Goal: Information Seeking & Learning: Learn about a topic

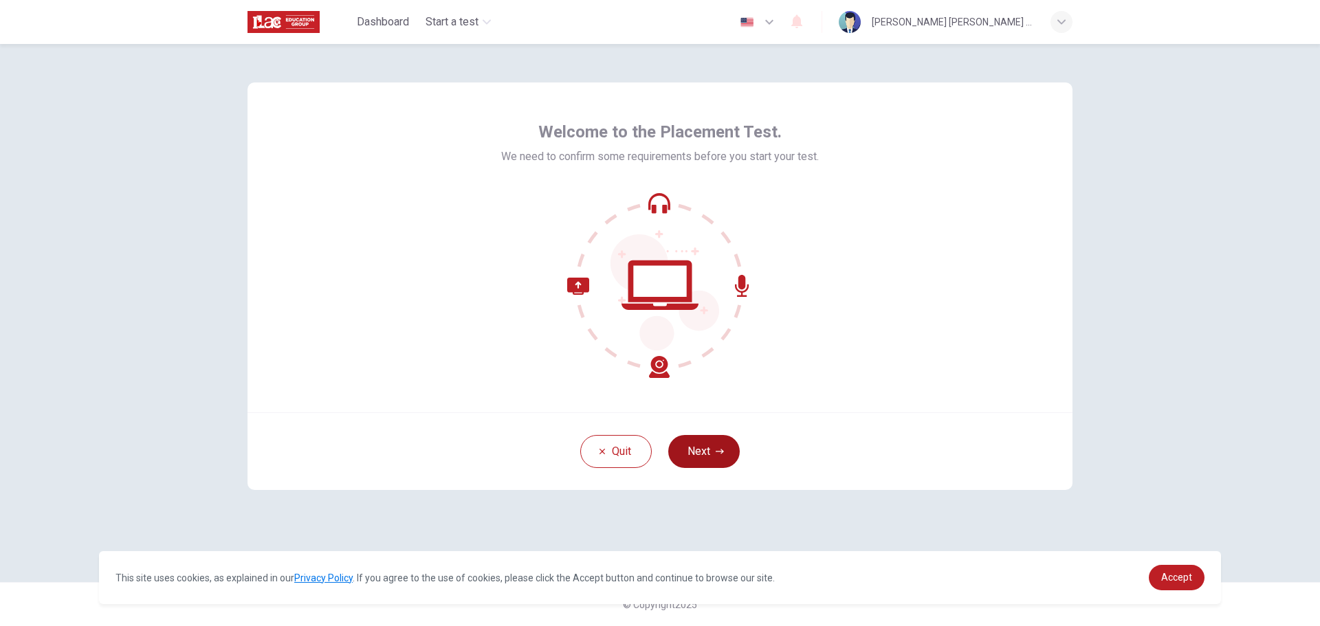
click at [727, 449] on button "Next" at bounding box center [704, 451] width 72 height 33
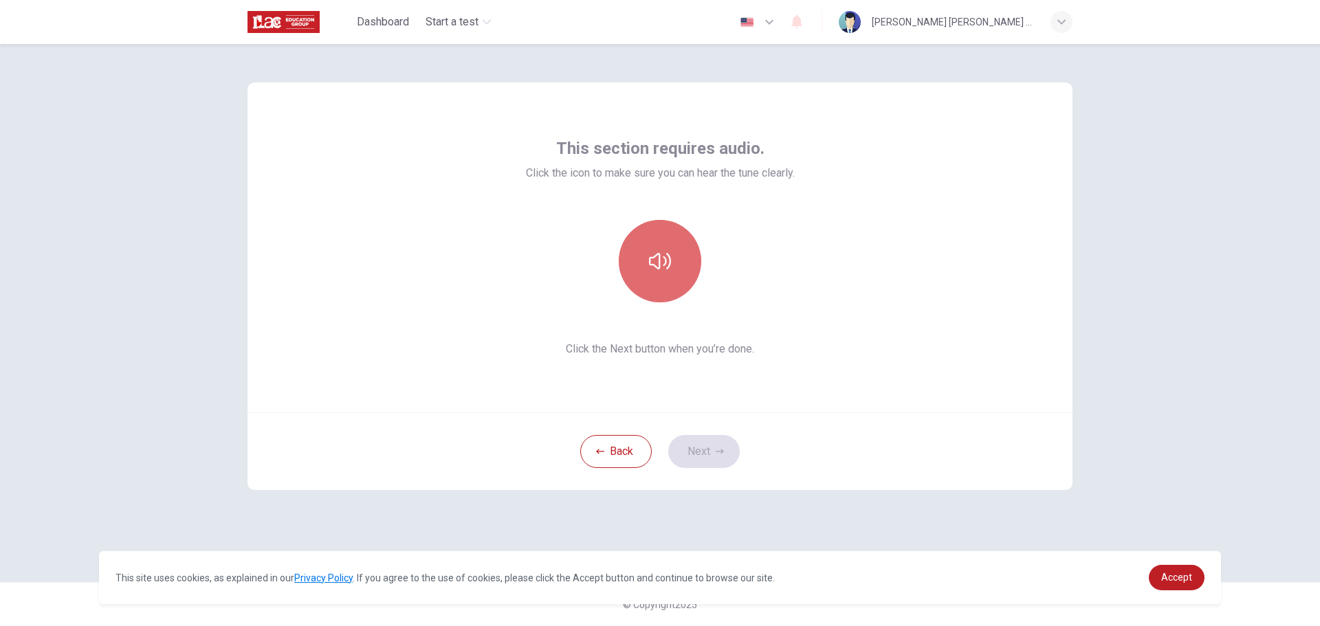
click at [676, 266] on button "button" at bounding box center [660, 261] width 83 height 83
click at [717, 455] on icon "button" at bounding box center [720, 452] width 8 height 8
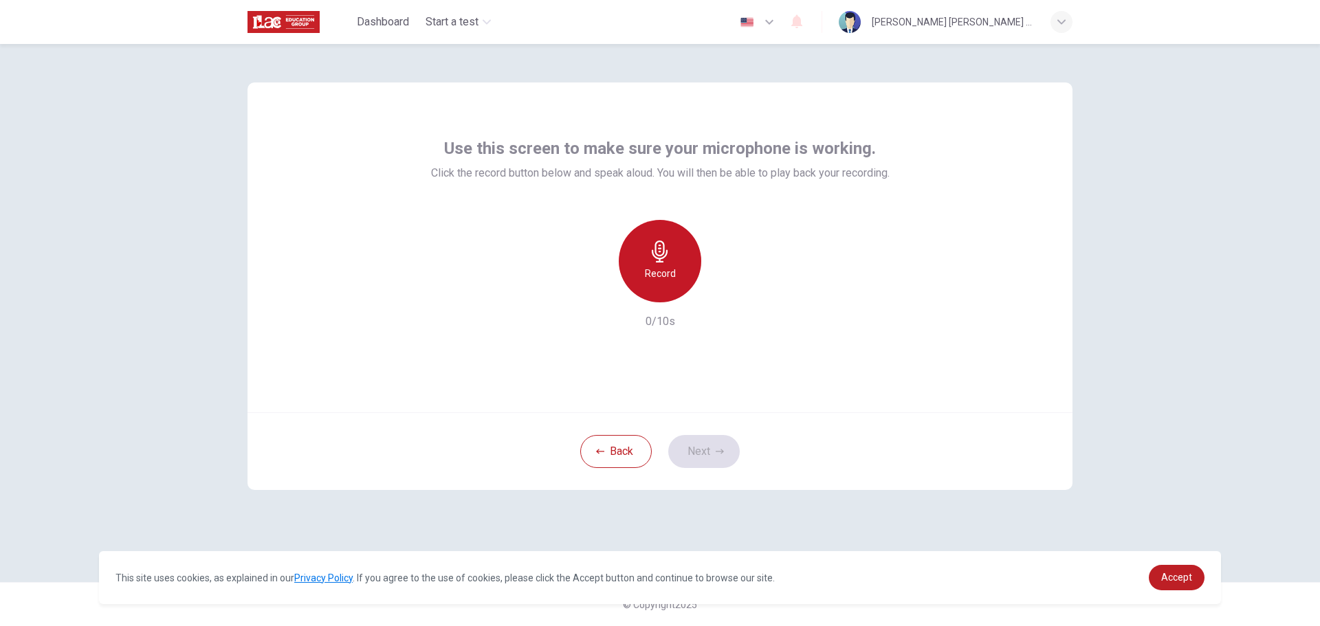
click at [655, 246] on icon "button" at bounding box center [660, 252] width 16 height 22
click at [721, 445] on button "Next" at bounding box center [704, 451] width 72 height 33
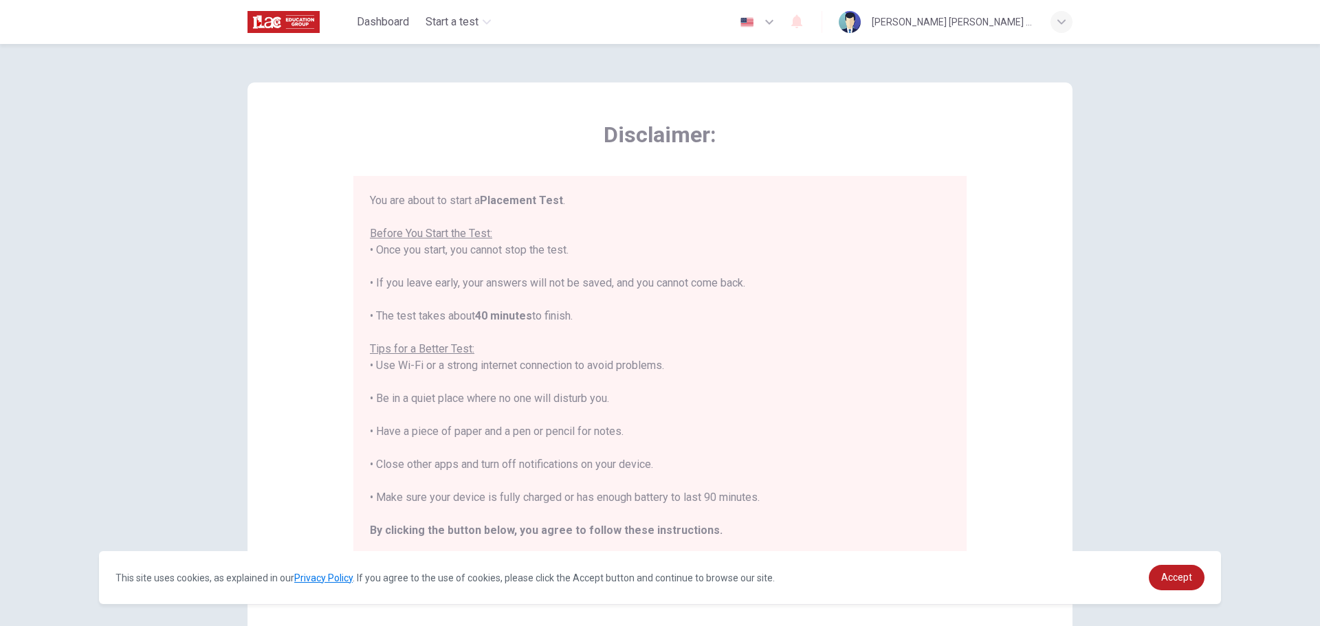
scroll to position [16, 0]
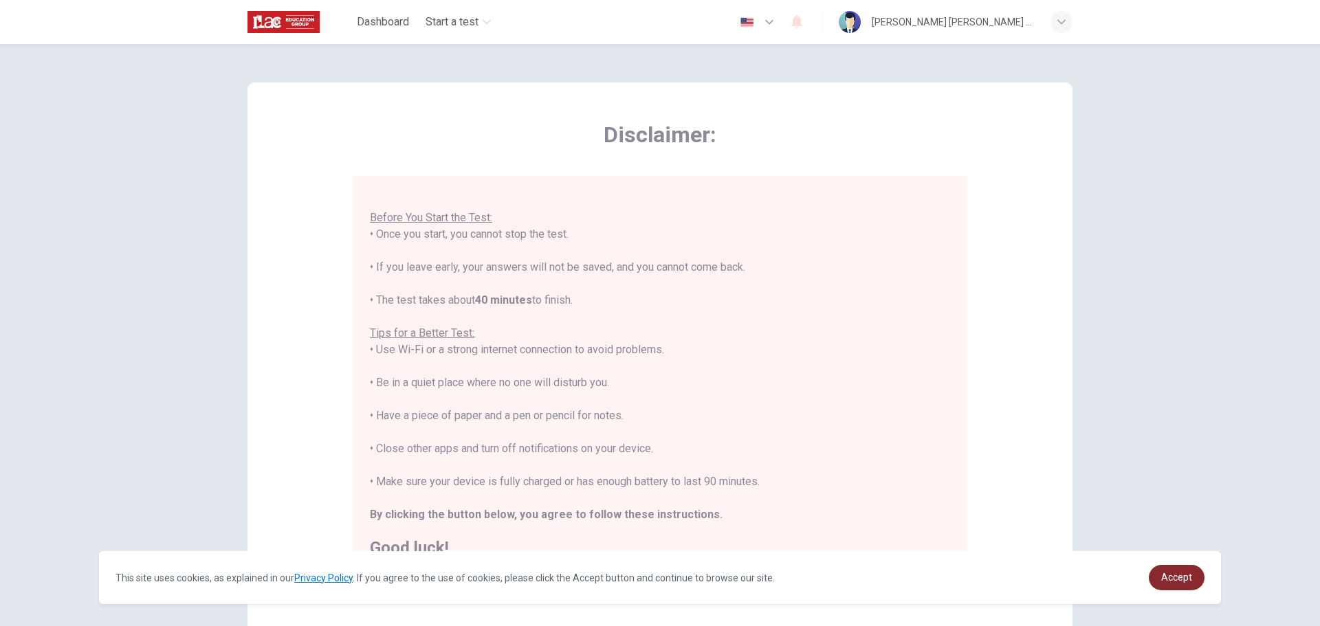
click at [1185, 575] on span "Accept" at bounding box center [1177, 577] width 31 height 11
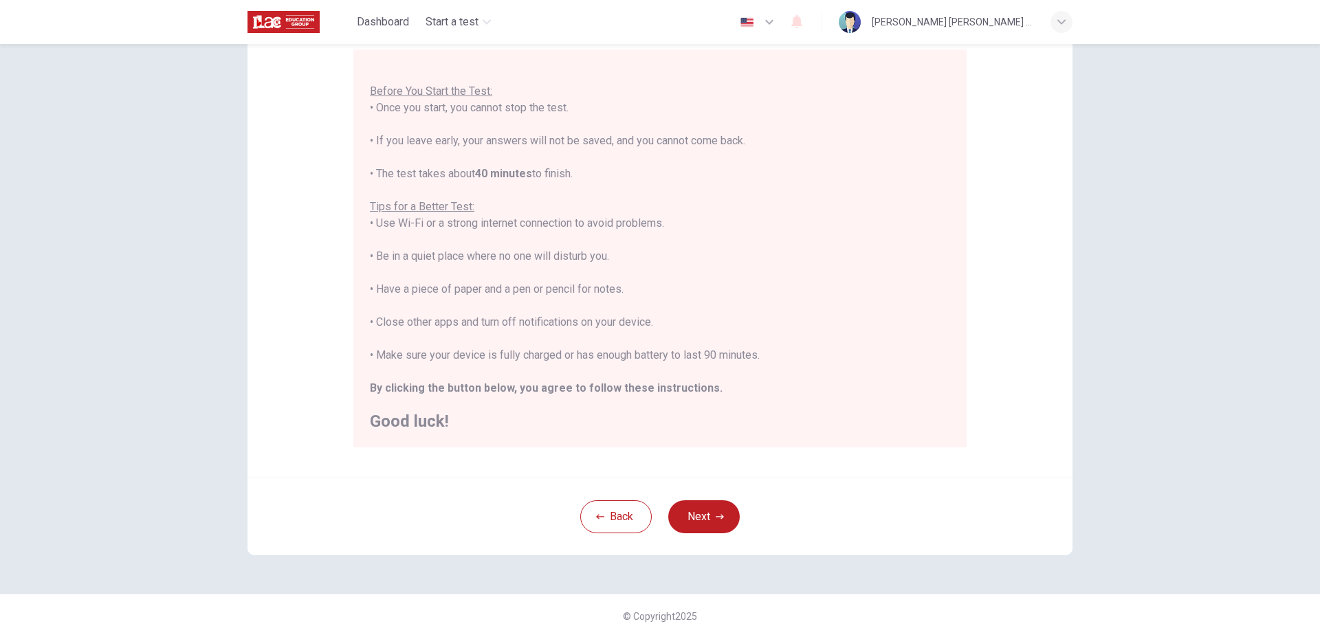
scroll to position [138, 0]
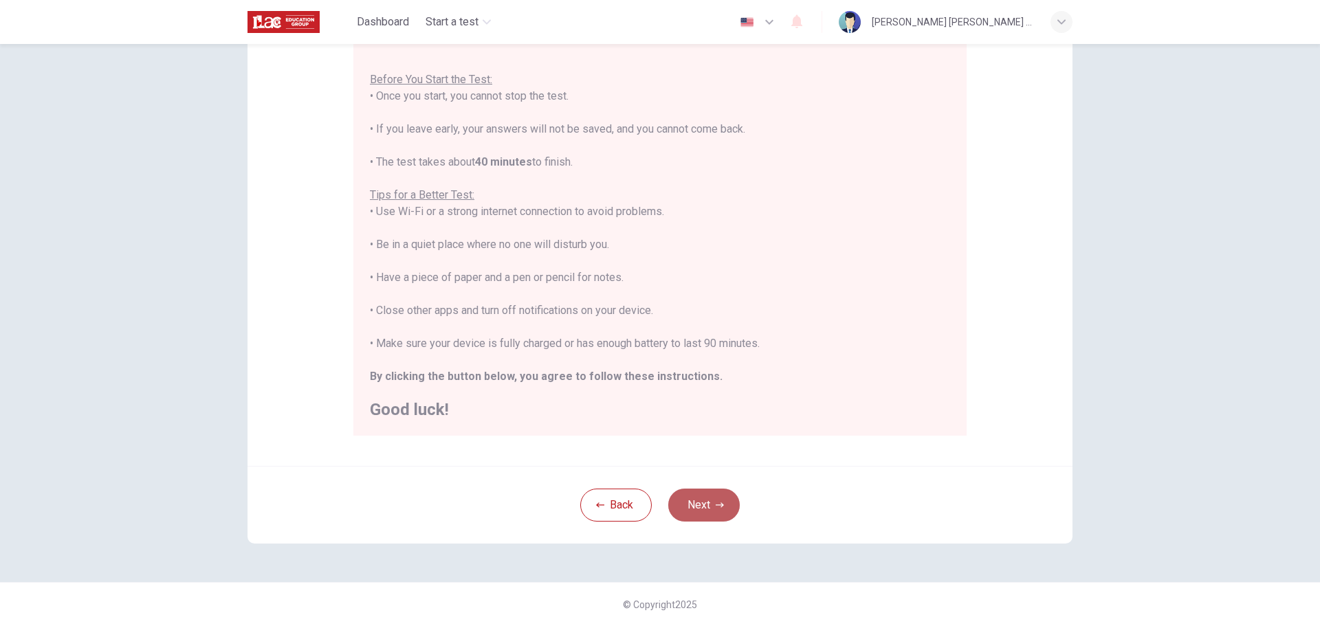
click at [705, 497] on button "Next" at bounding box center [704, 505] width 72 height 33
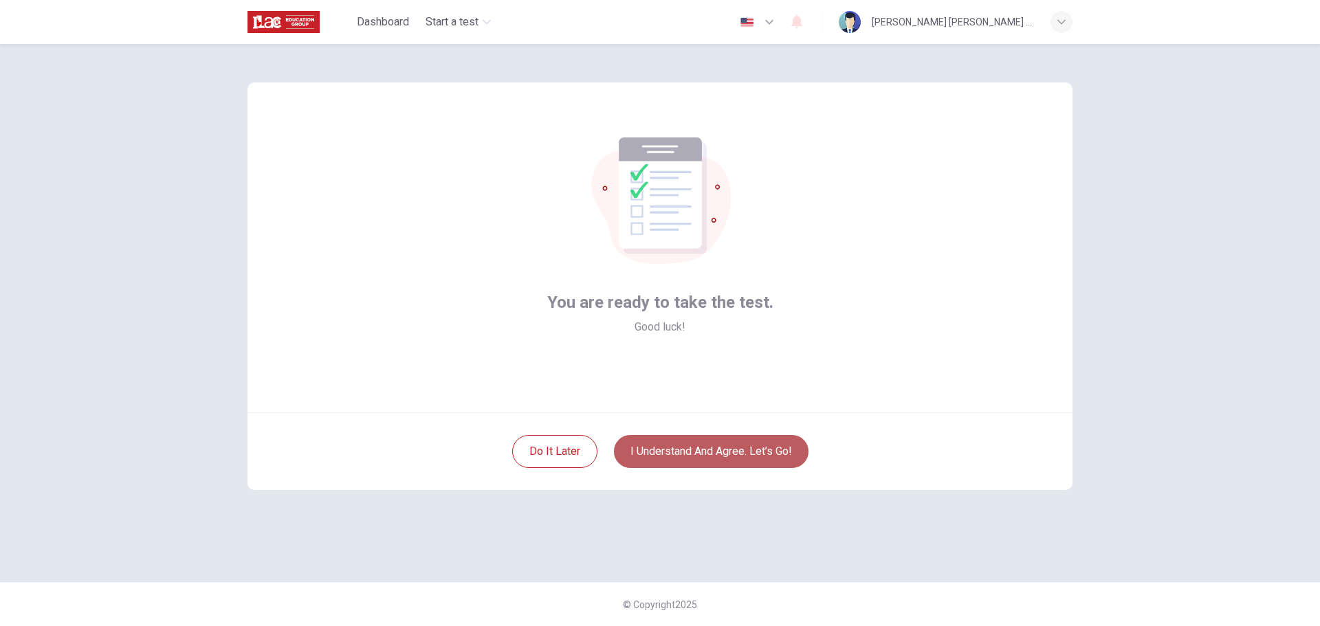
click at [715, 457] on button "I understand and agree. Let’s go!" at bounding box center [711, 451] width 195 height 33
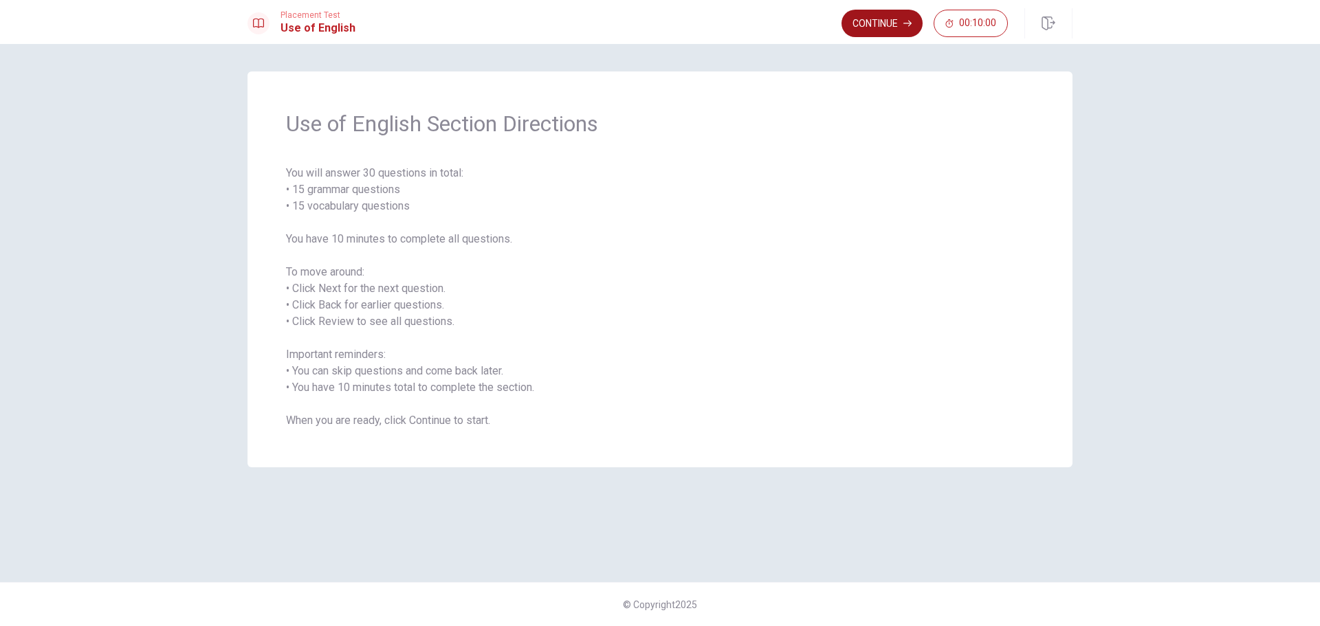
click at [891, 19] on button "Continue" at bounding box center [882, 24] width 81 height 28
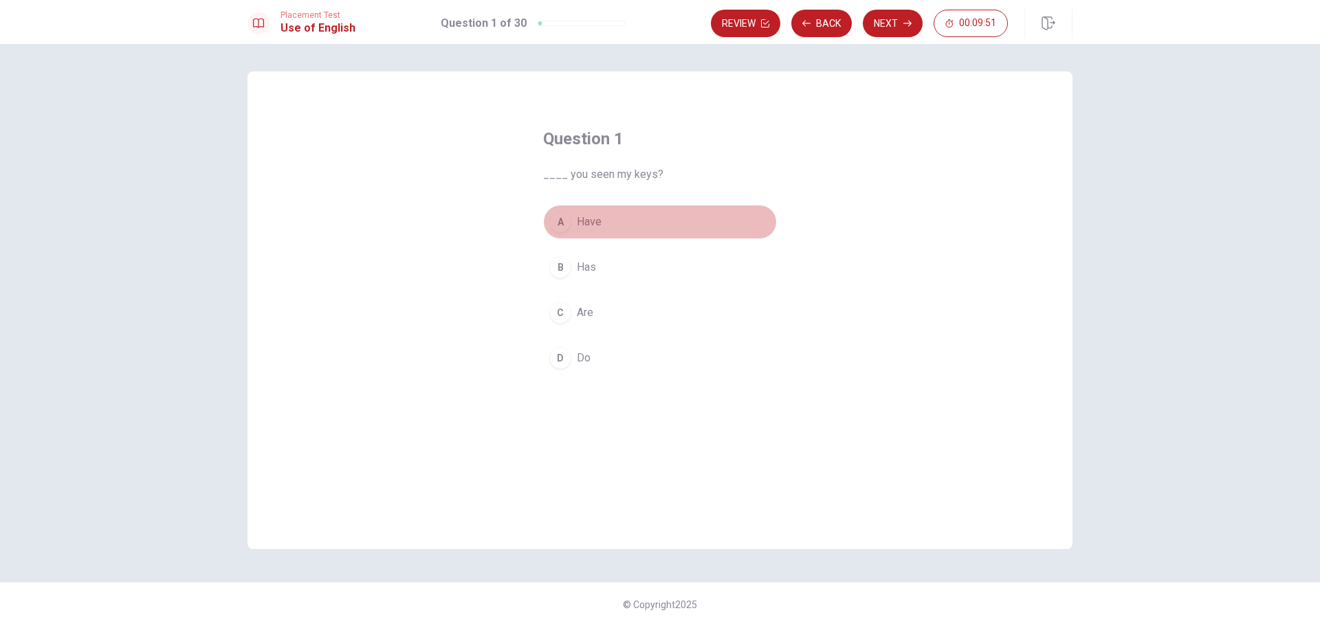
click at [560, 225] on div "A" at bounding box center [560, 222] width 22 height 22
click at [907, 26] on icon "button" at bounding box center [908, 23] width 8 height 8
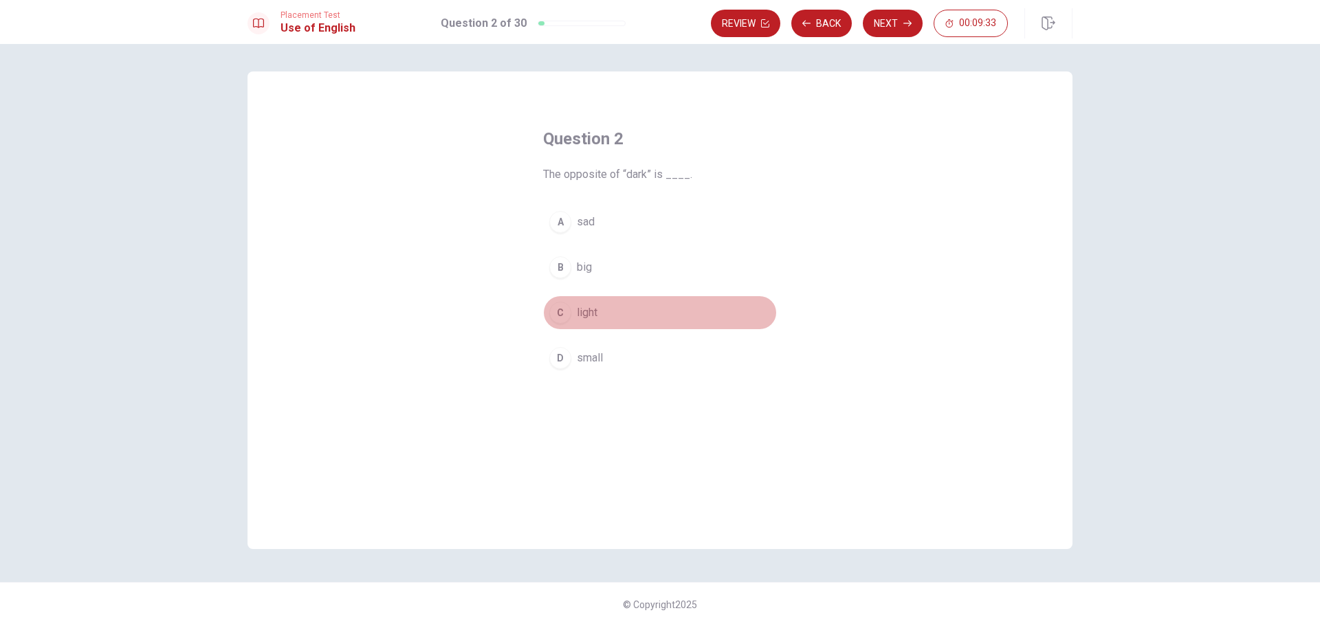
click at [556, 309] on div "C" at bounding box center [560, 313] width 22 height 22
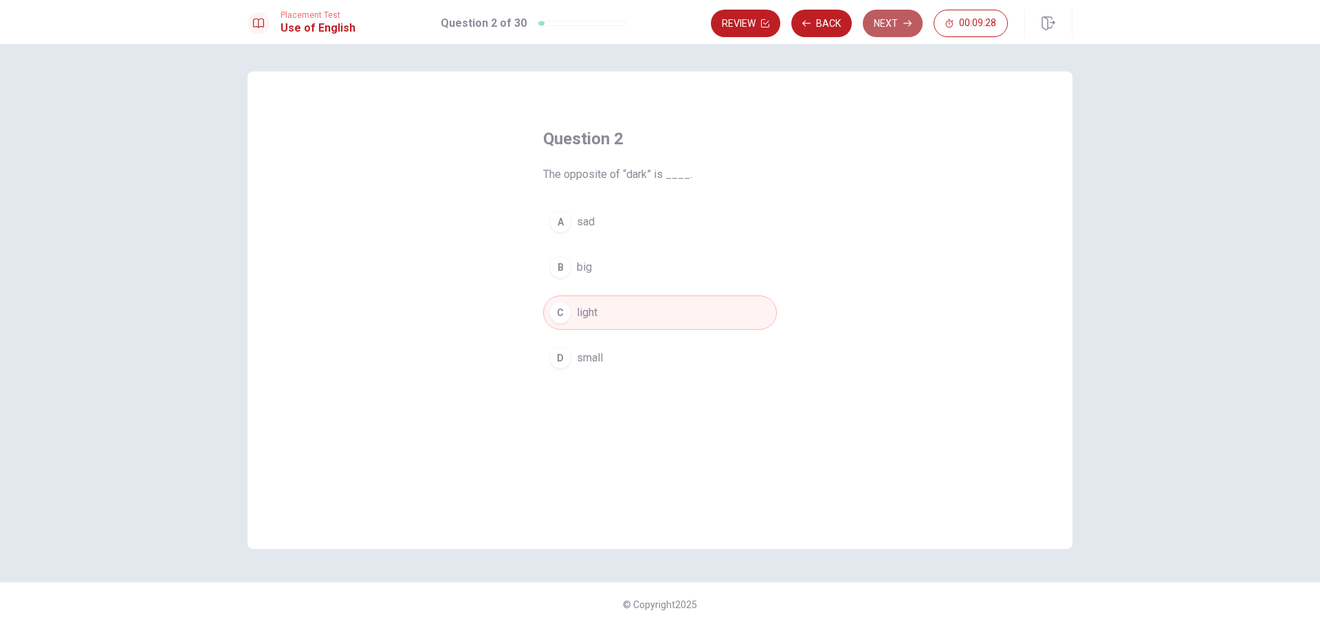
click at [903, 21] on button "Next" at bounding box center [893, 24] width 60 height 28
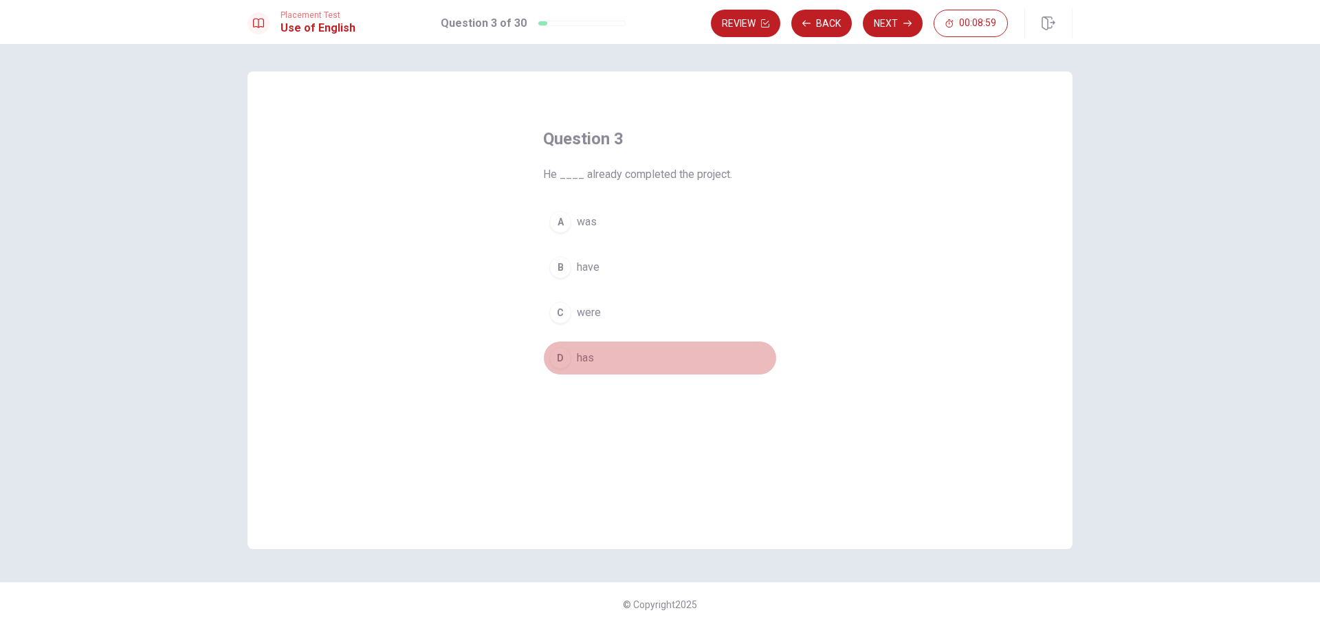
click at [564, 357] on div "D" at bounding box center [560, 358] width 22 height 22
click at [895, 30] on button "Next" at bounding box center [893, 24] width 60 height 28
click at [563, 268] on div "B" at bounding box center [560, 268] width 22 height 22
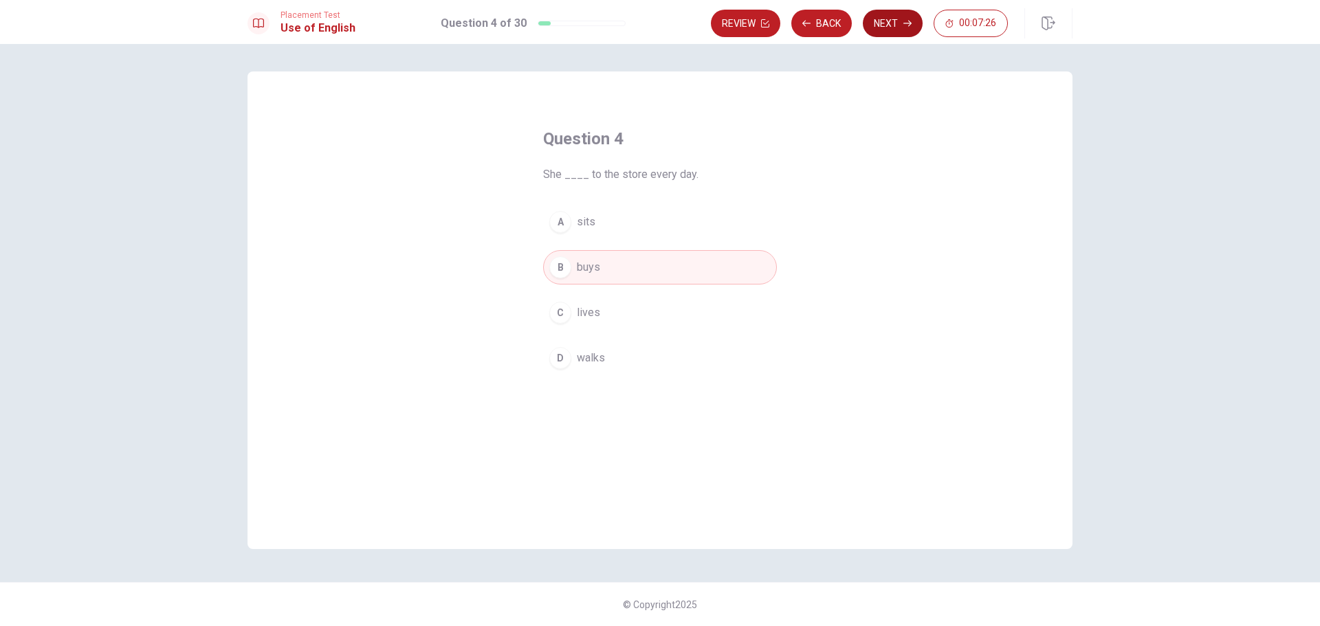
click at [885, 21] on button "Next" at bounding box center [893, 24] width 60 height 28
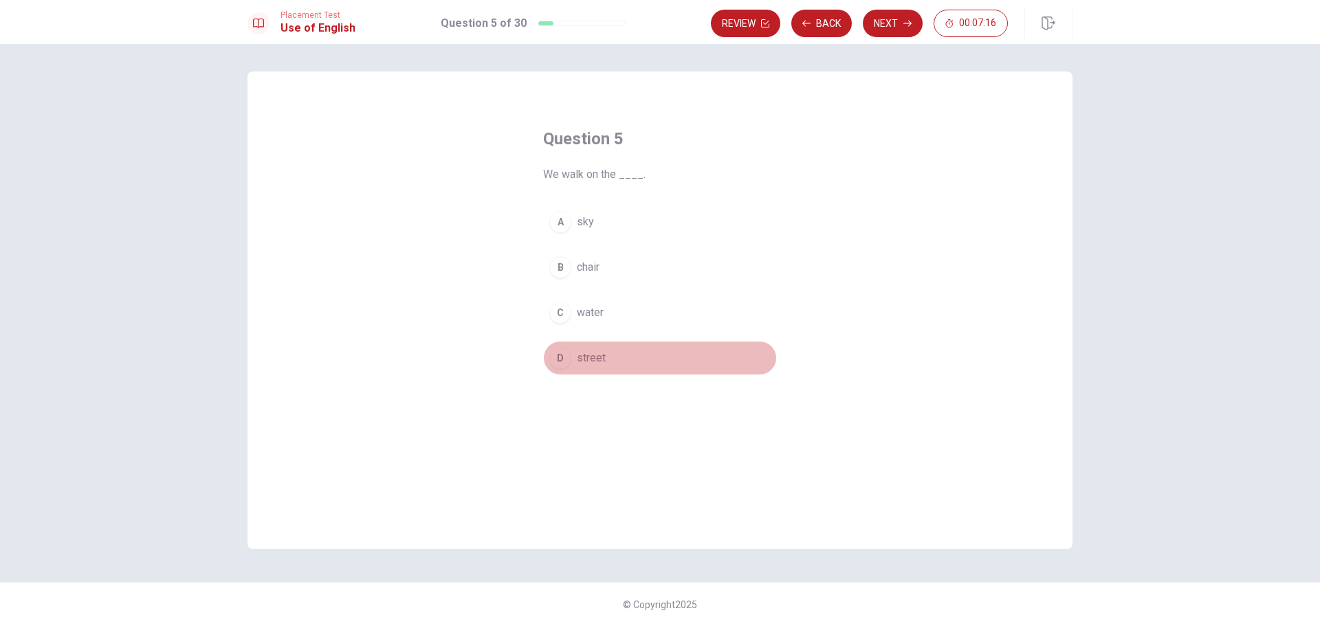
click at [558, 357] on div "D" at bounding box center [560, 358] width 22 height 22
click at [885, 32] on button "Next" at bounding box center [893, 24] width 60 height 28
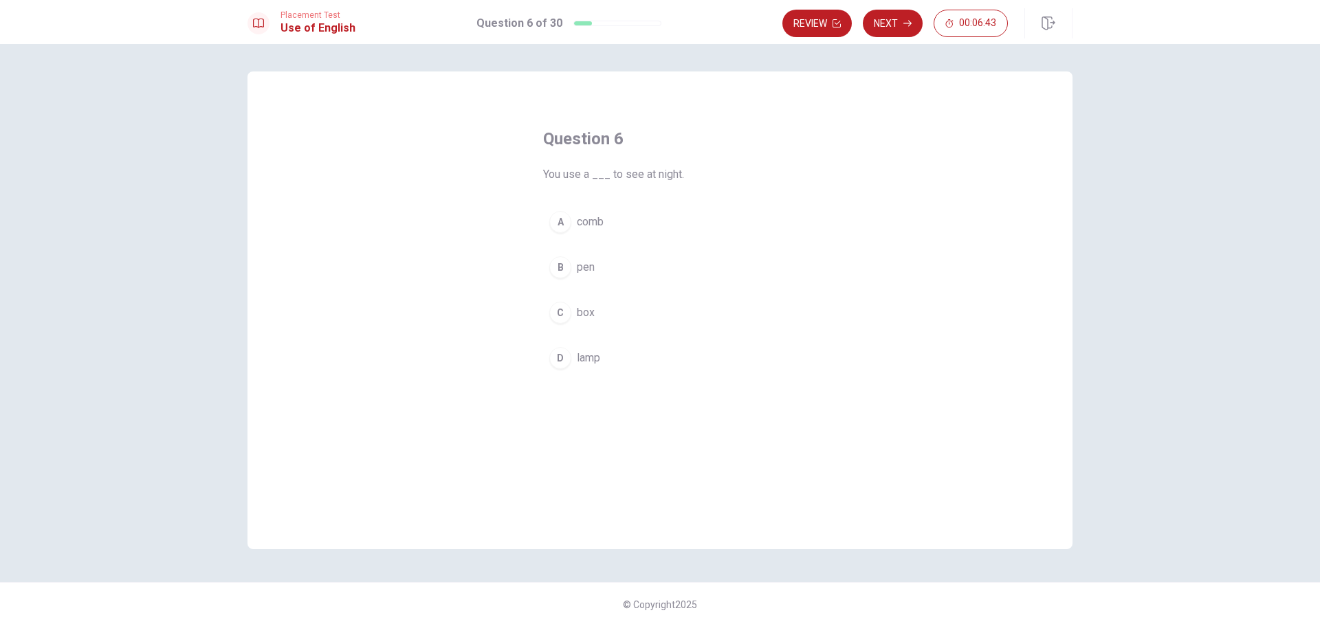
click at [561, 359] on div "D" at bounding box center [560, 358] width 22 height 22
click at [896, 19] on button "Next" at bounding box center [893, 24] width 60 height 28
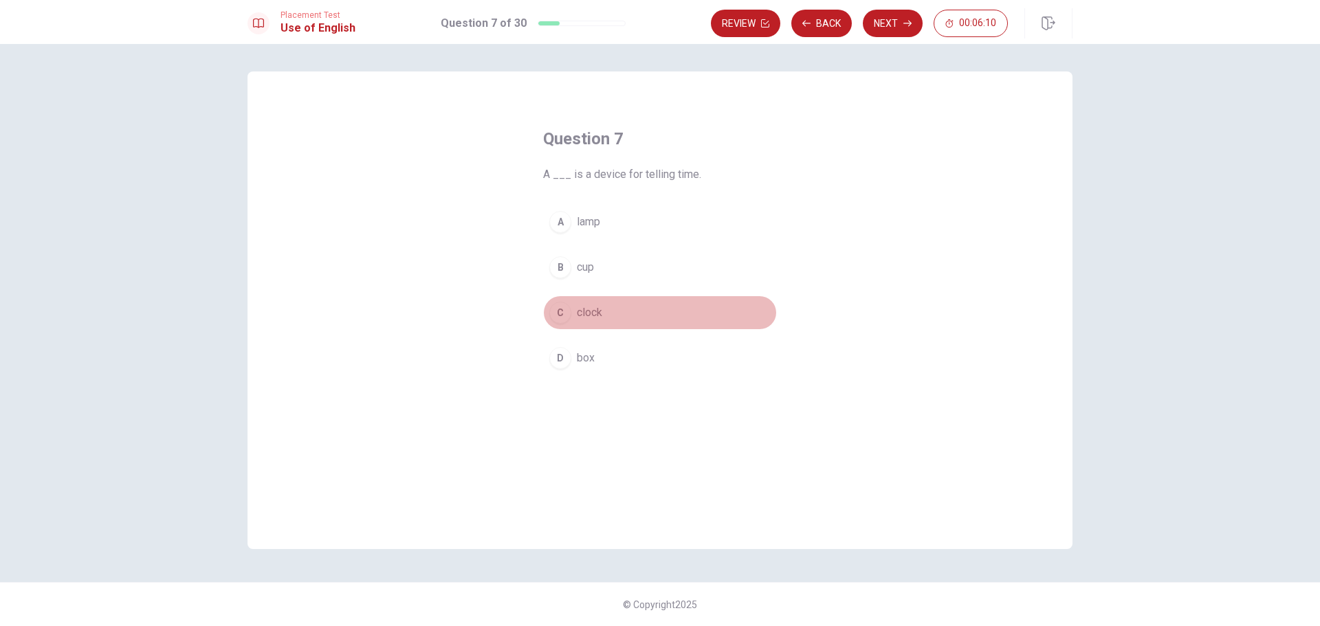
click at [567, 316] on div "C" at bounding box center [560, 313] width 22 height 22
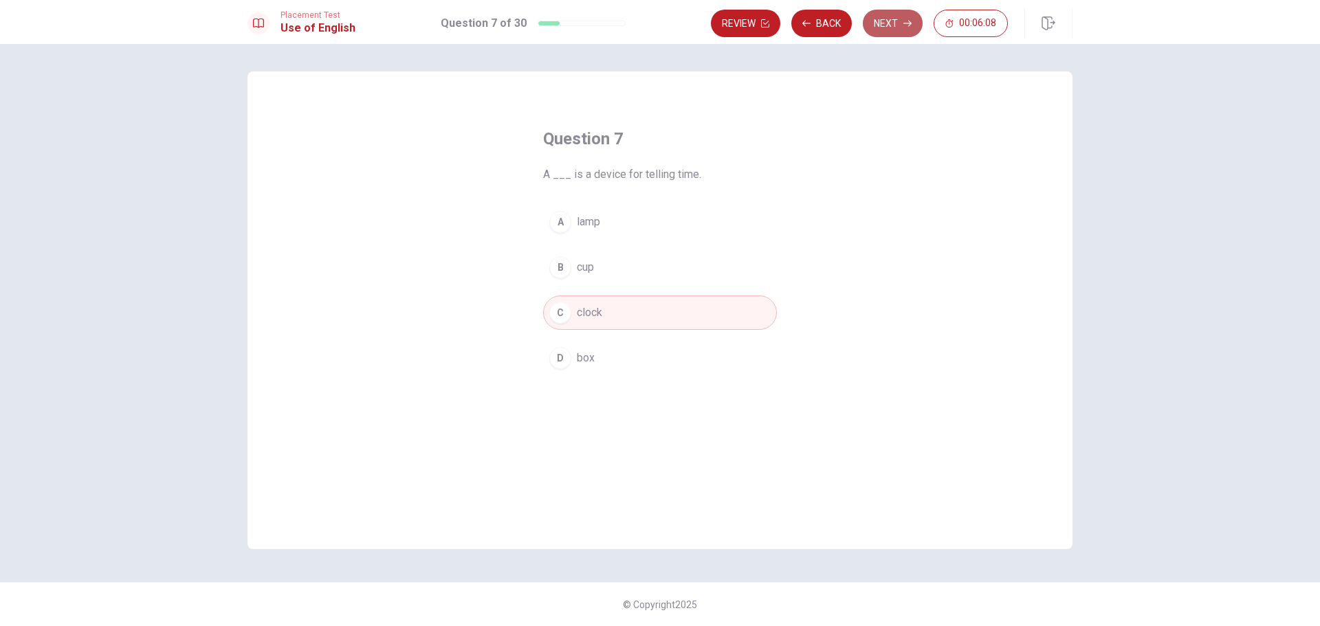
click at [905, 14] on button "Next" at bounding box center [893, 24] width 60 height 28
click at [560, 353] on div "D" at bounding box center [560, 358] width 22 height 22
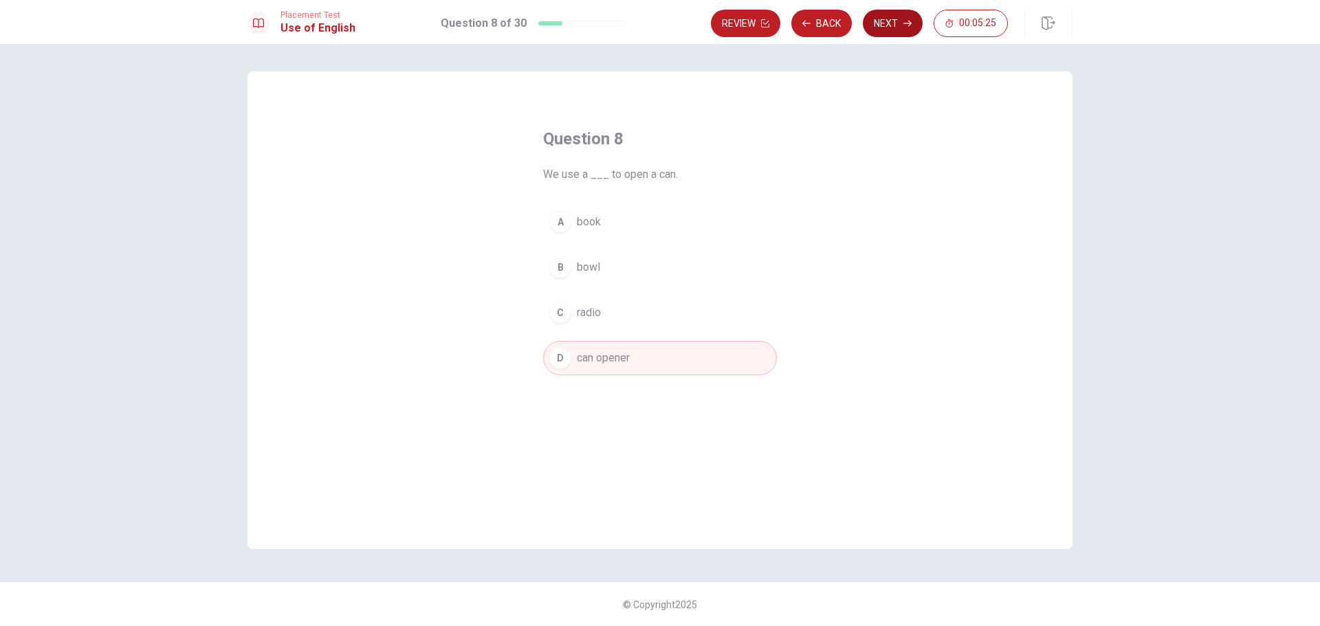
click at [885, 28] on button "Next" at bounding box center [893, 24] width 60 height 28
click at [564, 226] on div "A" at bounding box center [560, 222] width 22 height 22
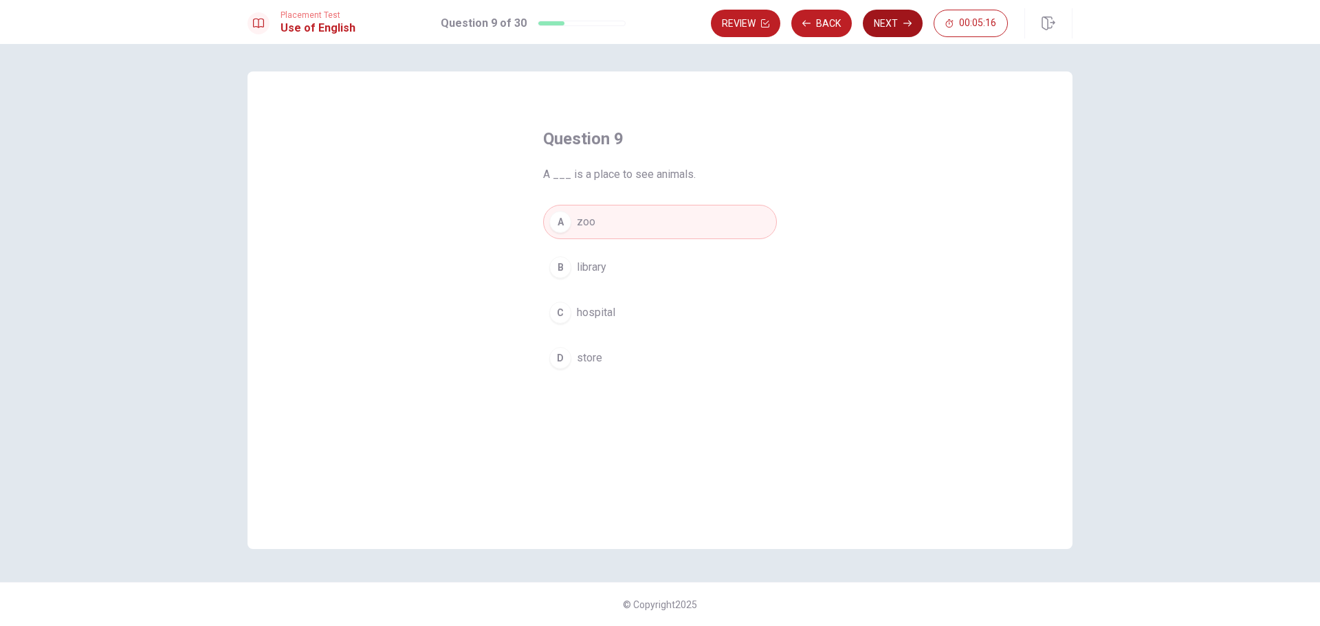
click at [891, 21] on button "Next" at bounding box center [893, 24] width 60 height 28
click at [556, 361] on div "D" at bounding box center [560, 358] width 22 height 22
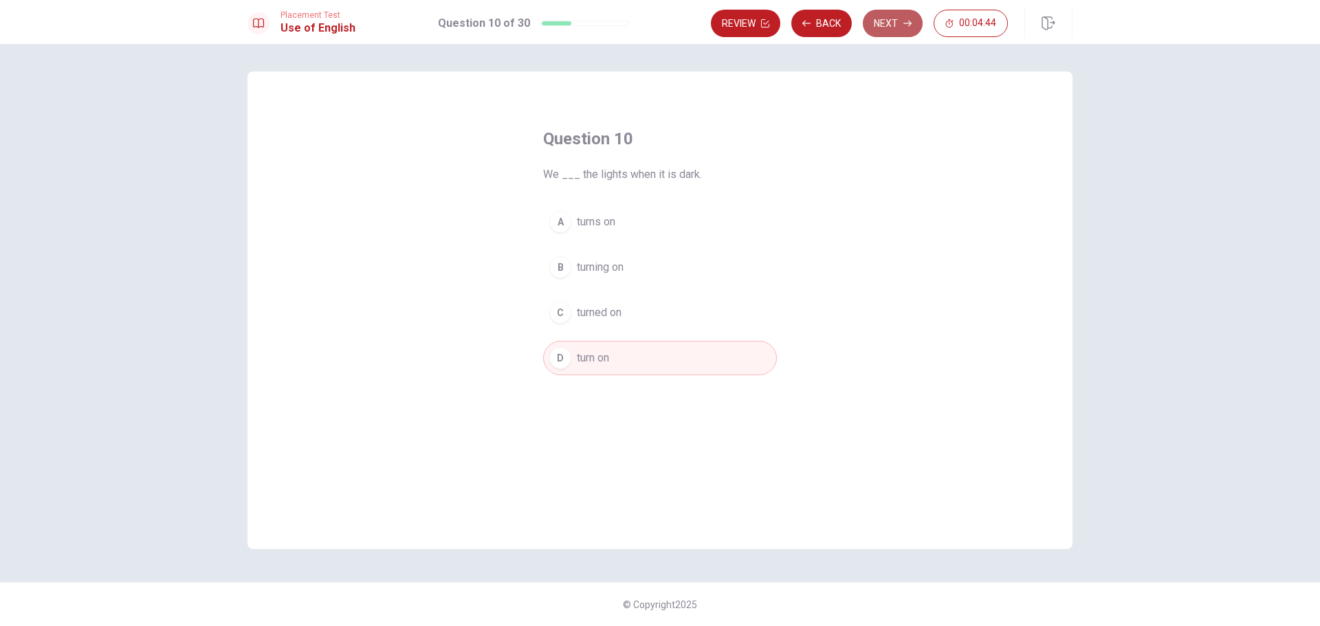
click at [882, 27] on button "Next" at bounding box center [893, 24] width 60 height 28
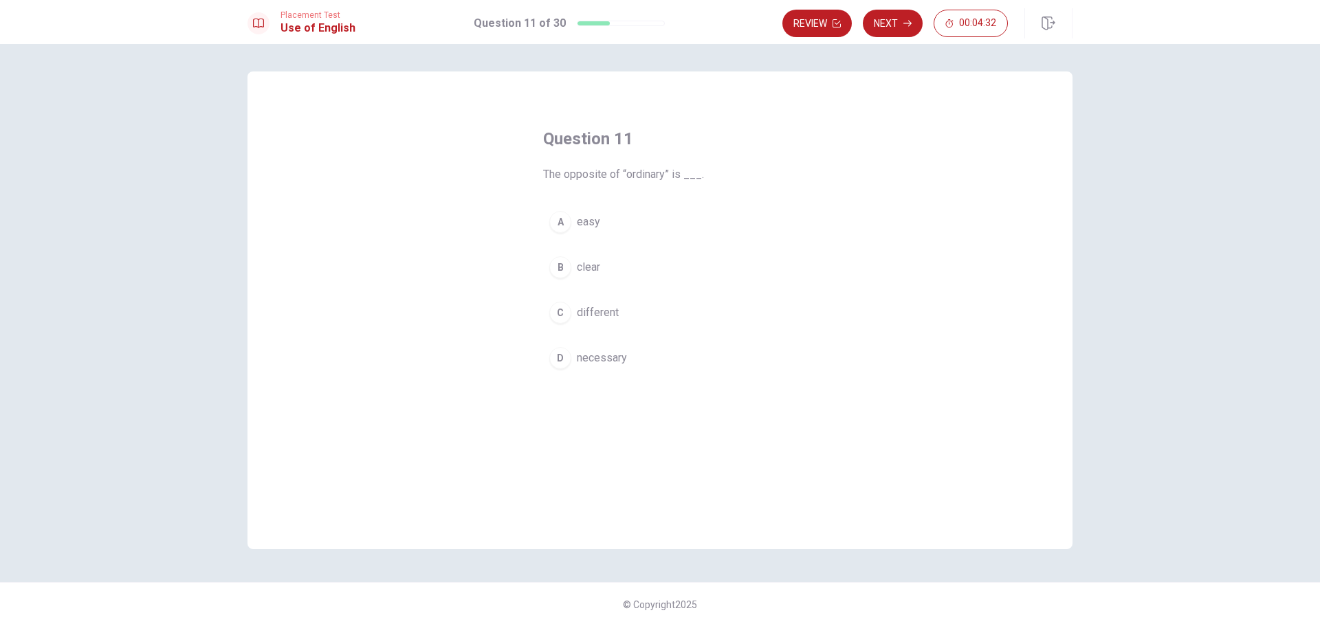
click at [561, 319] on div "C" at bounding box center [560, 313] width 22 height 22
click at [897, 33] on button "Next" at bounding box center [893, 24] width 60 height 28
click at [565, 224] on div "A" at bounding box center [560, 222] width 22 height 22
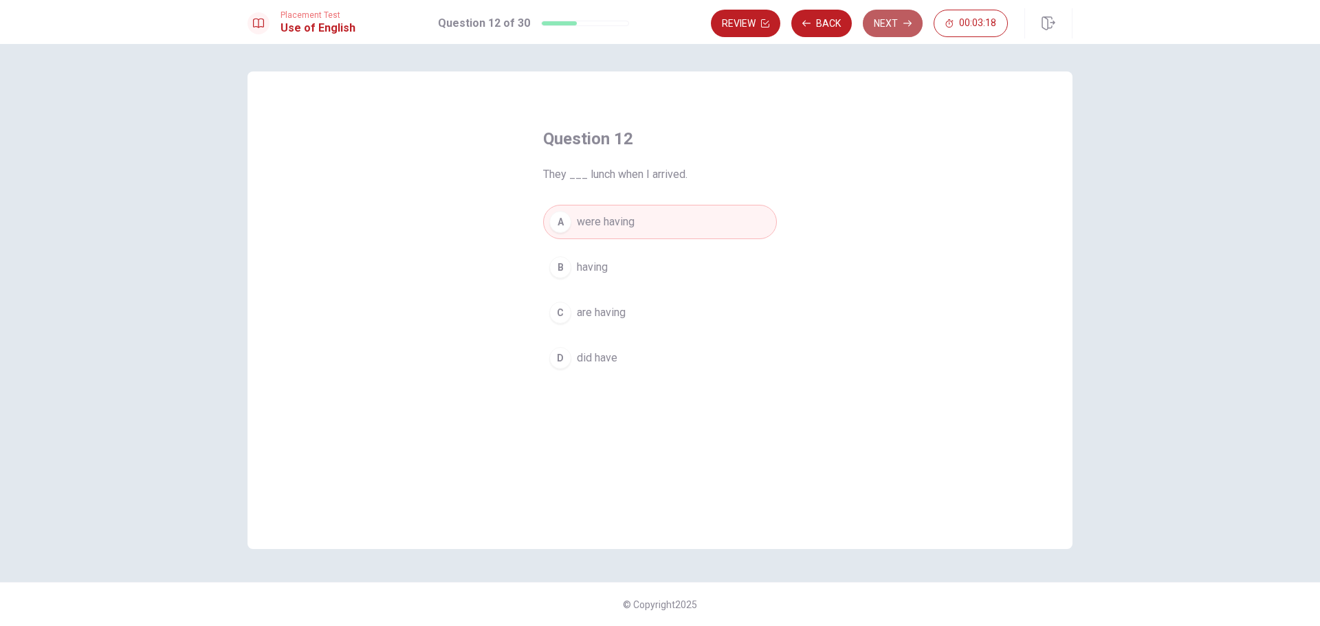
click at [898, 22] on button "Next" at bounding box center [893, 24] width 60 height 28
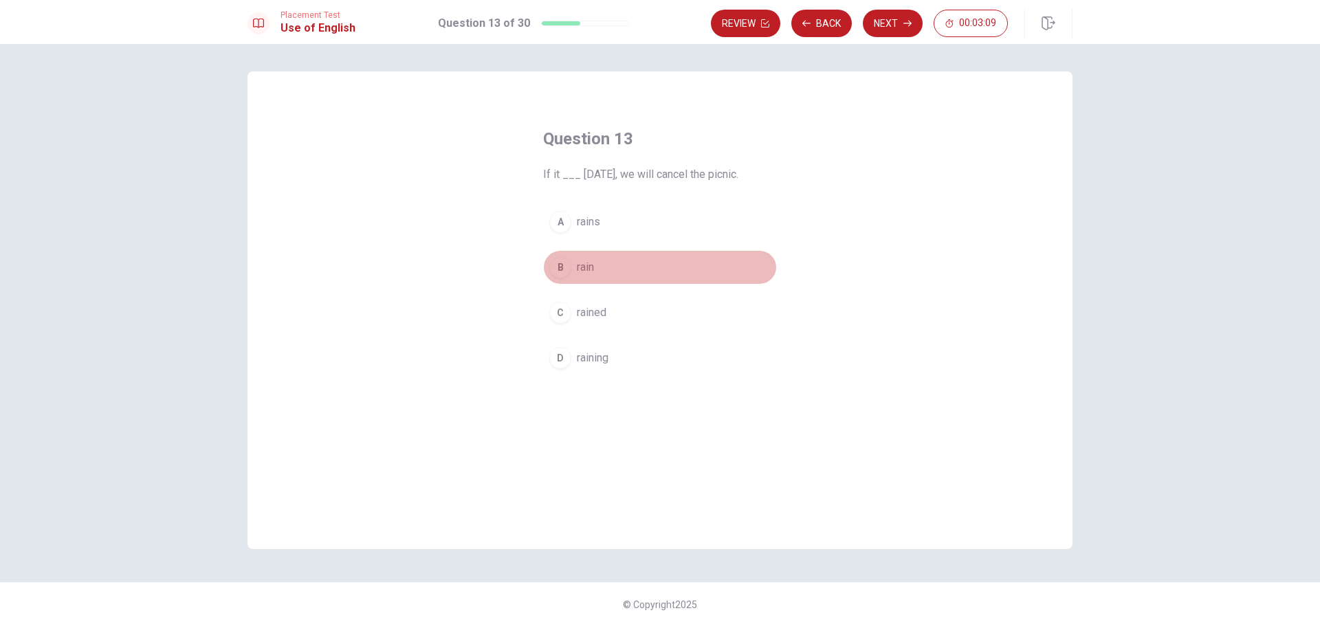
click at [560, 272] on div "B" at bounding box center [560, 268] width 22 height 22
click at [893, 19] on button "Next" at bounding box center [893, 24] width 60 height 28
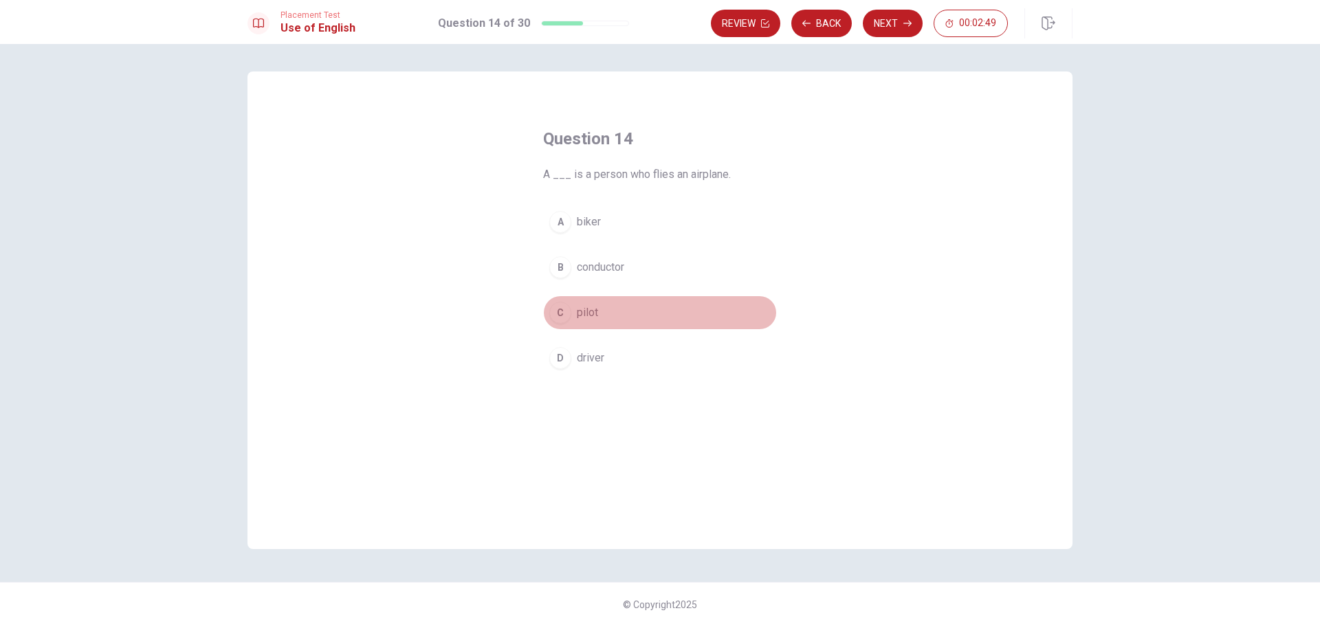
click at [563, 314] on div "C" at bounding box center [560, 313] width 22 height 22
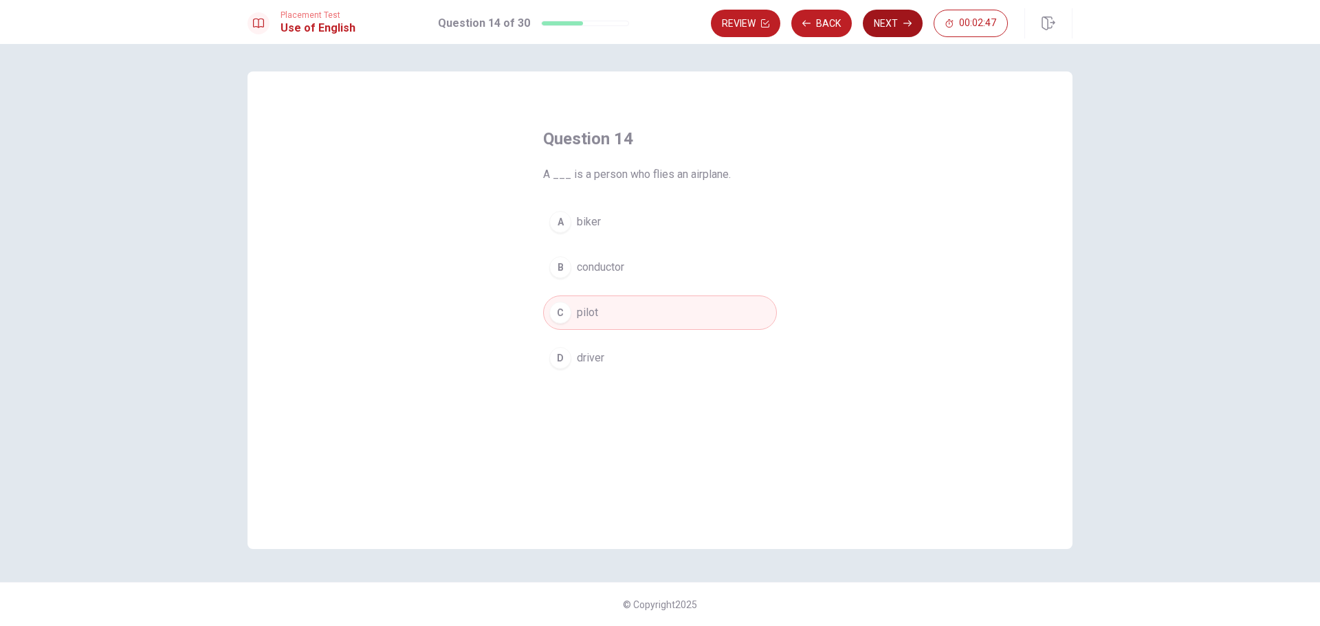
click at [896, 25] on button "Next" at bounding box center [893, 24] width 60 height 28
click at [811, 6] on div "Placement Test Use of English Question 15 of 30 Review Back Next 00:02:33" at bounding box center [660, 22] width 1320 height 44
click at [818, 20] on button "Back" at bounding box center [822, 24] width 61 height 28
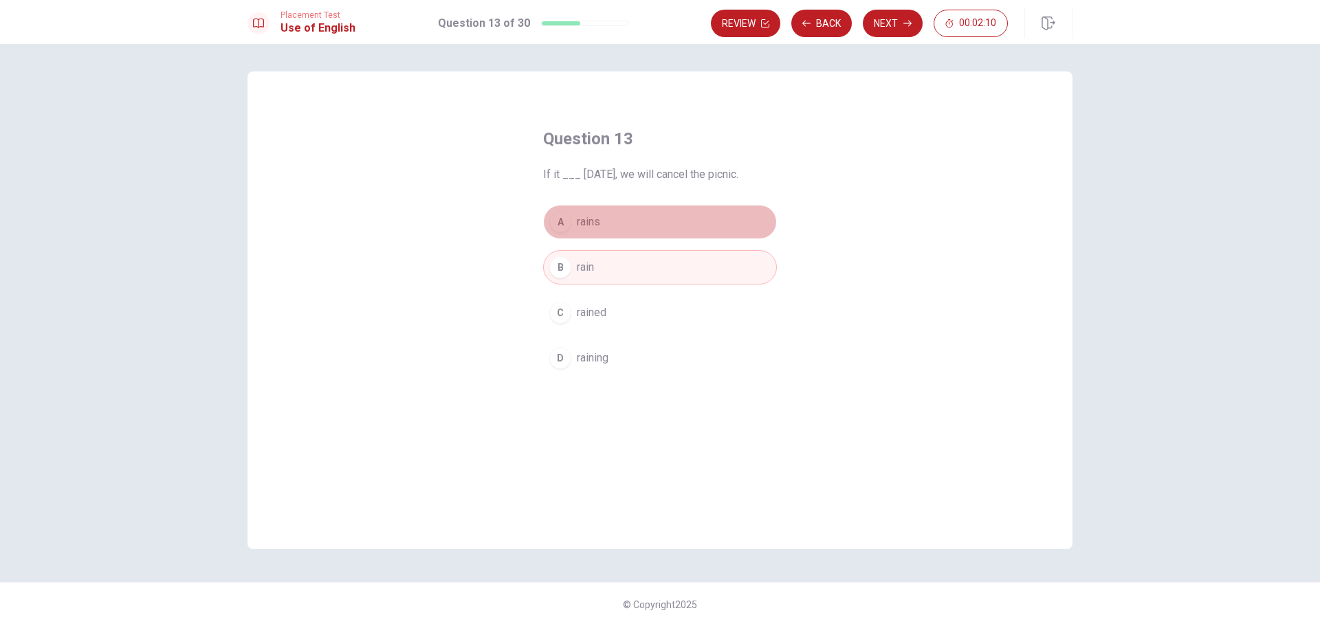
click at [607, 226] on button "A rains" at bounding box center [660, 222] width 234 height 34
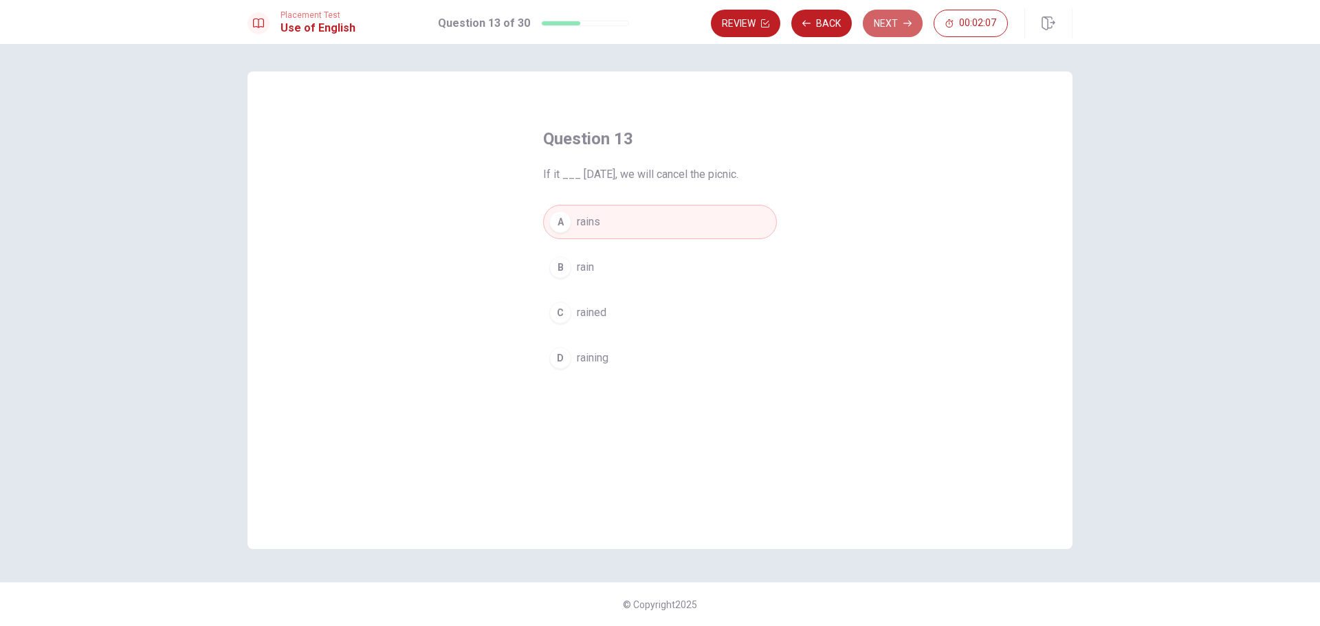
click at [895, 28] on button "Next" at bounding box center [893, 24] width 60 height 28
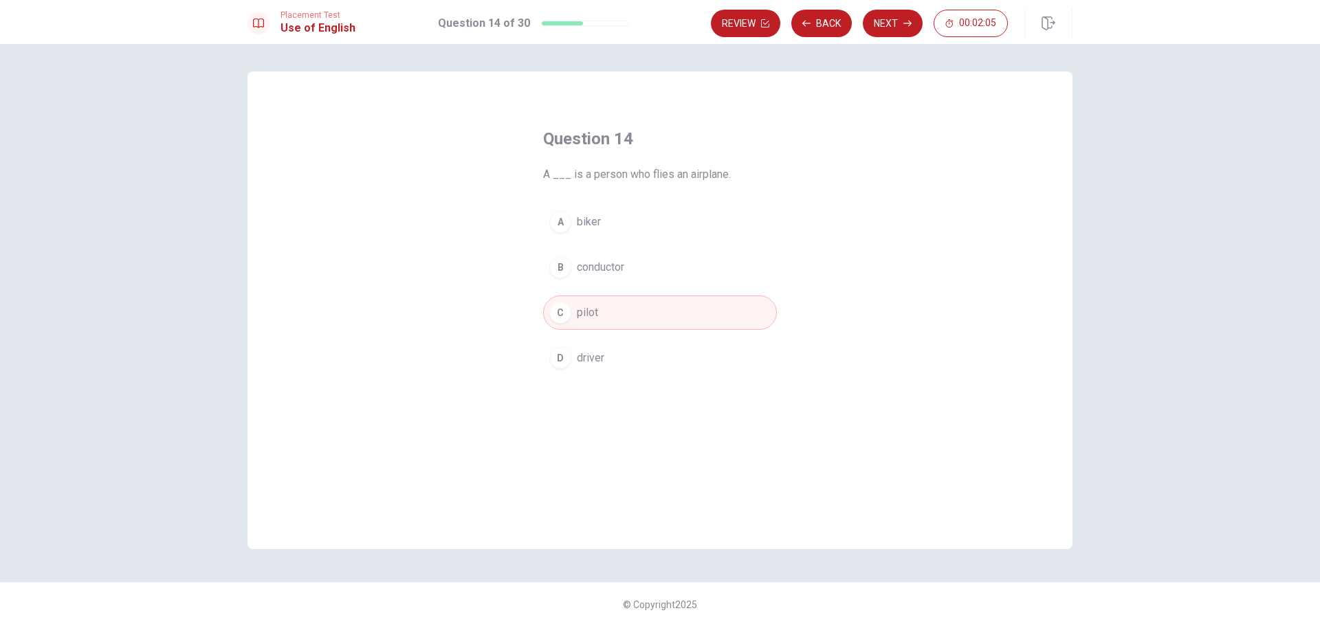
click at [895, 28] on button "Next" at bounding box center [893, 24] width 60 height 28
click at [557, 270] on div "B" at bounding box center [560, 268] width 22 height 22
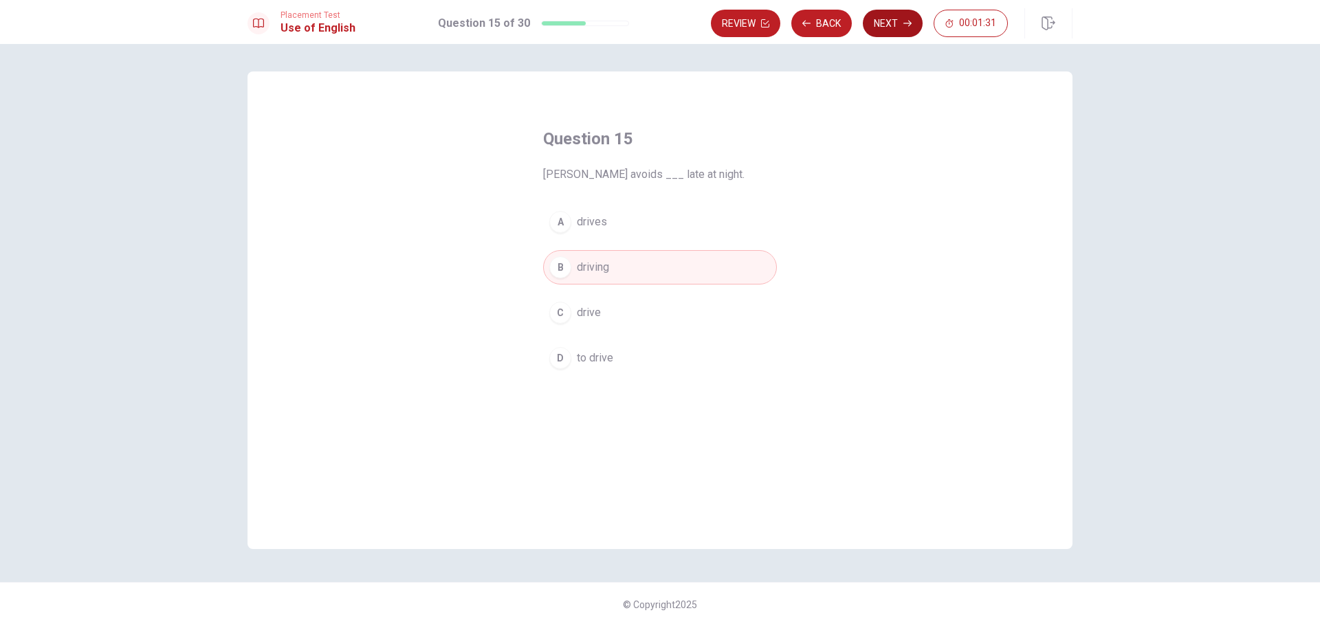
click at [906, 28] on button "Next" at bounding box center [893, 24] width 60 height 28
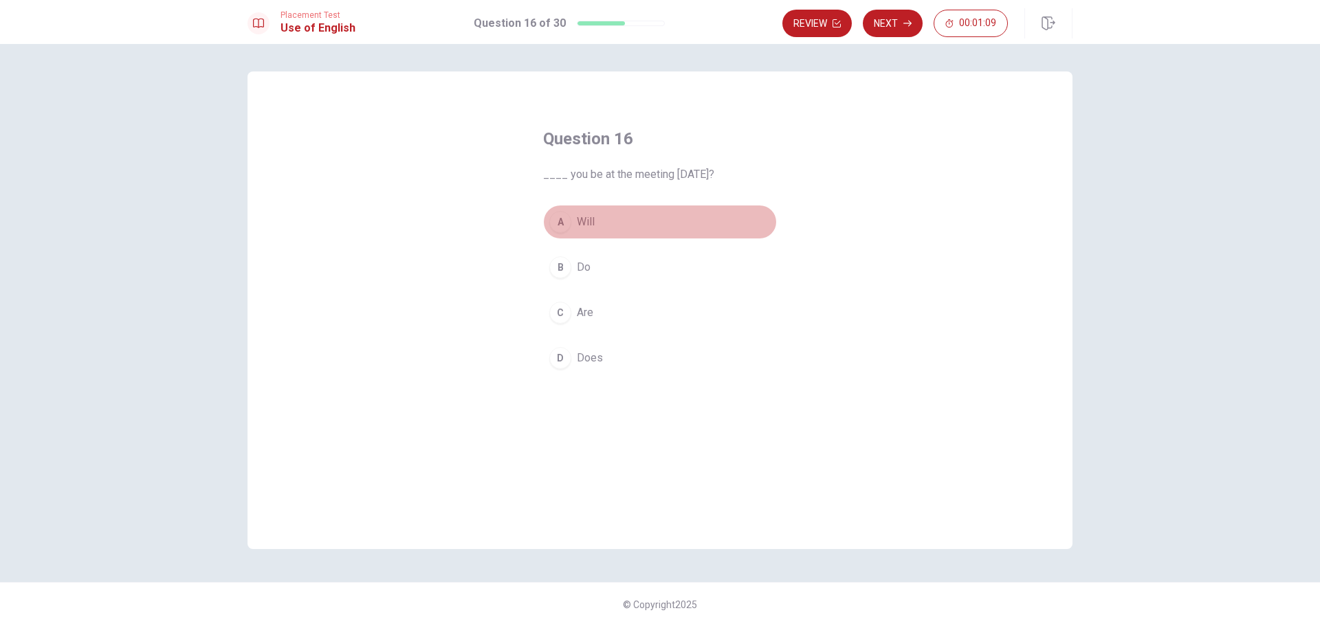
click at [565, 220] on div "A" at bounding box center [560, 222] width 22 height 22
click at [901, 20] on button "Next" at bounding box center [893, 24] width 60 height 28
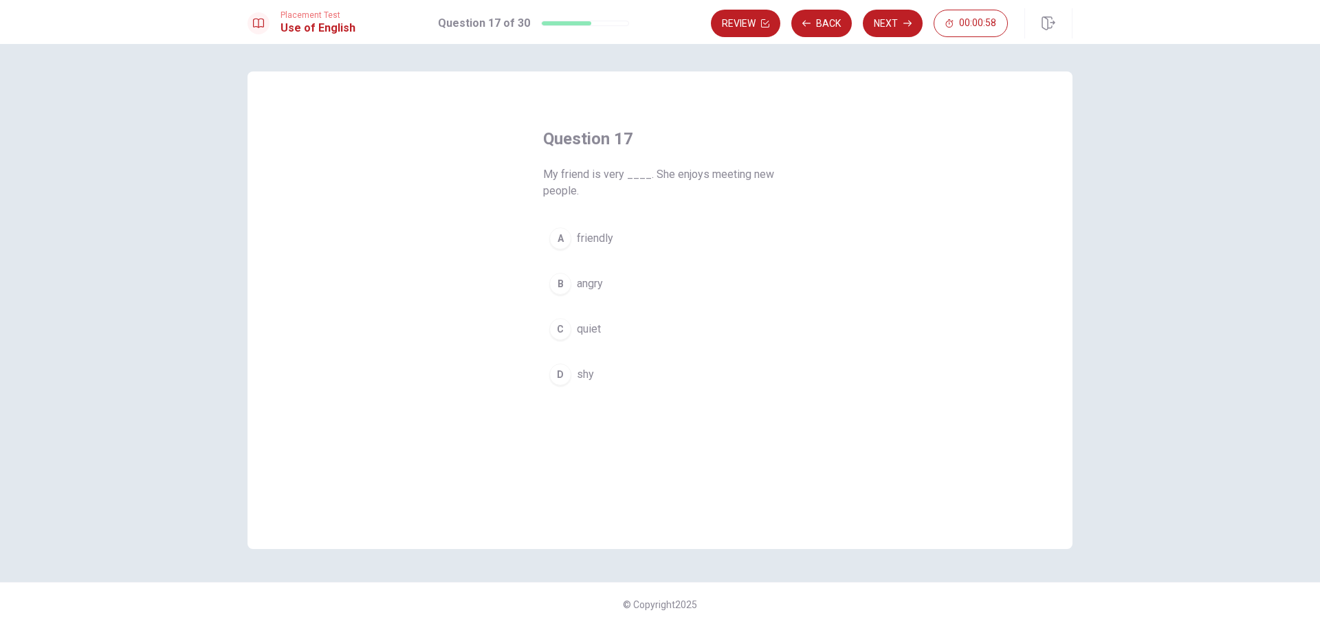
click at [559, 243] on div "A" at bounding box center [560, 239] width 22 height 22
click at [908, 21] on icon "button" at bounding box center [908, 23] width 8 height 8
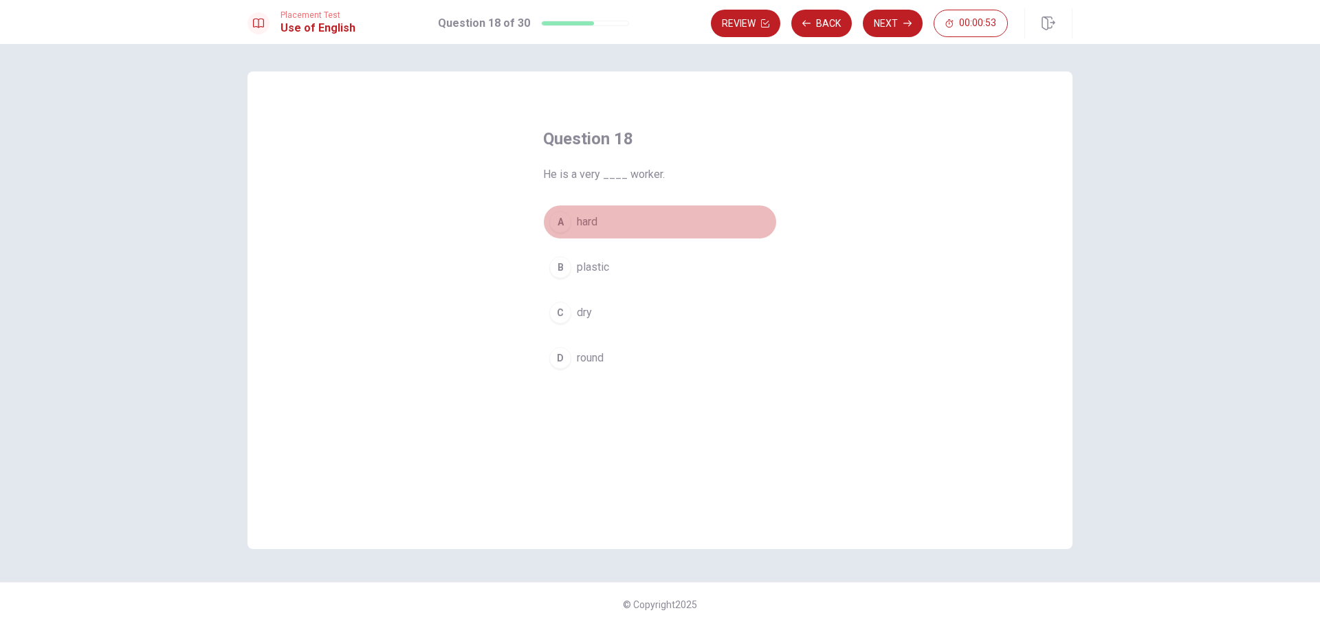
click at [561, 212] on div "A" at bounding box center [560, 222] width 22 height 22
click at [893, 27] on button "Next" at bounding box center [893, 24] width 60 height 28
click at [572, 360] on button "D beautiful" at bounding box center [660, 358] width 234 height 34
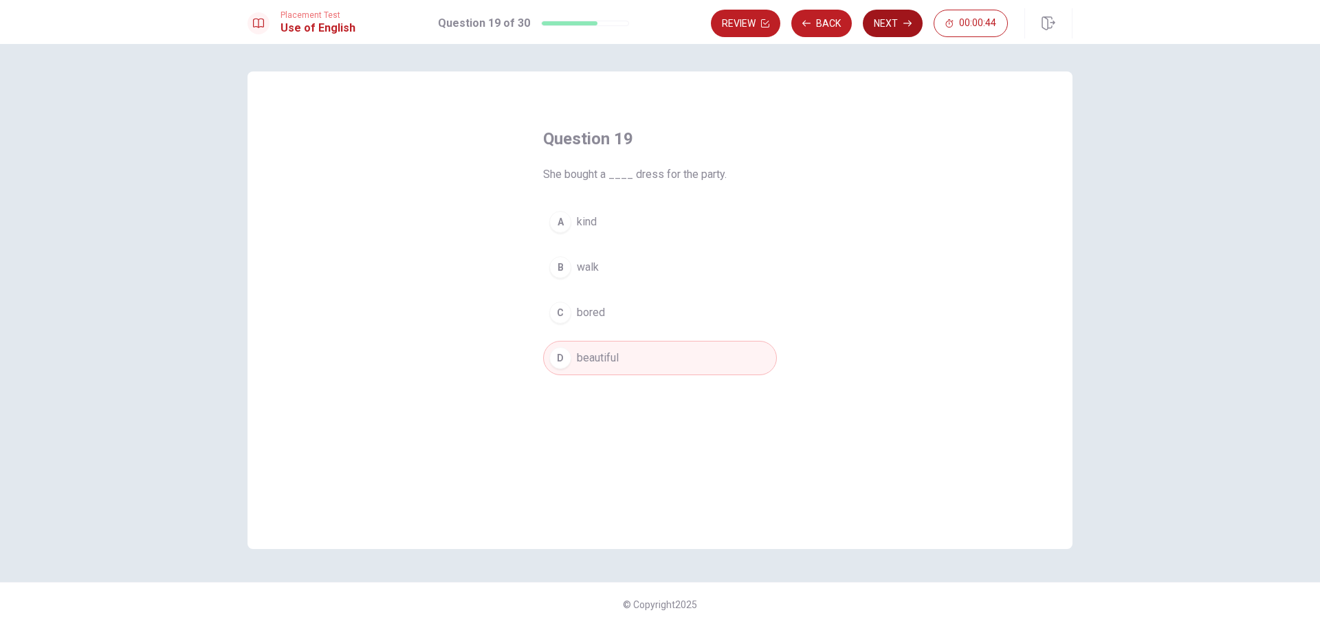
click at [895, 21] on button "Next" at bounding box center [893, 24] width 60 height 28
click at [559, 358] on div "D" at bounding box center [560, 358] width 22 height 22
click at [893, 12] on button "Next" at bounding box center [893, 24] width 60 height 28
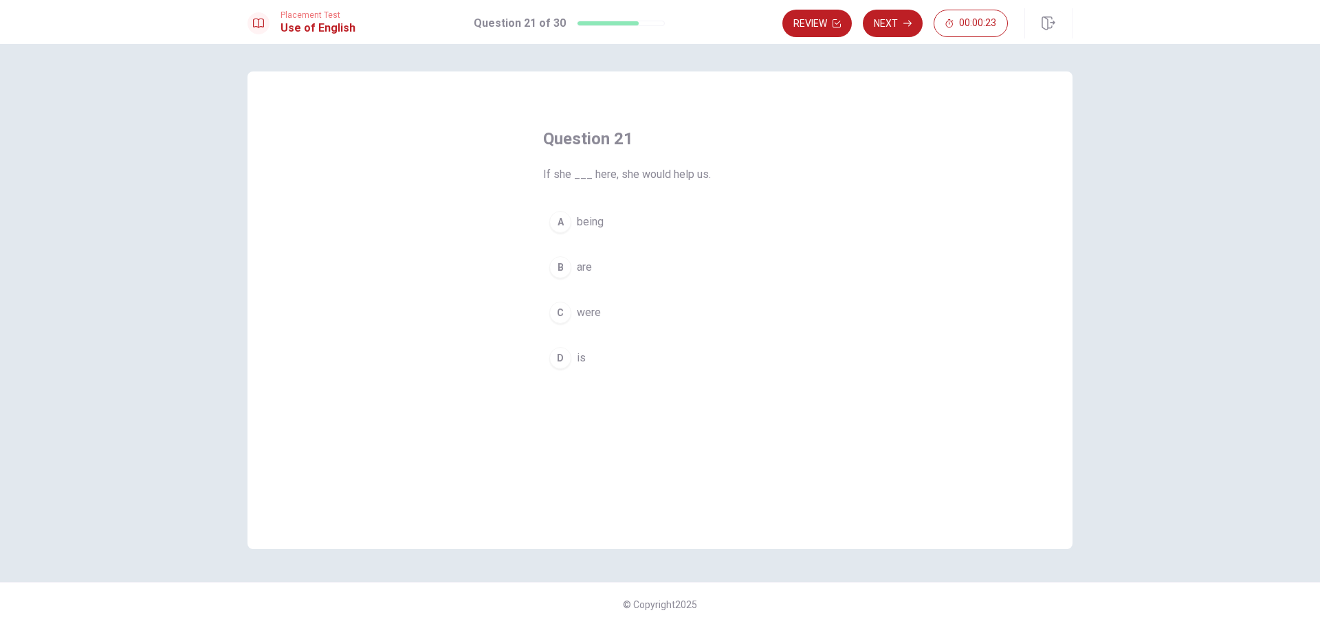
click at [563, 349] on div "D" at bounding box center [560, 358] width 22 height 22
click at [910, 22] on icon "button" at bounding box center [908, 24] width 8 height 6
click at [561, 216] on div "A" at bounding box center [560, 222] width 22 height 22
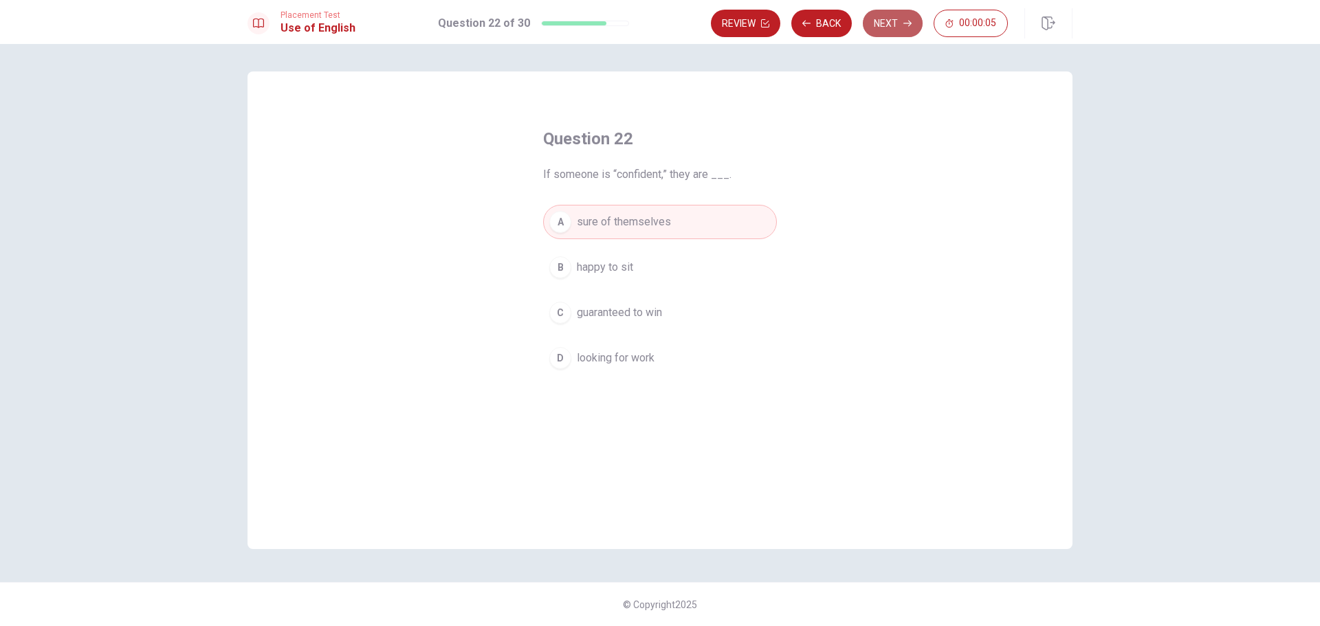
click at [889, 22] on button "Next" at bounding box center [893, 24] width 60 height 28
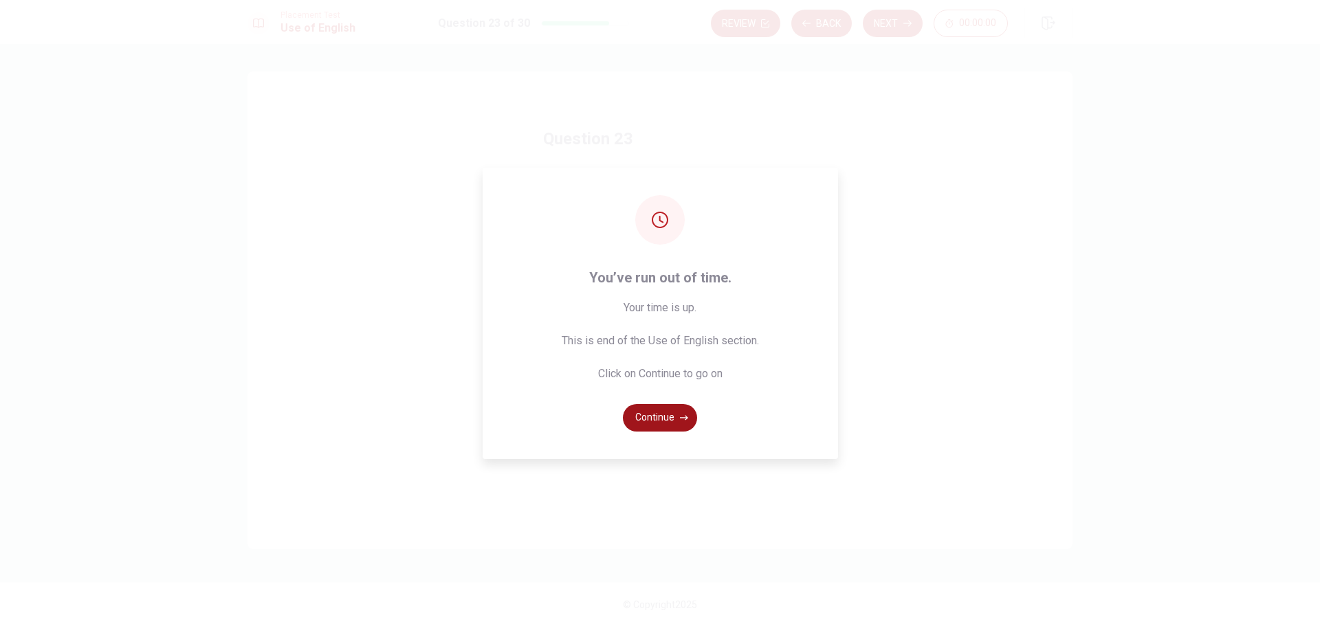
click at [652, 412] on button "Continue" at bounding box center [660, 418] width 74 height 28
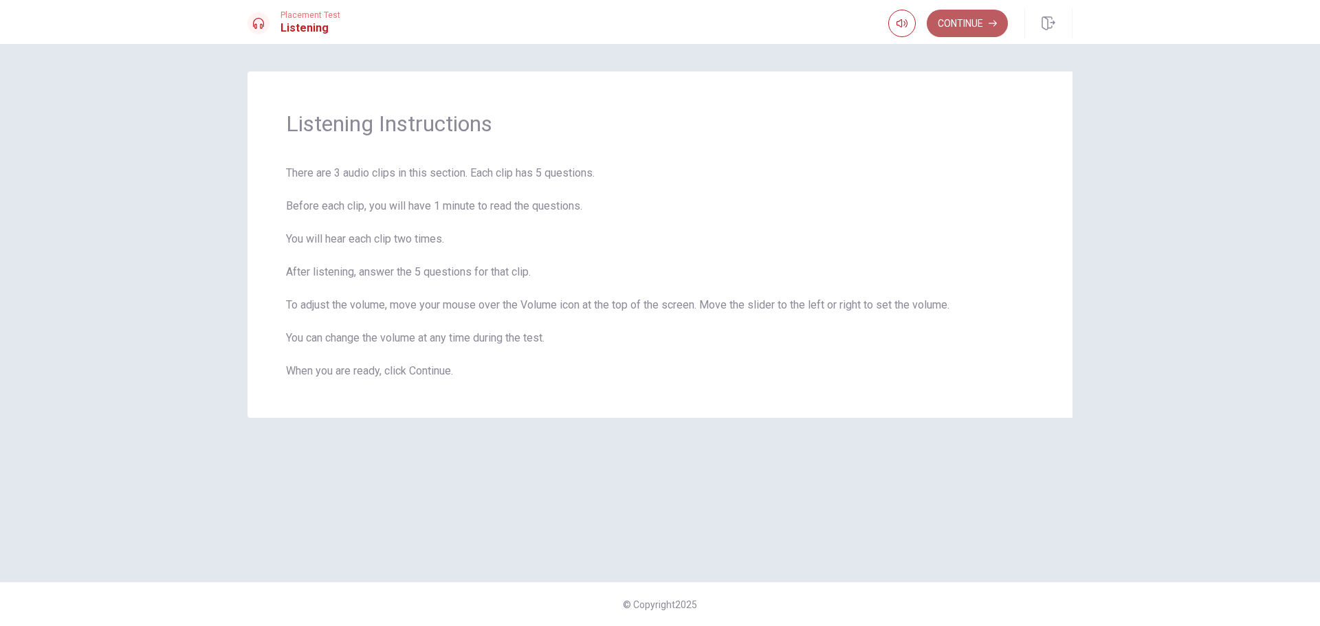
click at [948, 26] on button "Continue" at bounding box center [967, 24] width 81 height 28
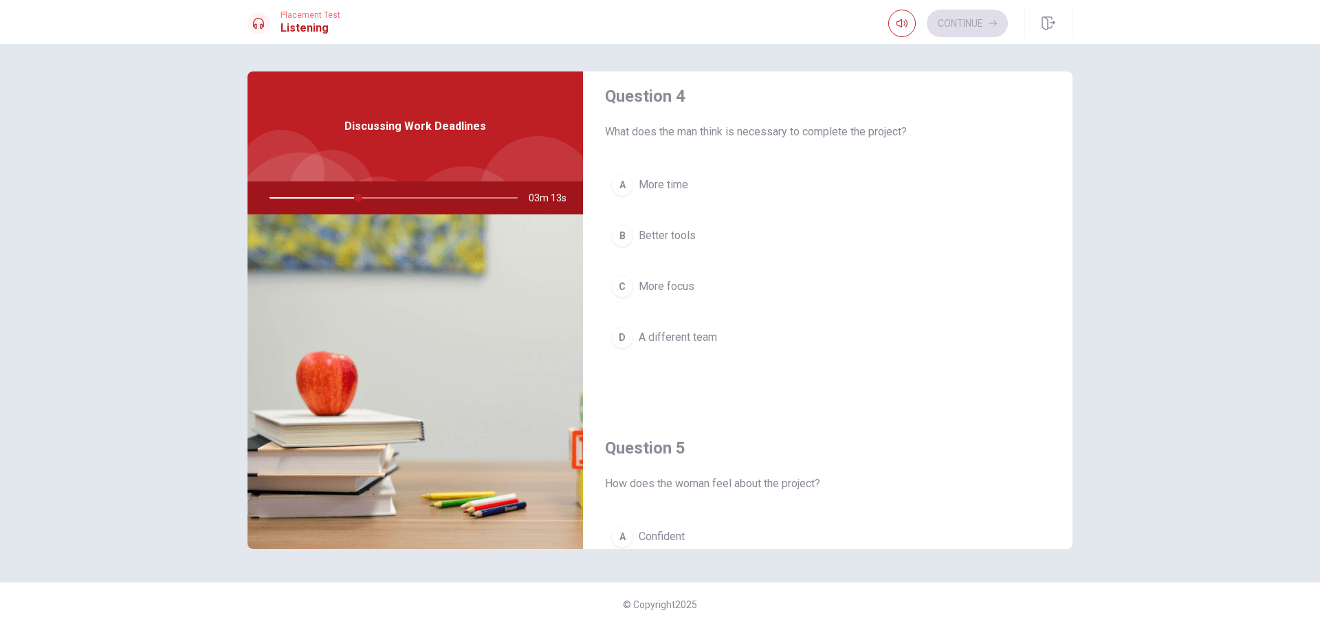
scroll to position [1100, 0]
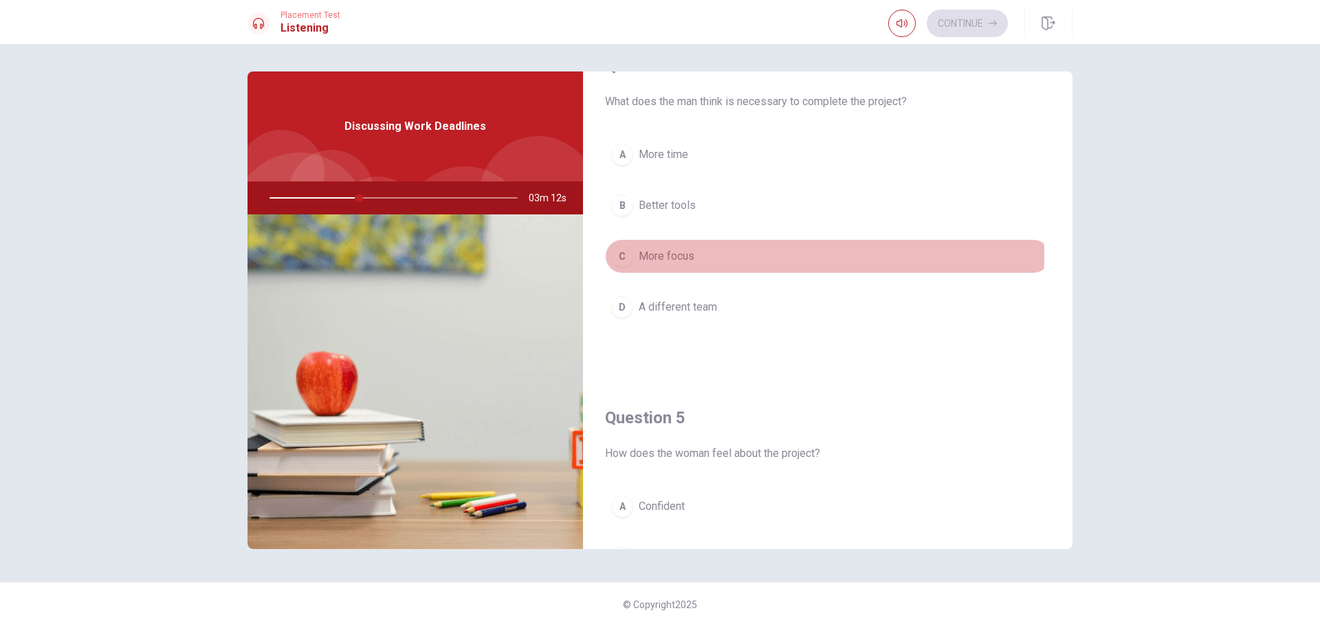
click at [690, 256] on span "More focus" at bounding box center [667, 256] width 56 height 17
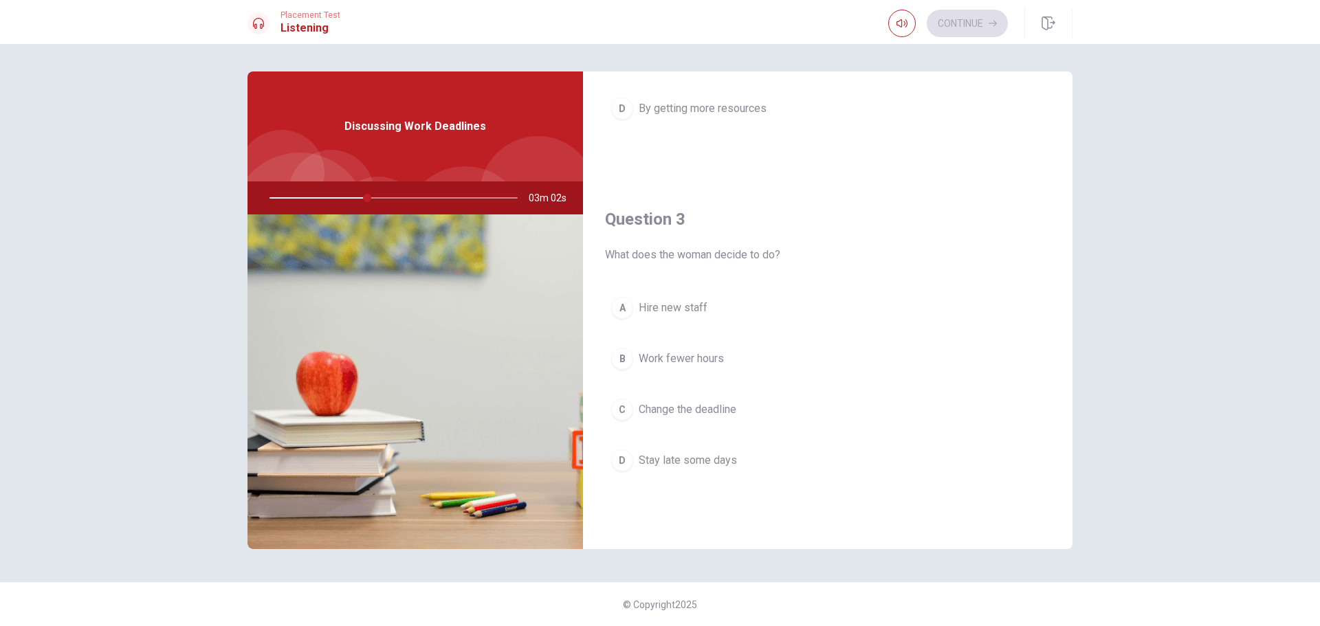
scroll to position [320, 0]
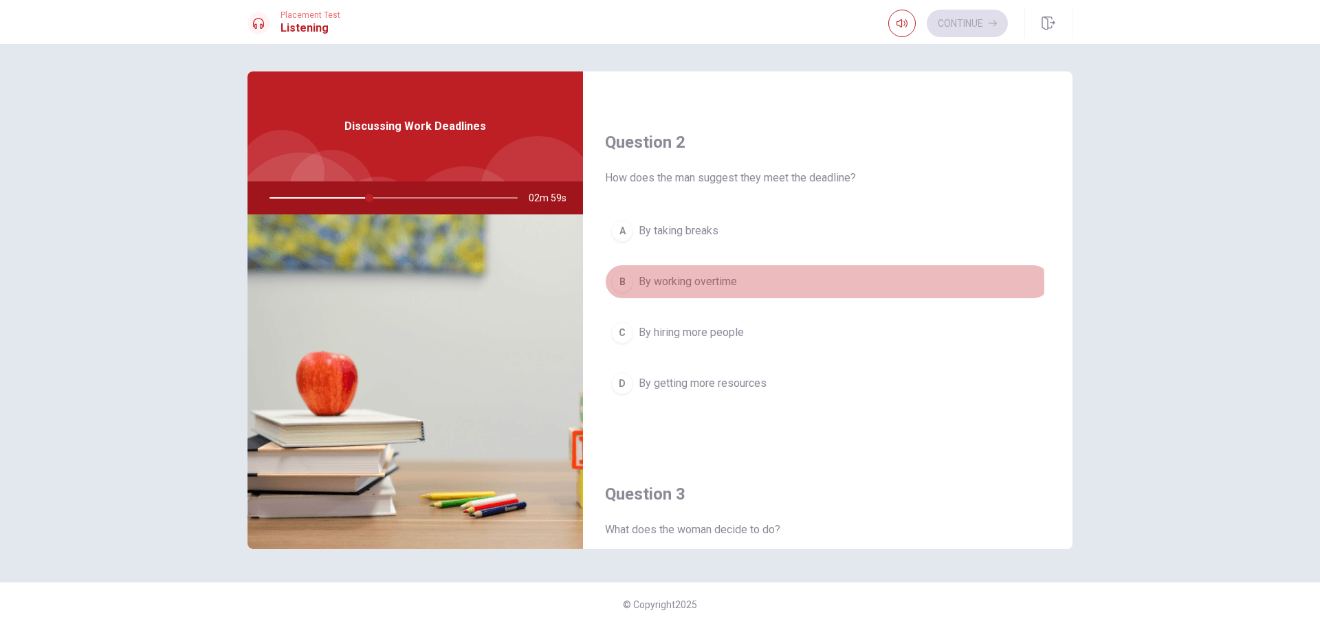
click at [730, 284] on span "By working overtime" at bounding box center [688, 282] width 98 height 17
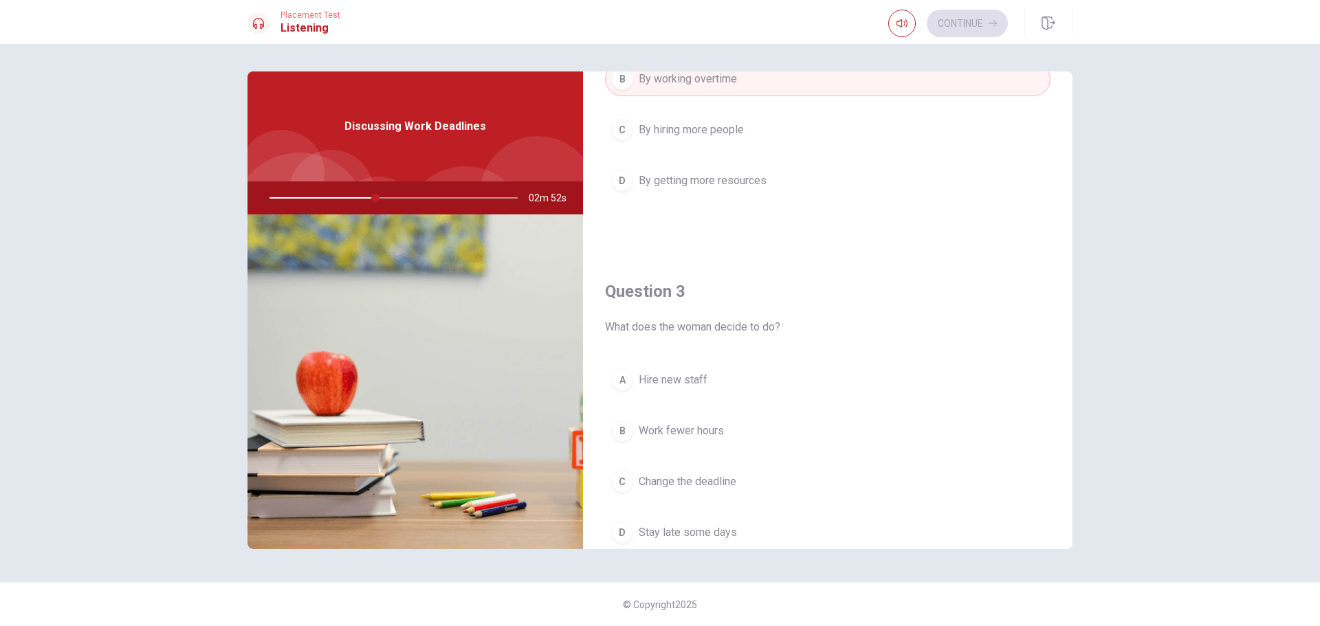
scroll to position [526, 0]
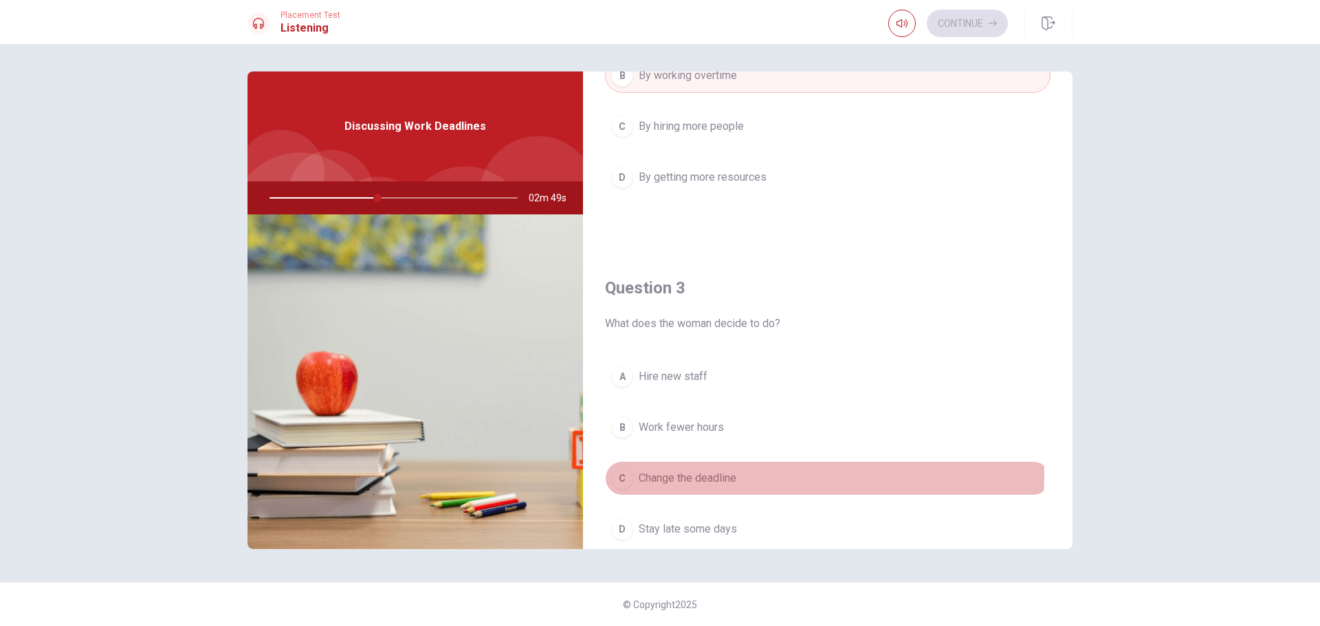
click at [750, 475] on button "C Change the deadline" at bounding box center [828, 478] width 446 height 34
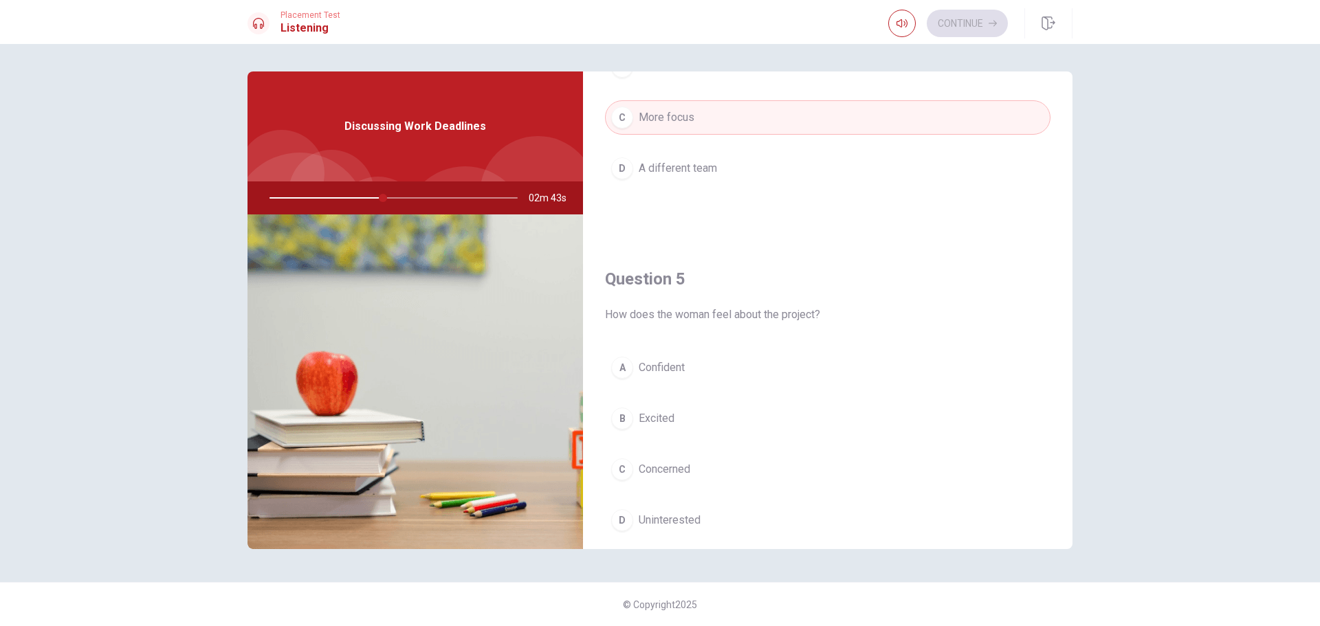
scroll to position [1283, 0]
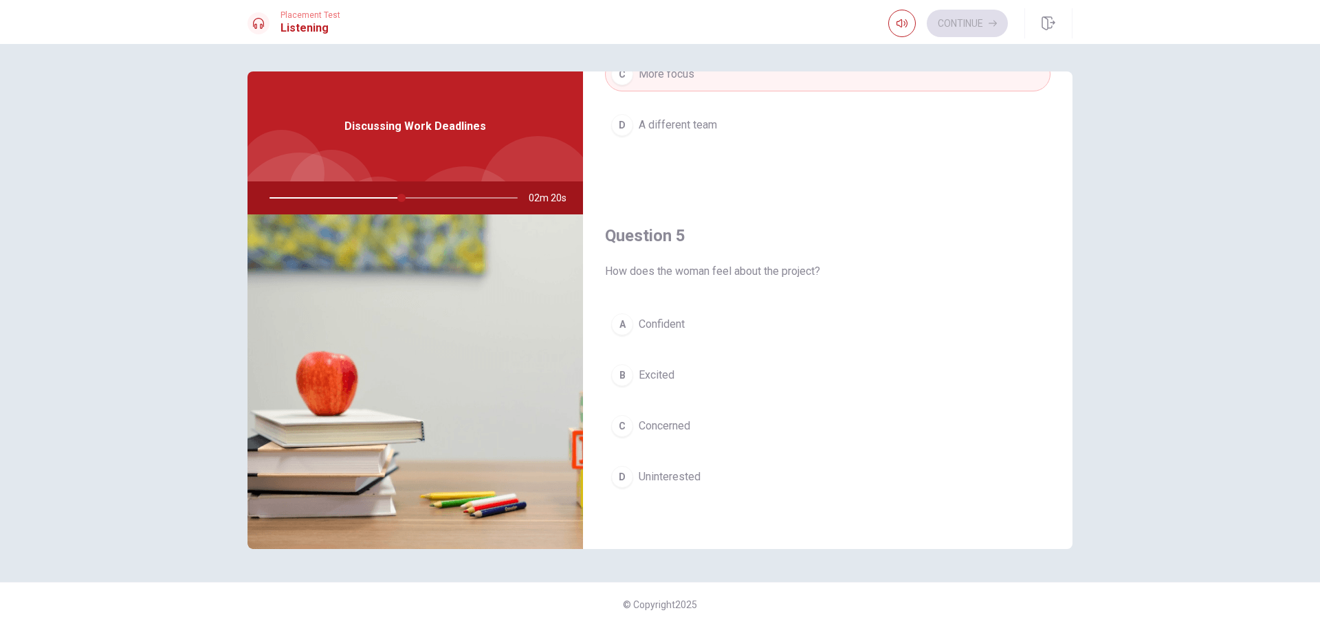
click at [690, 422] on span "Concerned" at bounding box center [665, 426] width 52 height 17
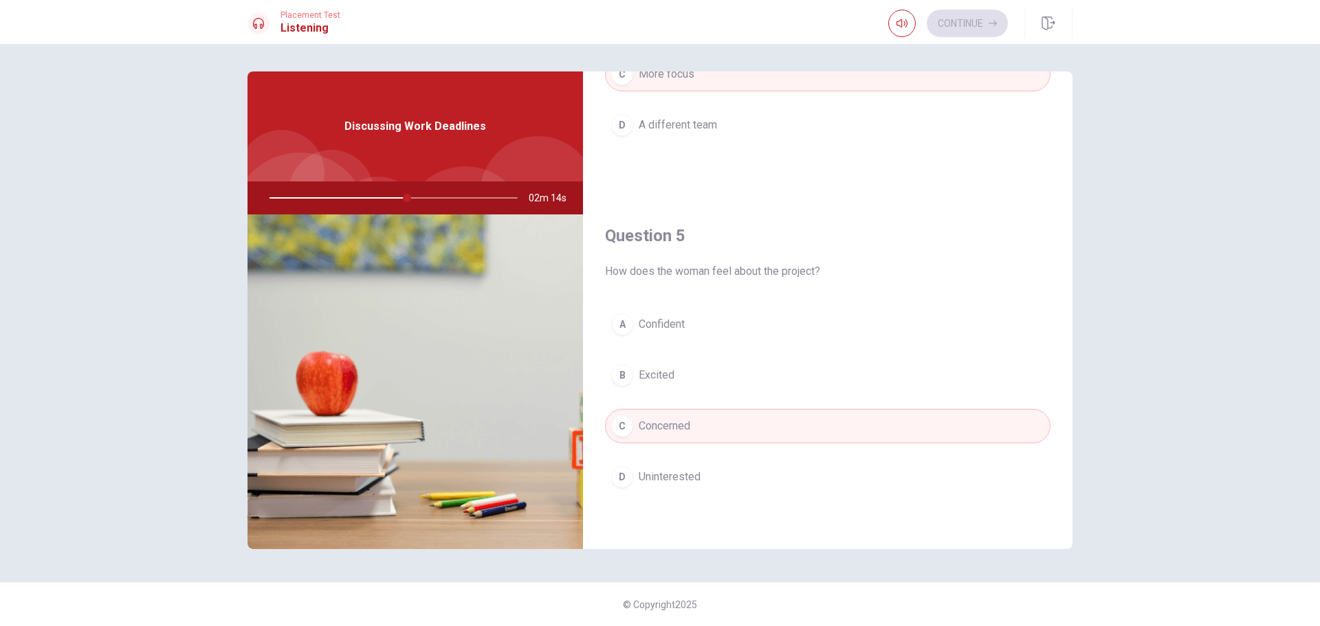
click at [921, 272] on span "How does the woman feel about the project?" at bounding box center [828, 271] width 446 height 17
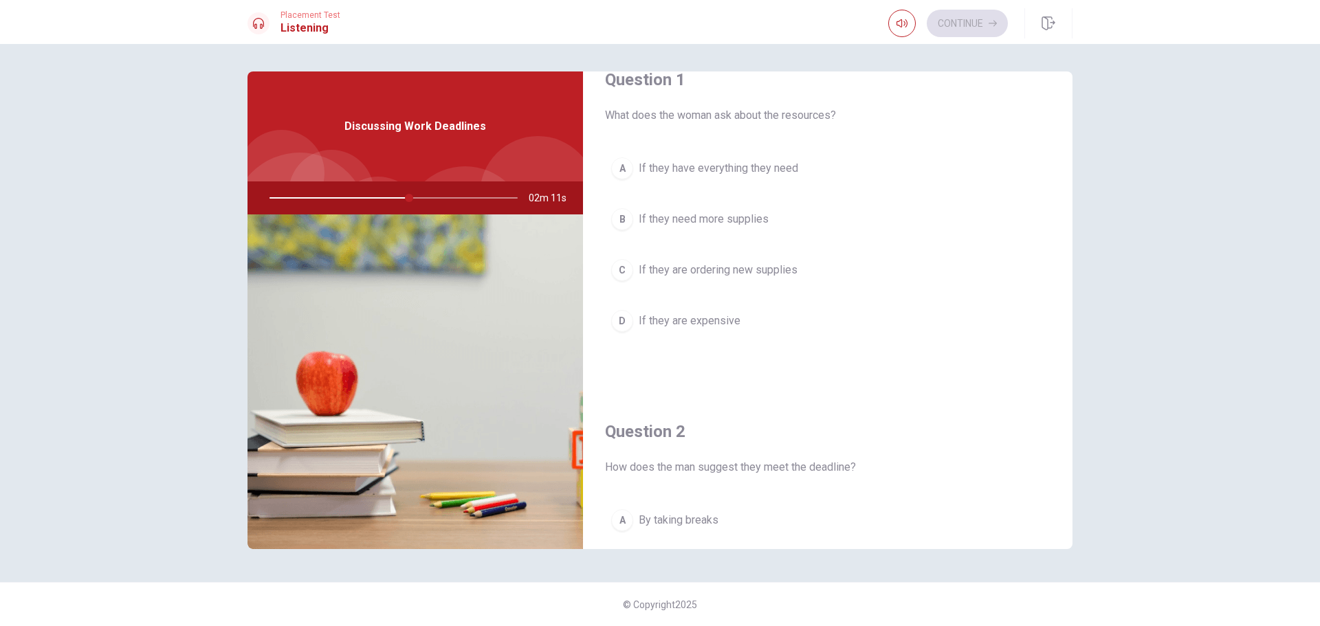
scroll to position [0, 0]
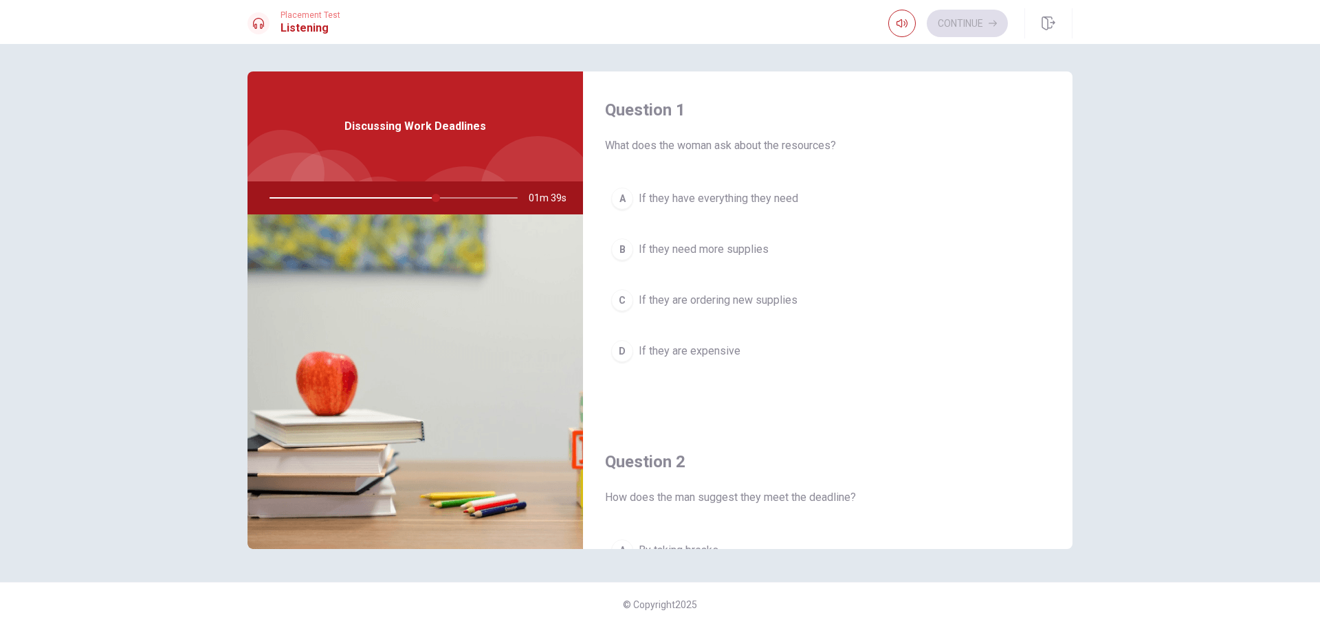
click at [334, 196] on div at bounding box center [391, 198] width 276 height 33
drag, startPoint x: 434, startPoint y: 197, endPoint x: 552, endPoint y: 206, distance: 118.6
click at [516, 205] on div at bounding box center [391, 198] width 276 height 33
click at [494, 199] on div at bounding box center [391, 198] width 276 height 33
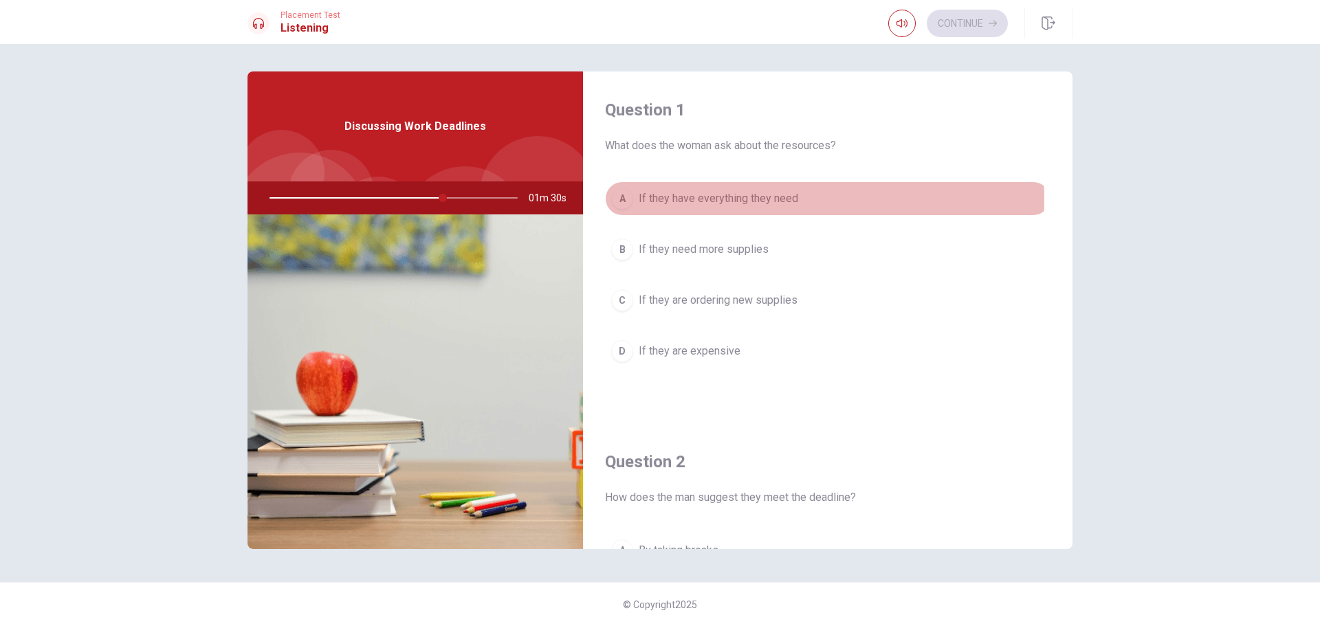
click at [765, 199] on span "If they have everything they need" at bounding box center [719, 198] width 160 height 17
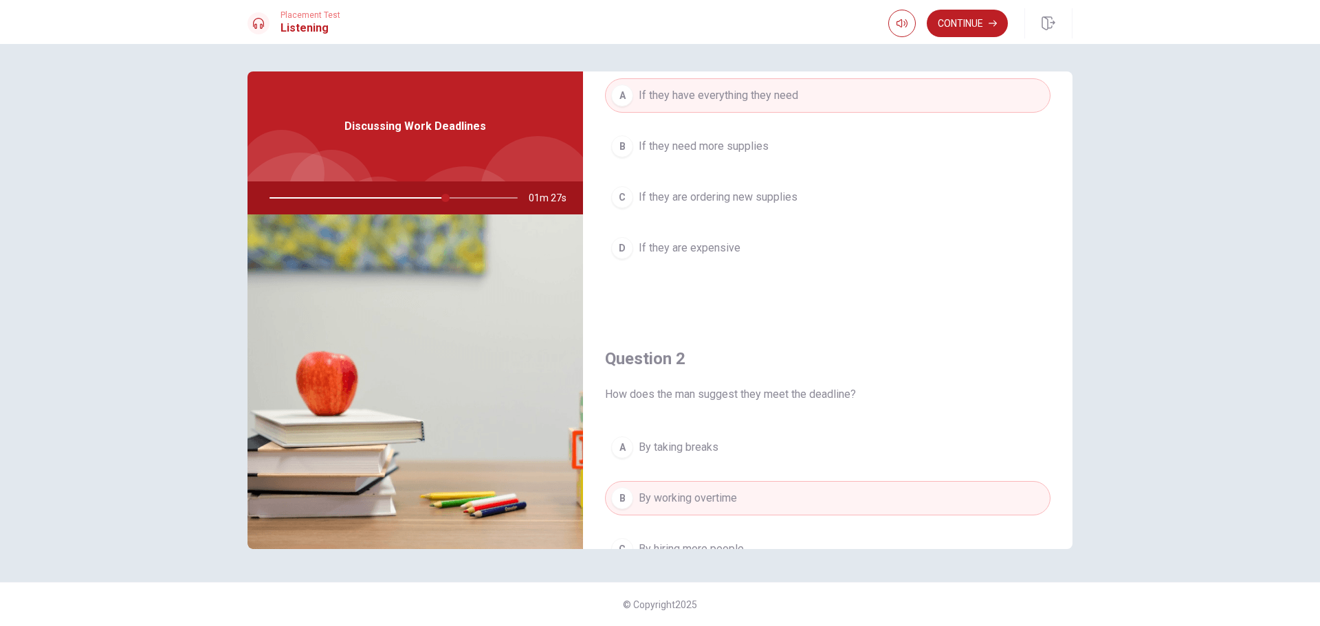
scroll to position [69, 0]
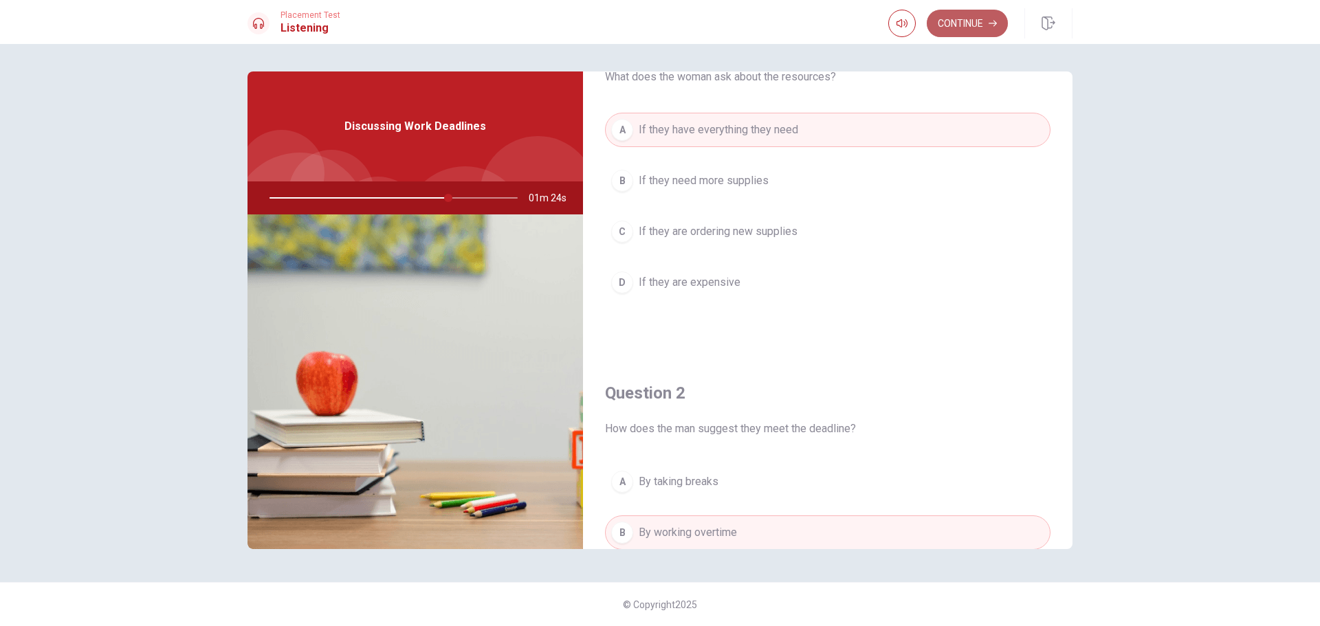
click at [982, 14] on button "Continue" at bounding box center [967, 24] width 81 height 28
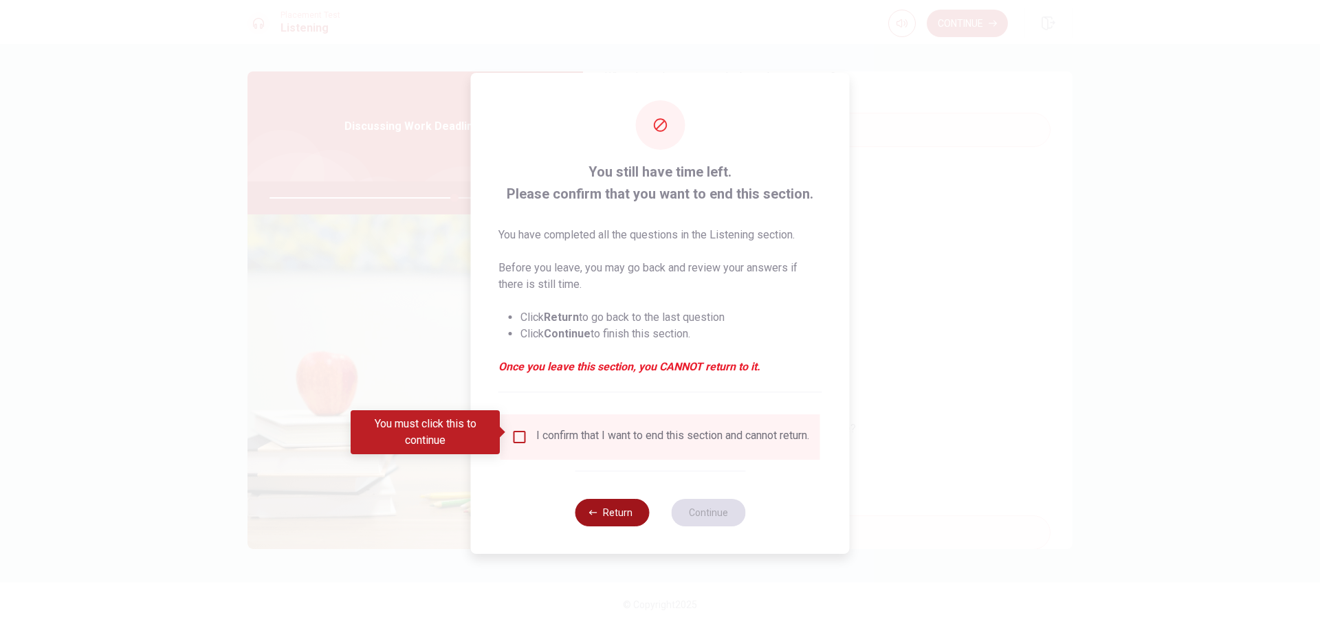
click at [602, 518] on button "Return" at bounding box center [612, 513] width 74 height 28
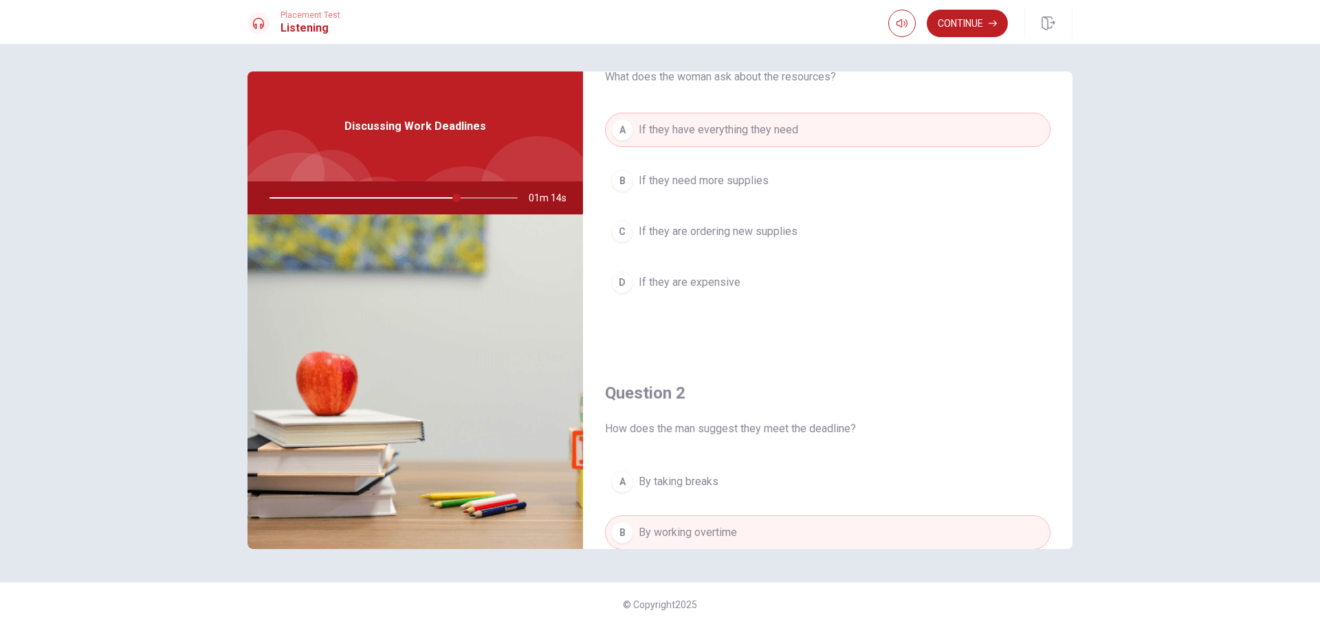
scroll to position [0, 0]
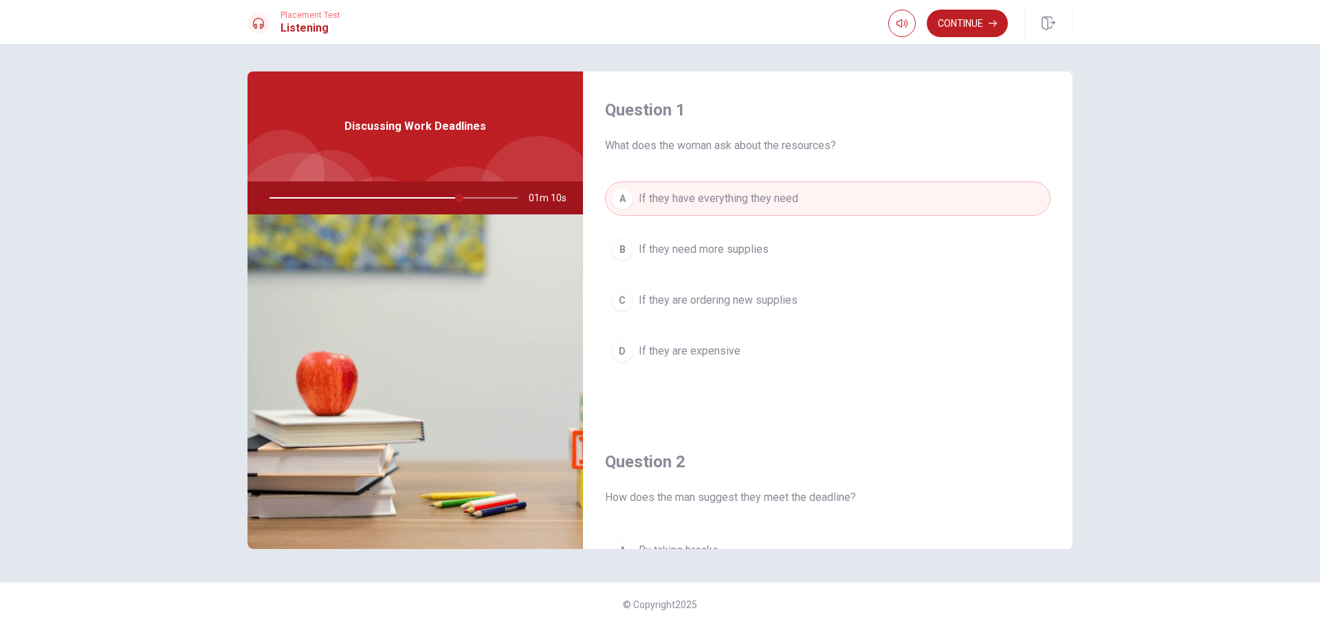
drag, startPoint x: 609, startPoint y: 142, endPoint x: 773, endPoint y: 353, distance: 266.6
click at [772, 352] on div "Question 1 What does the woman ask about the resources? A If they have everythi…" at bounding box center [828, 248] width 490 height 352
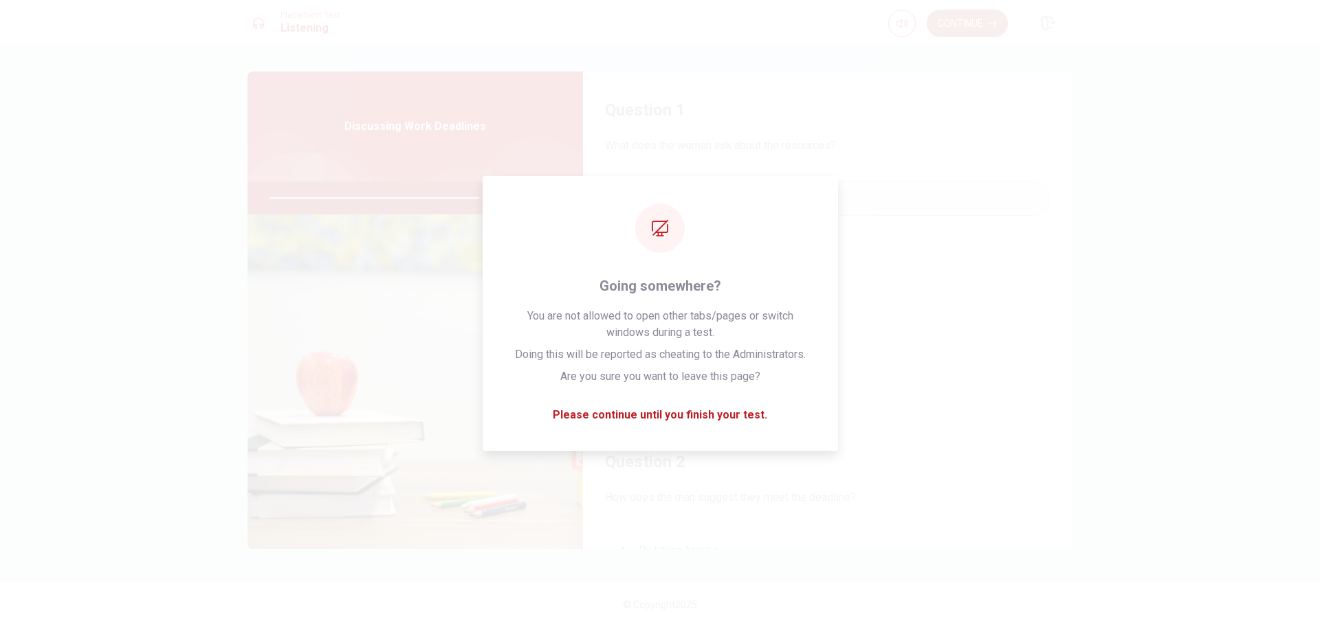
click at [994, 10] on button "Continue" at bounding box center [967, 24] width 81 height 28
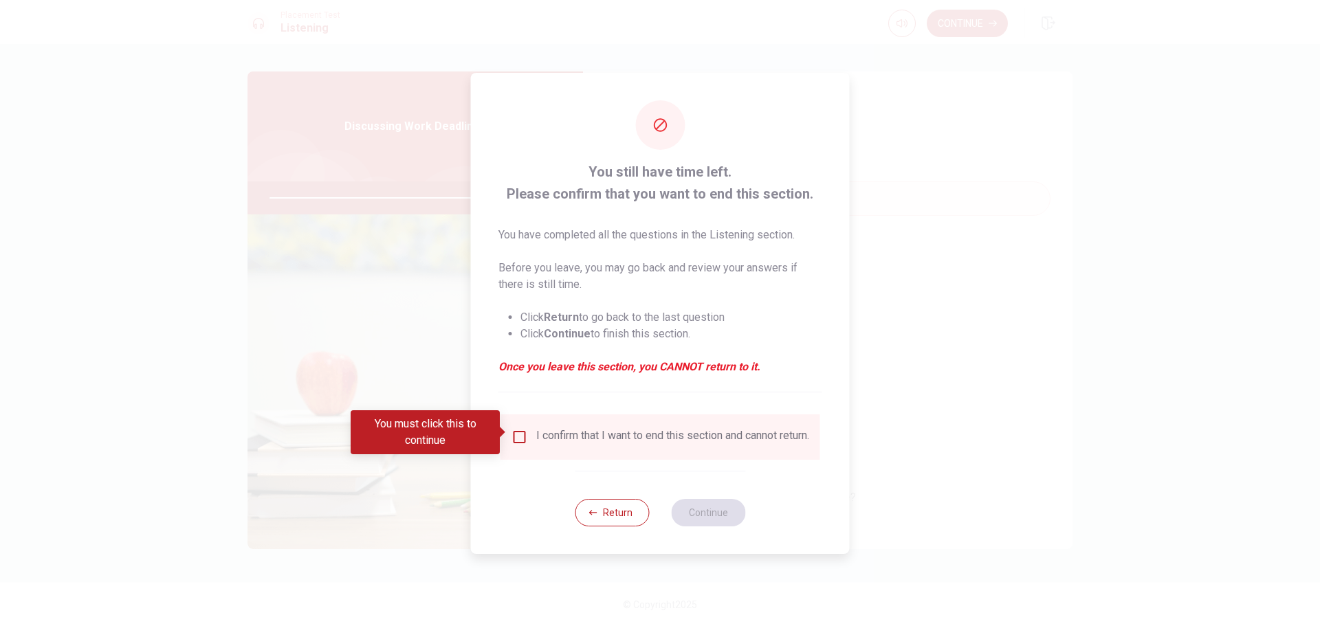
click at [523, 435] on input "You must click this to continue" at bounding box center [520, 437] width 17 height 17
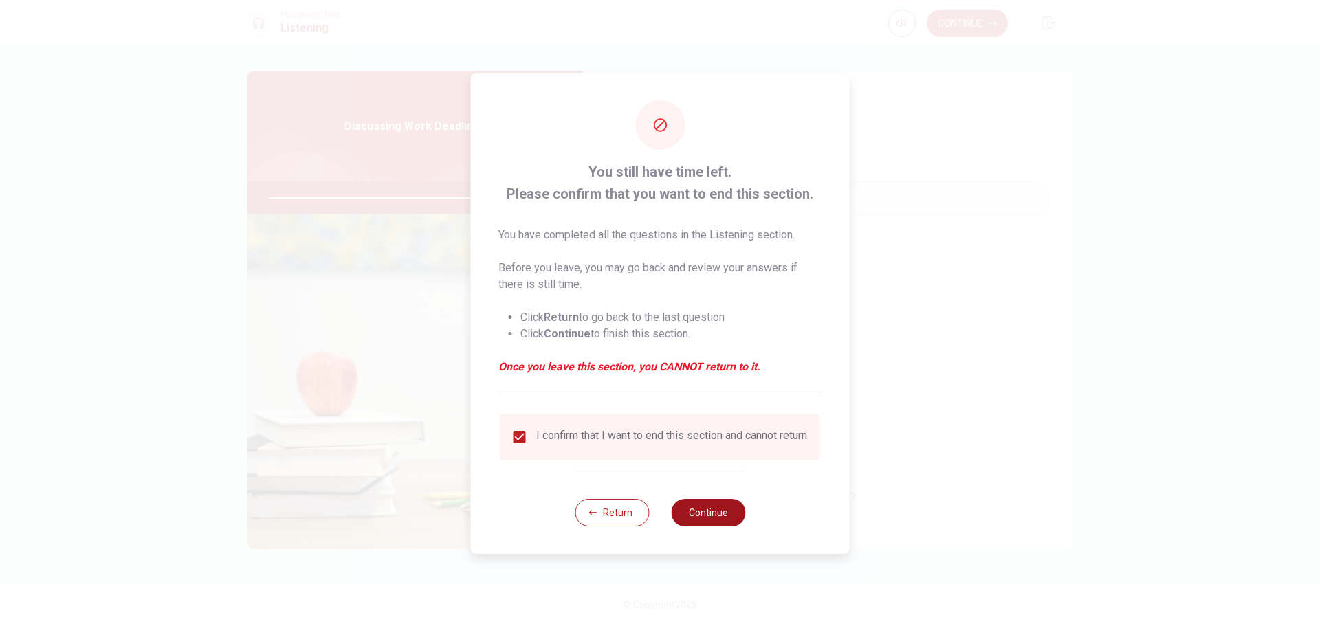
click at [687, 512] on button "Continue" at bounding box center [708, 513] width 74 height 28
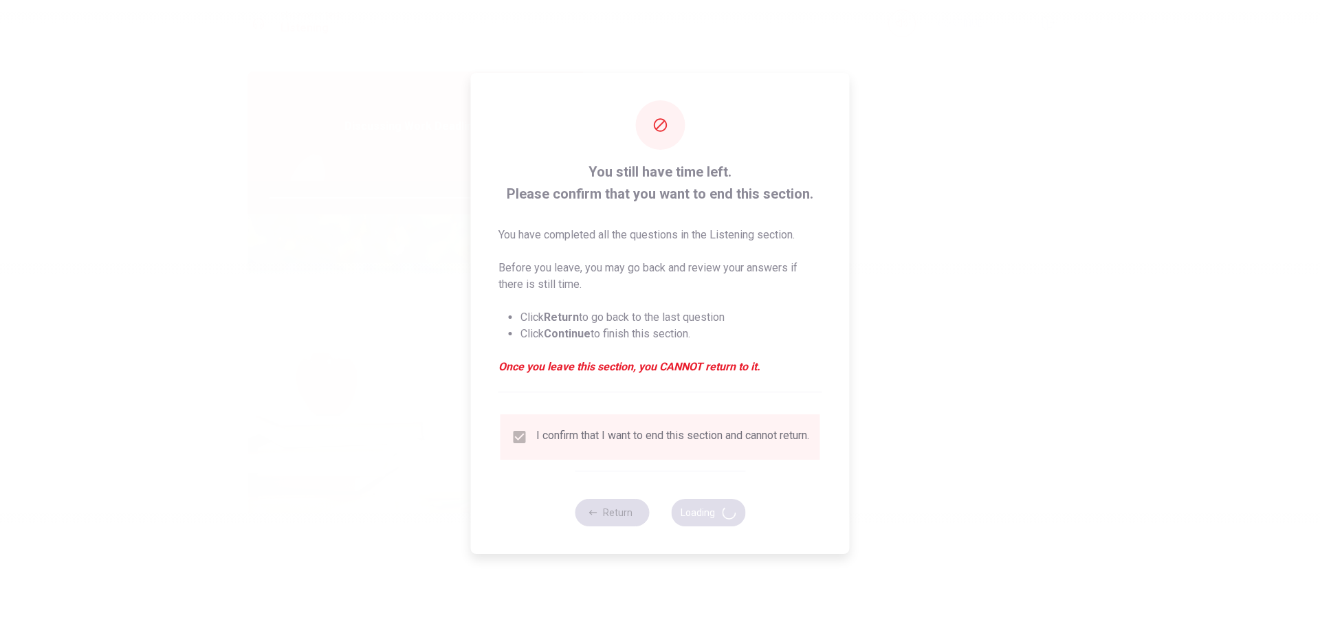
type input "88"
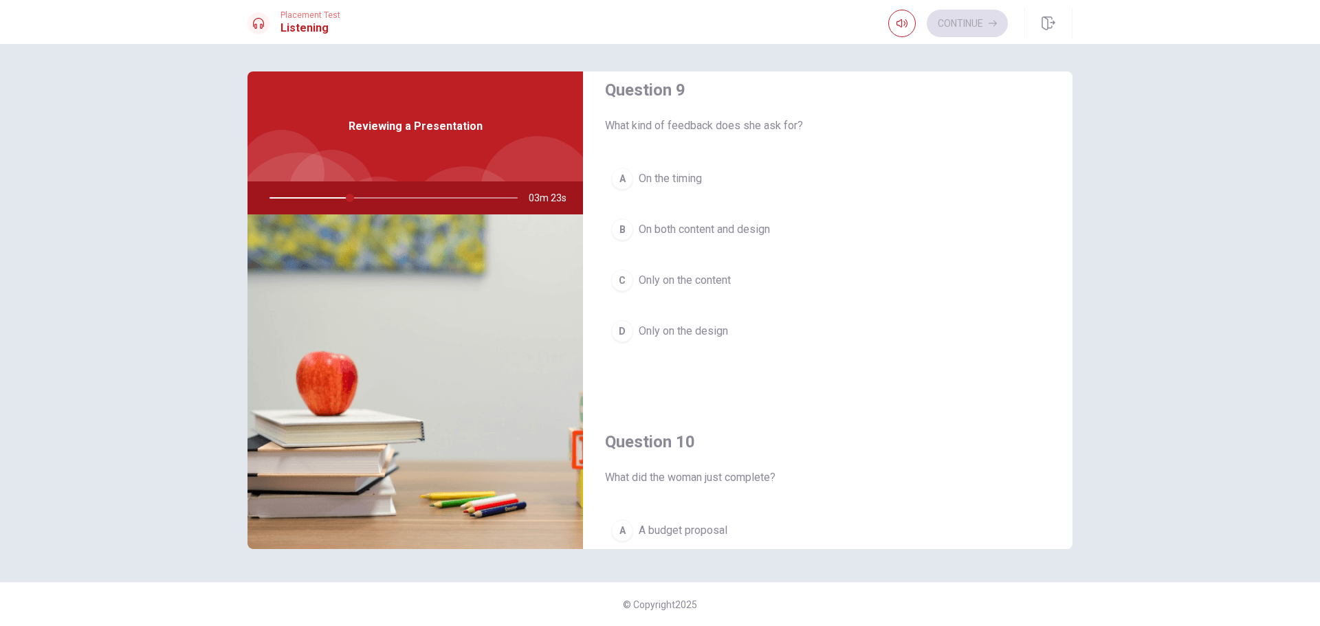
scroll to position [870, 0]
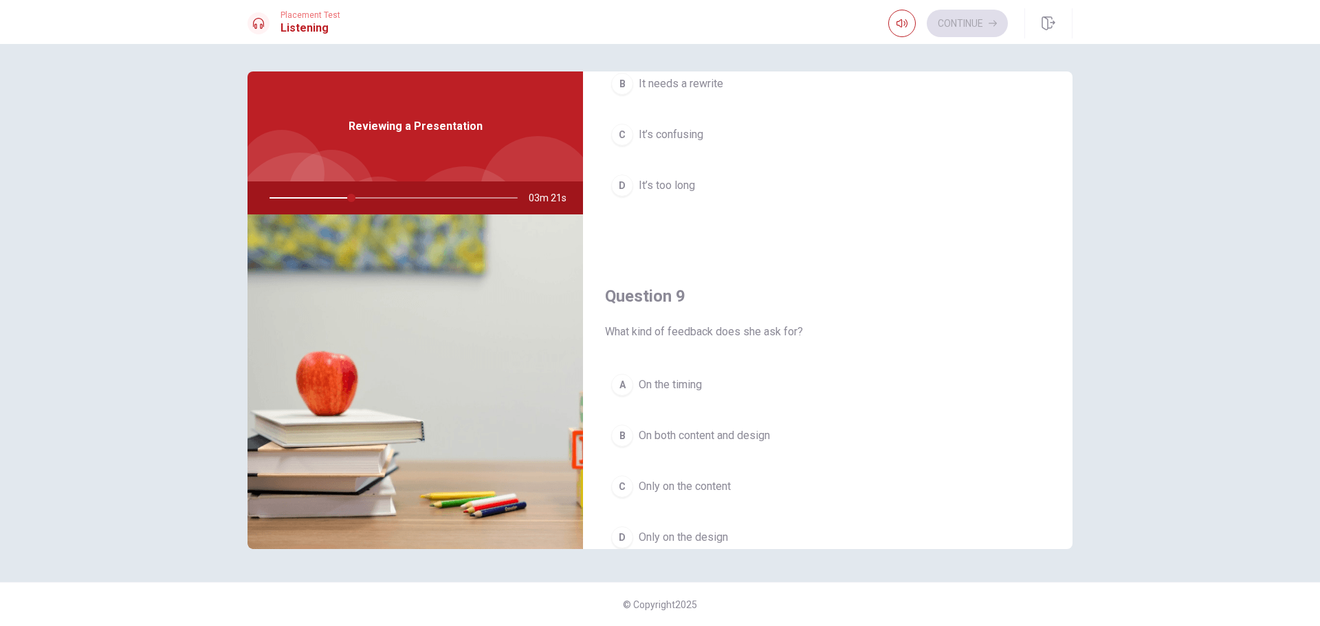
click at [741, 435] on span "On both content and design" at bounding box center [704, 436] width 131 height 17
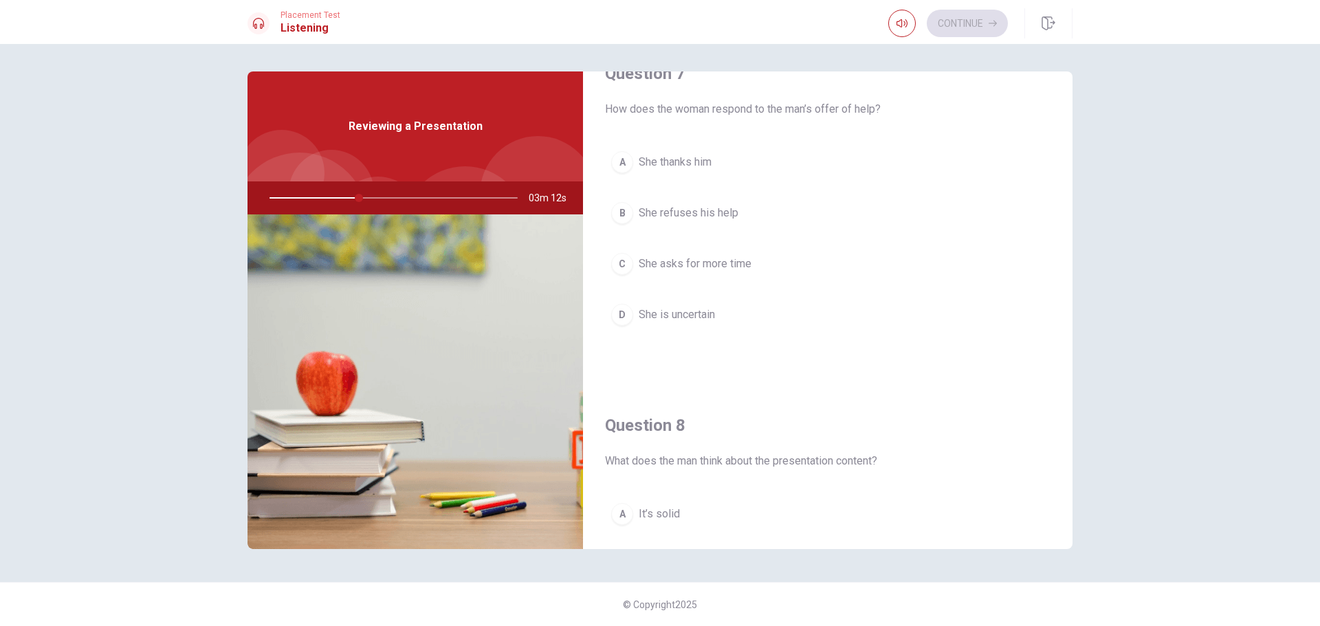
scroll to position [320, 0]
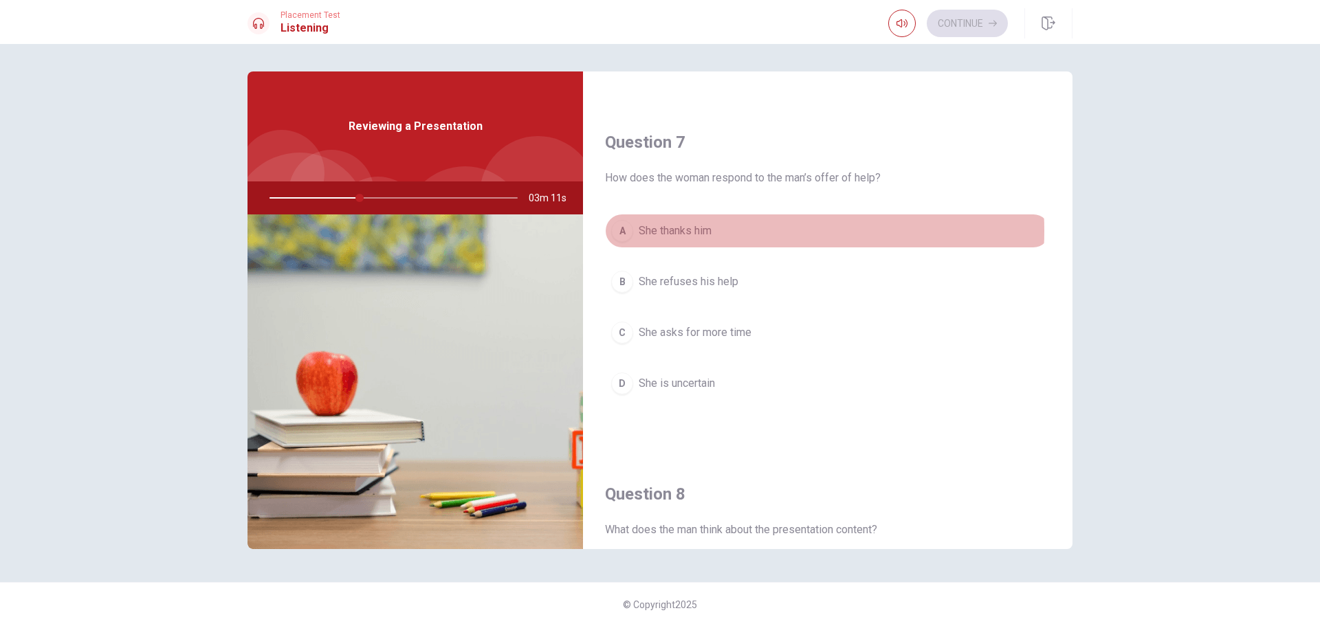
click at [728, 231] on button "A She thanks him" at bounding box center [828, 231] width 446 height 34
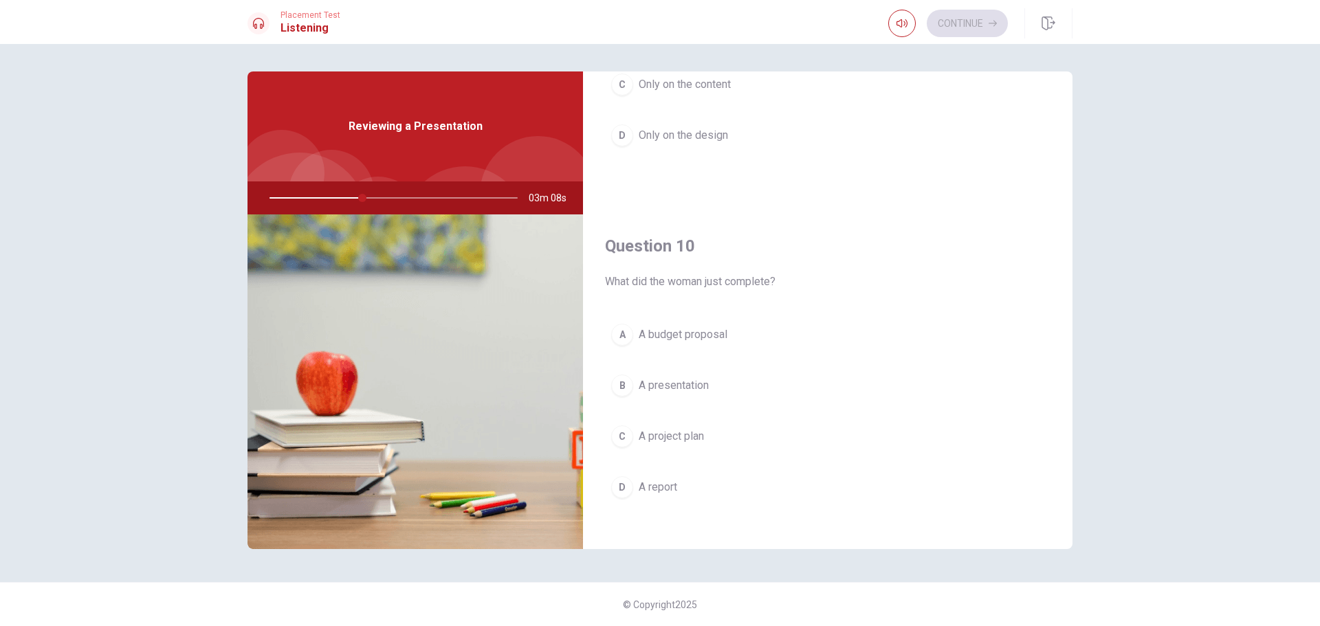
scroll to position [1283, 0]
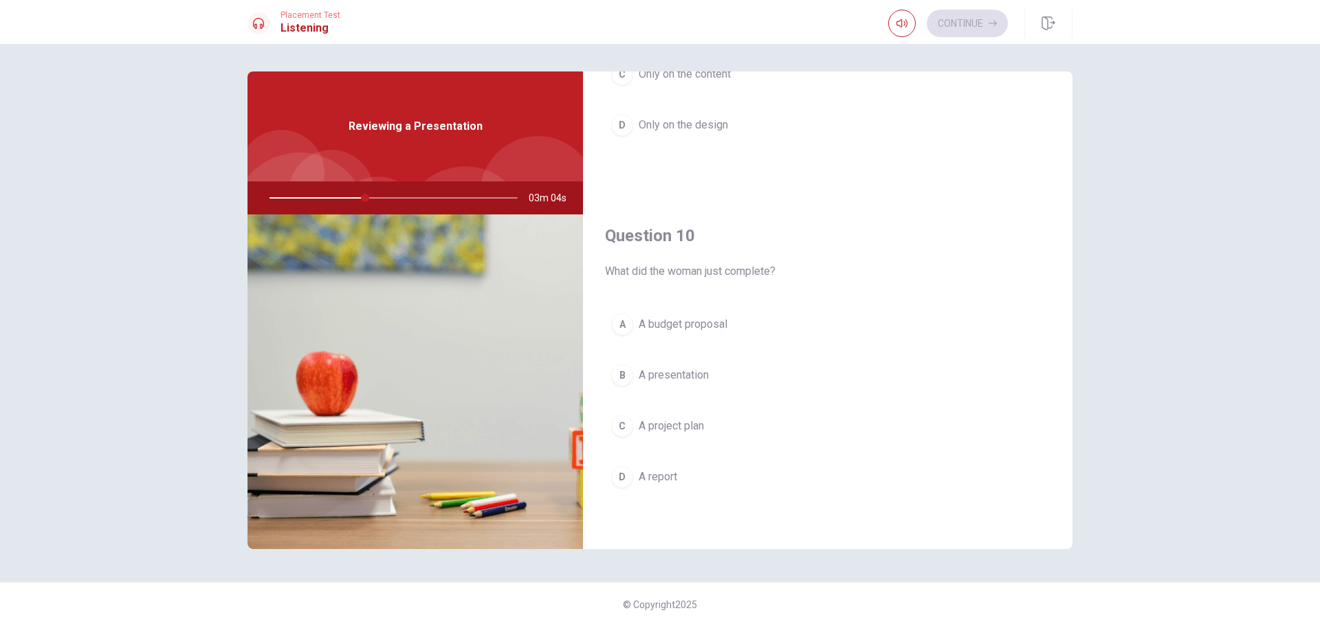
click at [682, 373] on span "A presentation" at bounding box center [674, 375] width 70 height 17
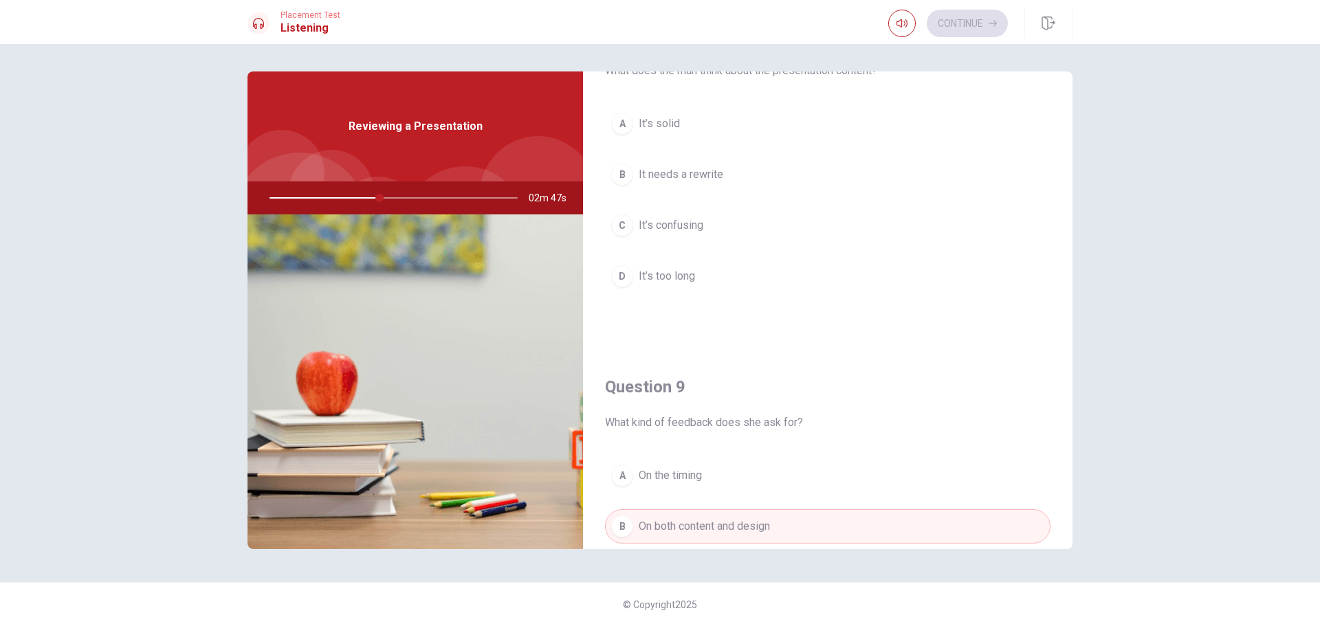
scroll to position [732, 0]
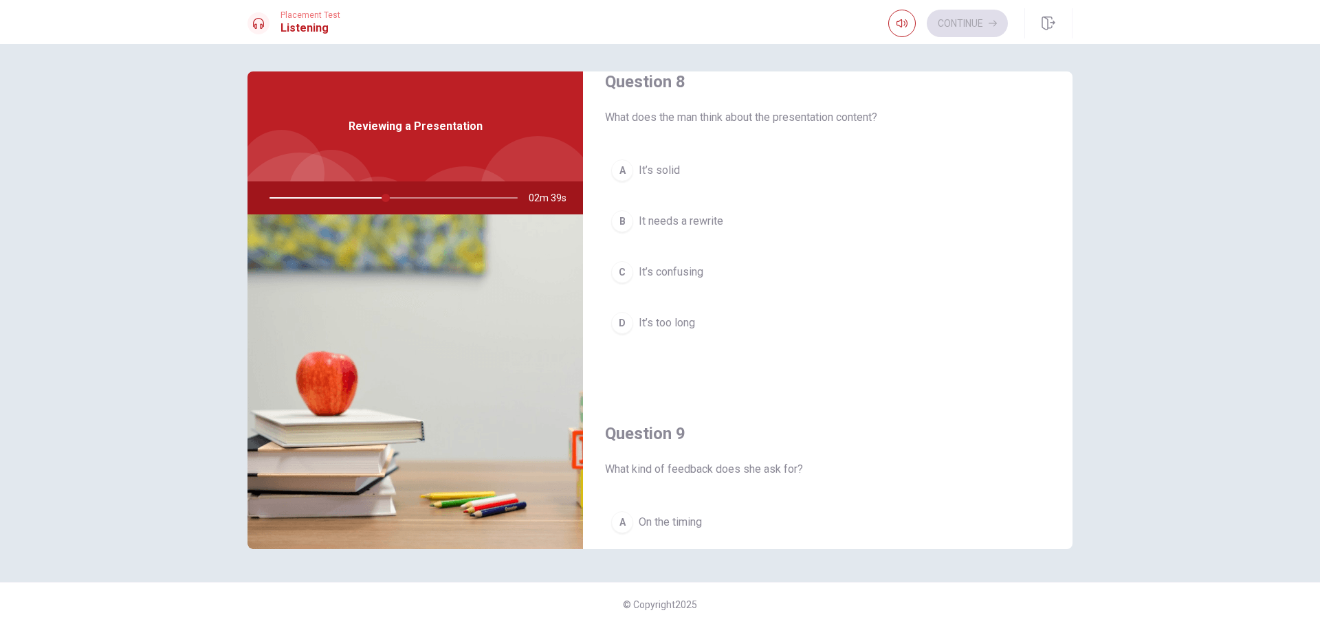
click at [671, 166] on span "It’s solid" at bounding box center [659, 170] width 41 height 17
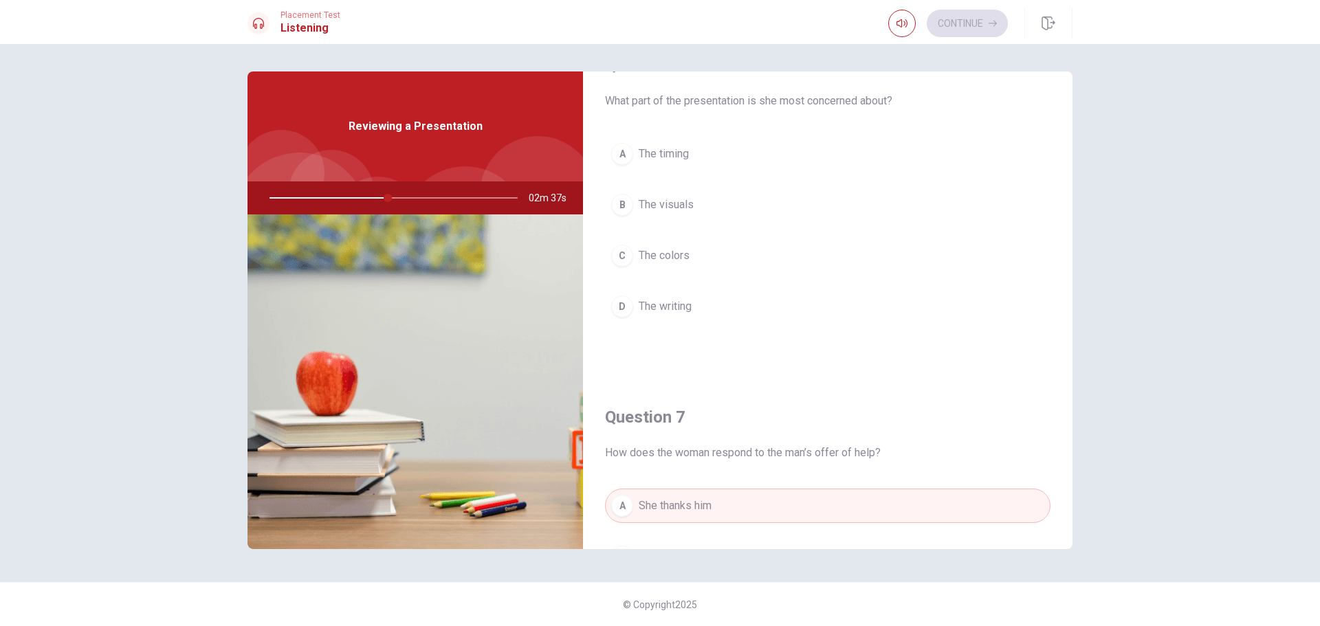
scroll to position [0, 0]
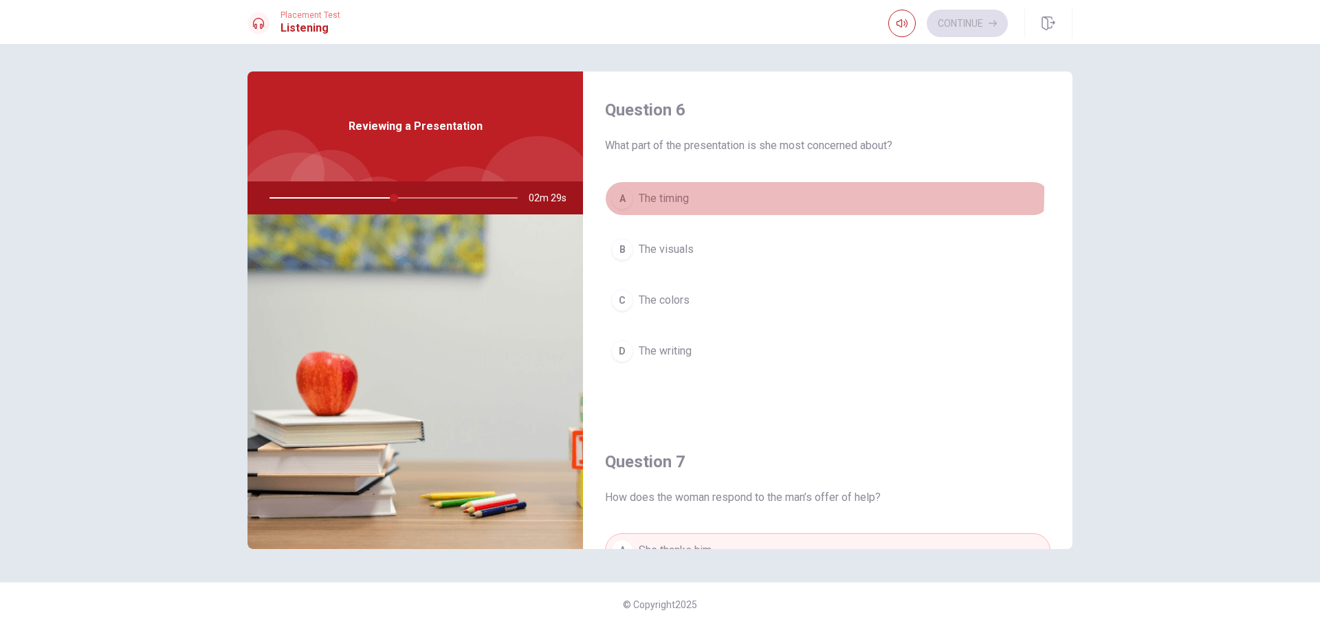
click at [672, 192] on span "The timing" at bounding box center [664, 198] width 50 height 17
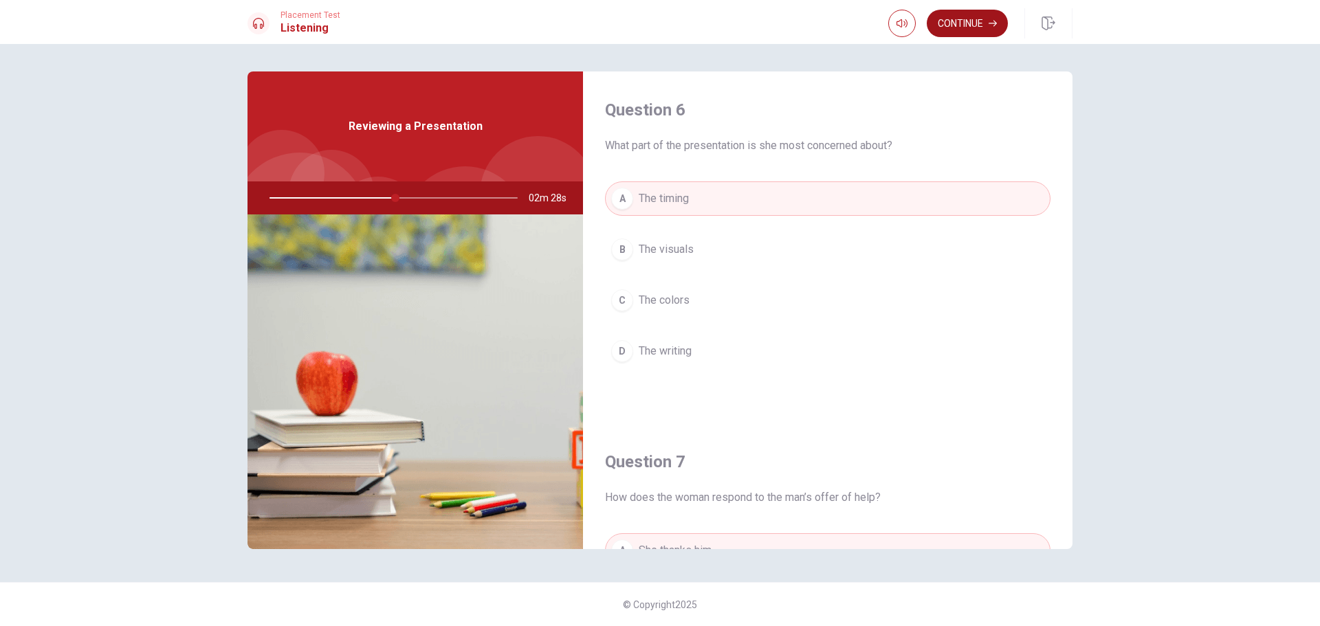
click at [982, 32] on button "Continue" at bounding box center [967, 24] width 81 height 28
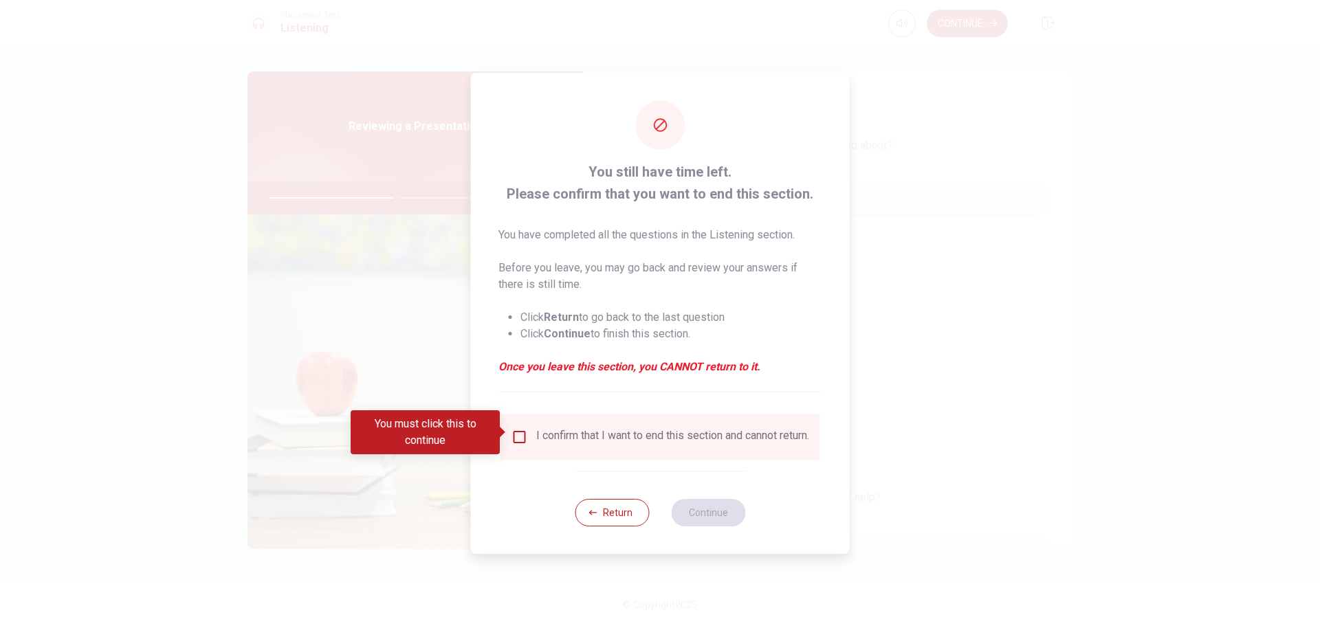
click at [520, 430] on input "You must click this to continue" at bounding box center [520, 437] width 17 height 17
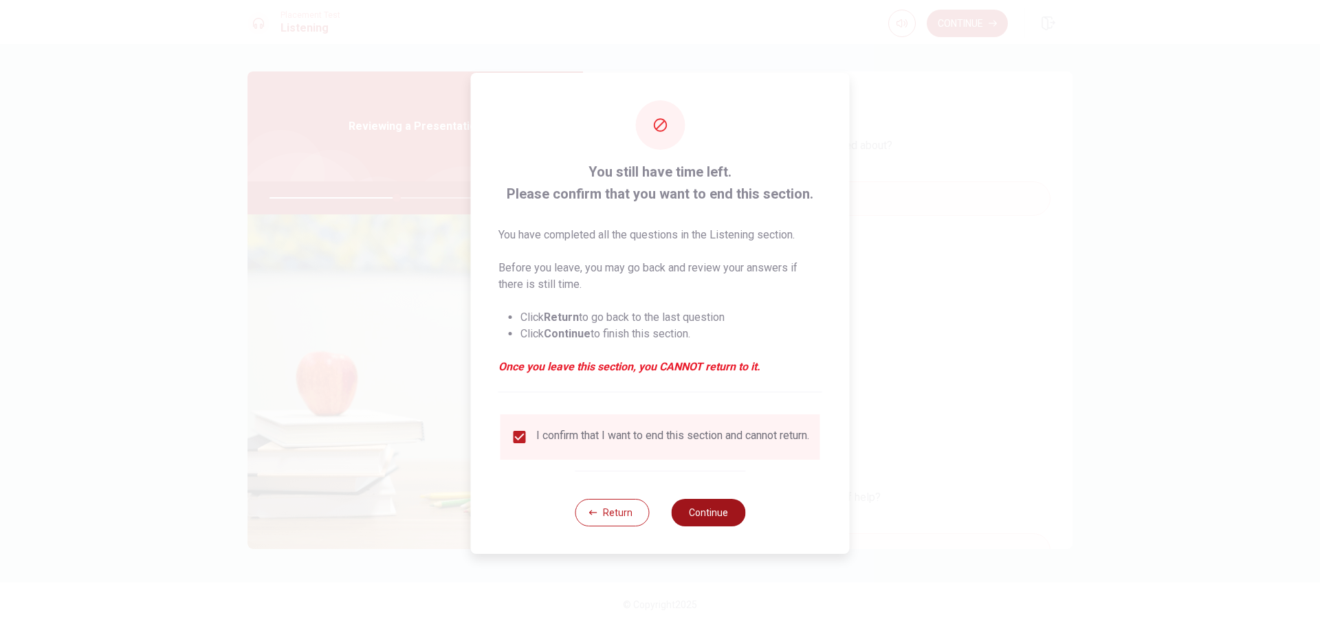
click at [695, 520] on button "Continue" at bounding box center [708, 513] width 74 height 28
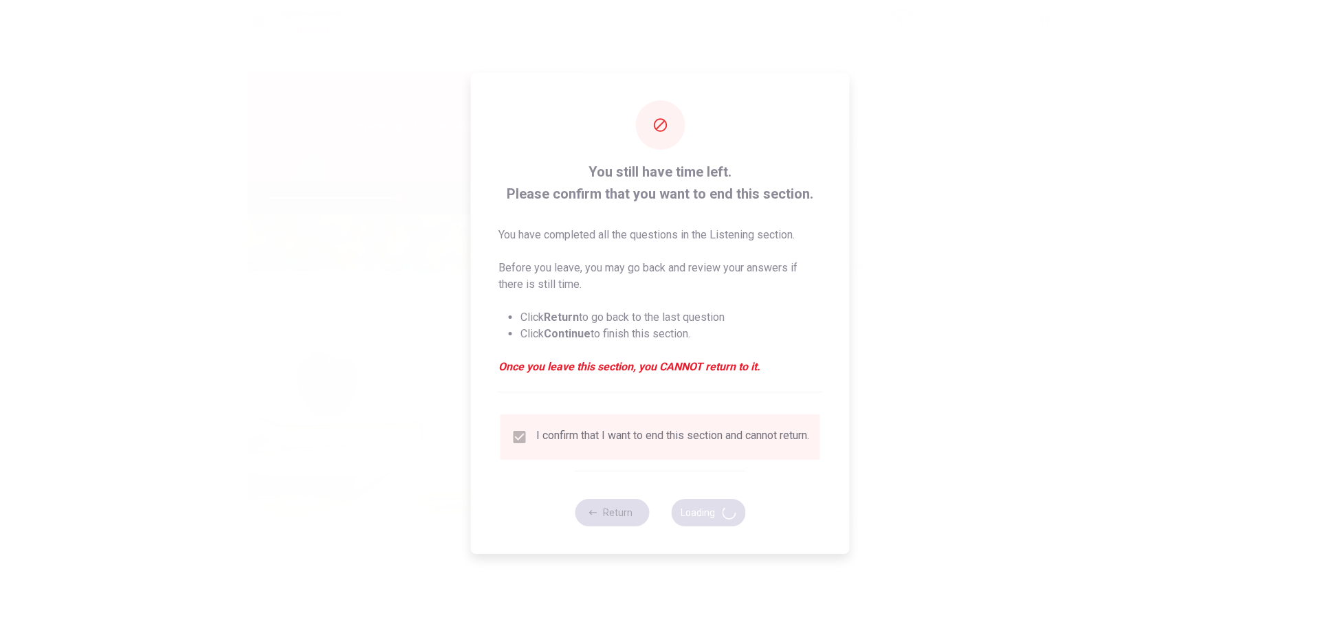
type input "52"
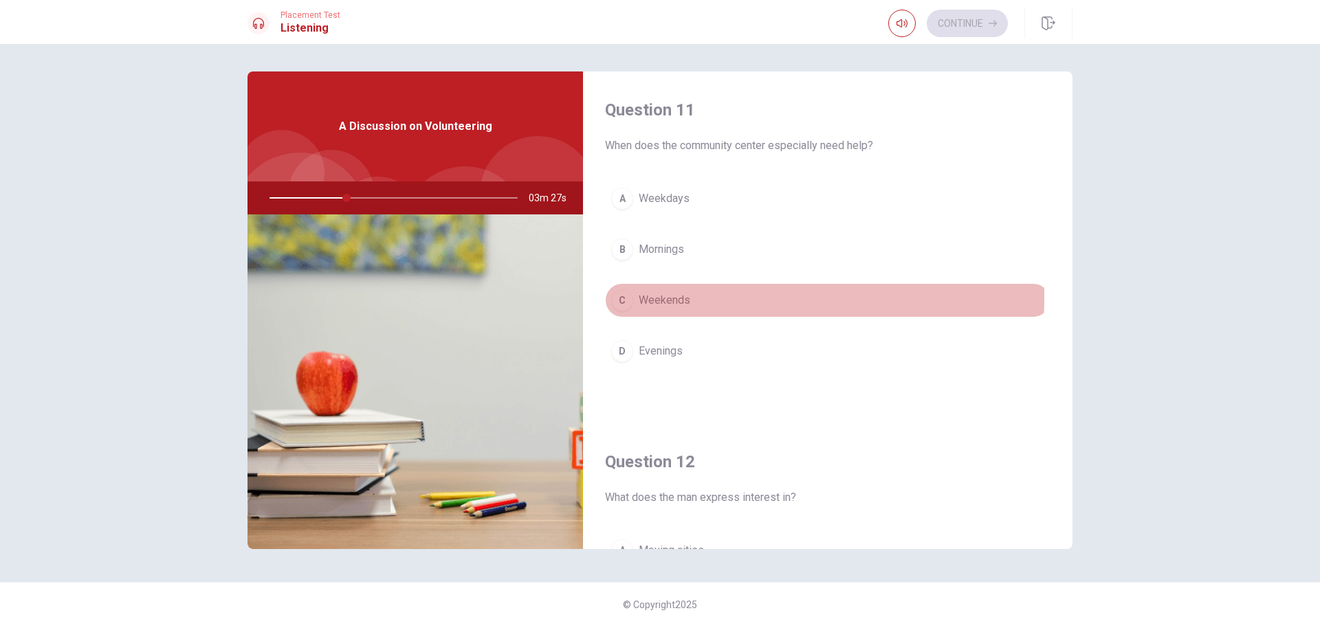
click at [675, 298] on span "Weekends" at bounding box center [665, 300] width 52 height 17
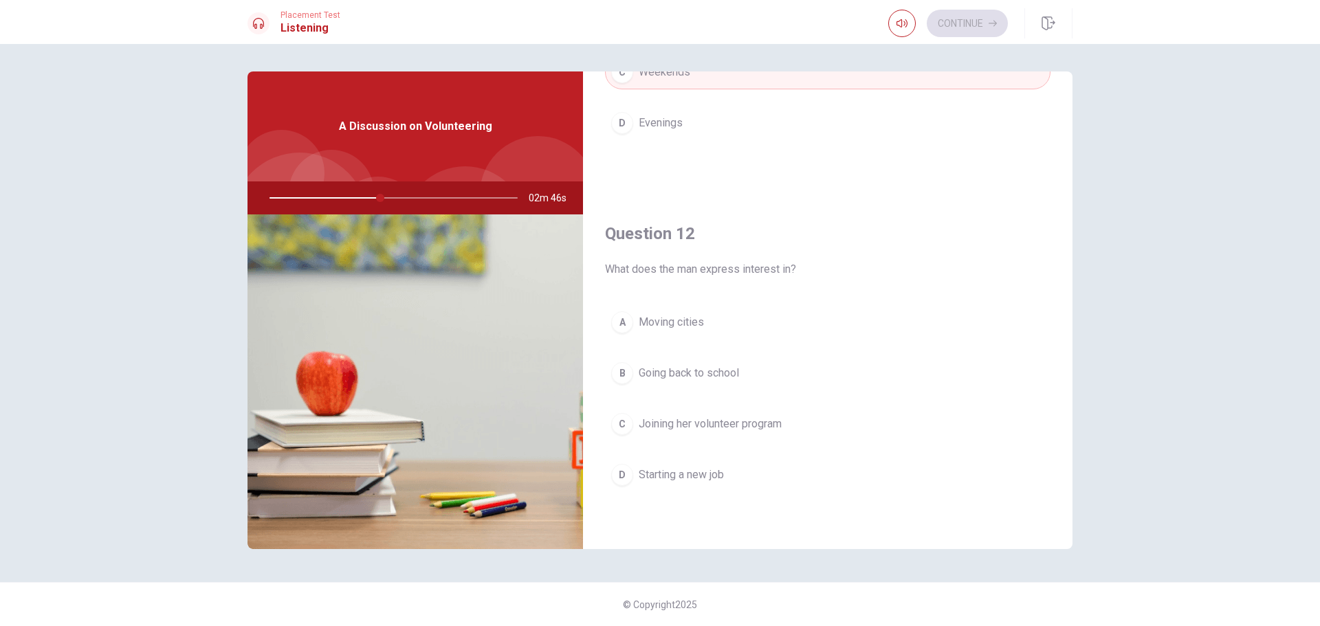
scroll to position [344, 0]
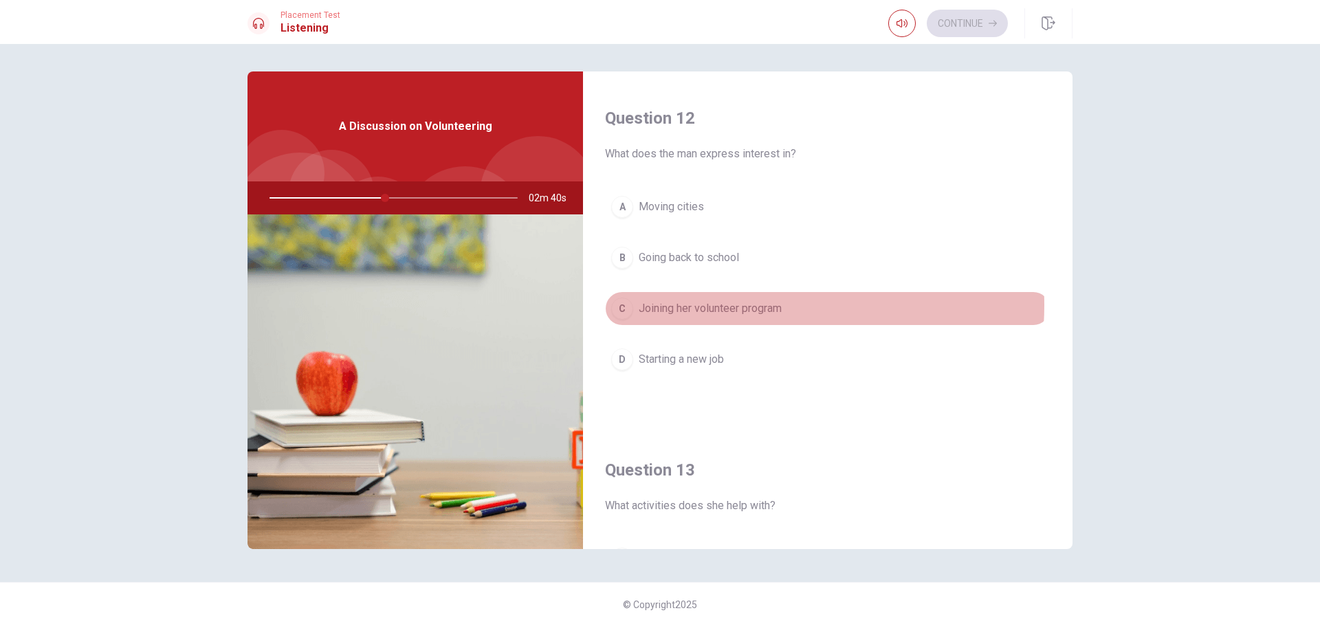
click at [712, 305] on span "Joining her volunteer program" at bounding box center [710, 309] width 143 height 17
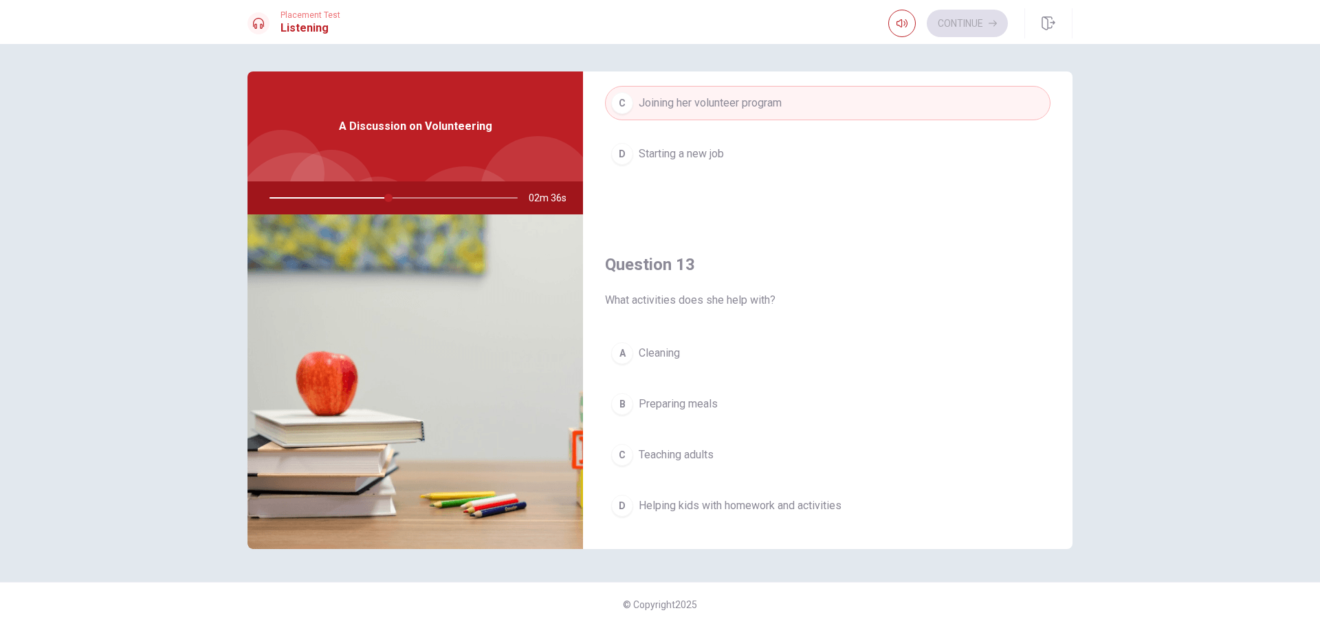
scroll to position [550, 0]
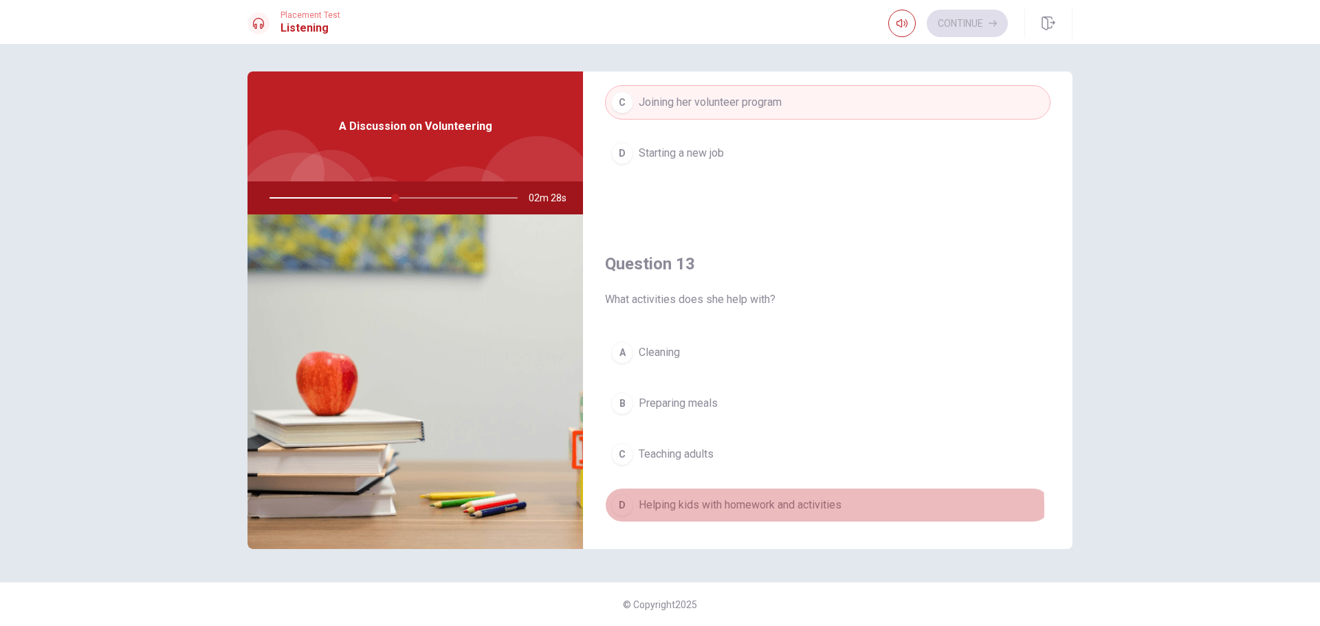
click at [670, 510] on span "Helping kids with homework and activities" at bounding box center [740, 505] width 203 height 17
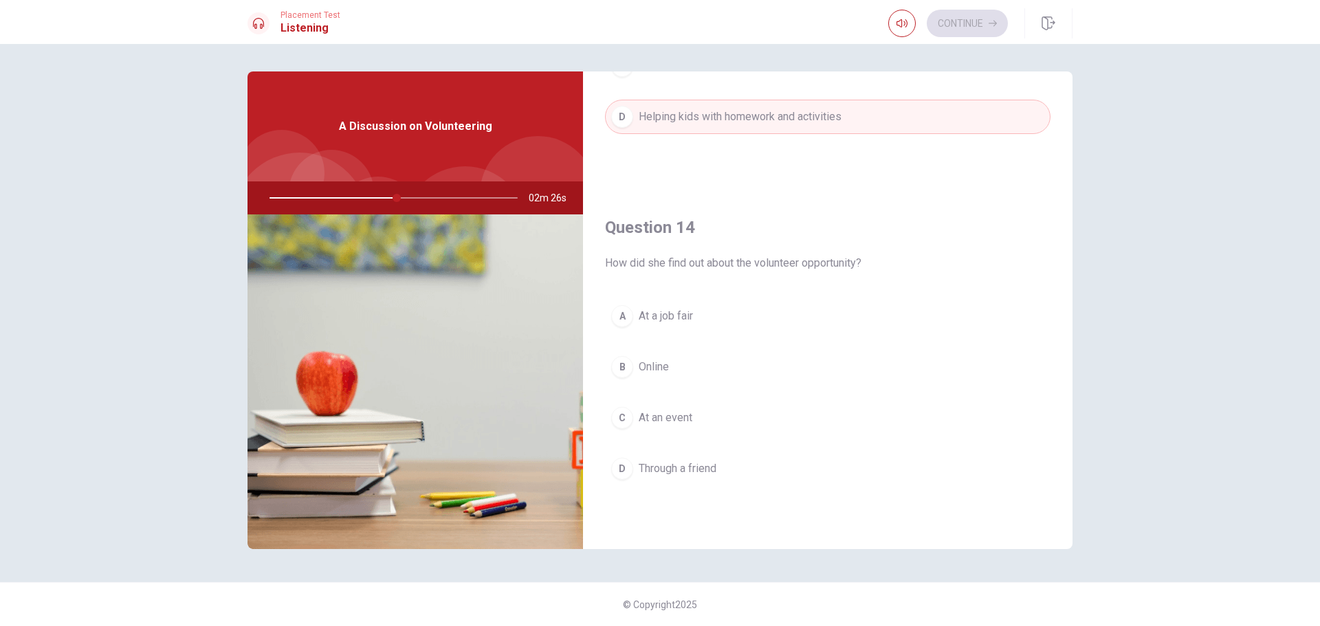
scroll to position [963, 0]
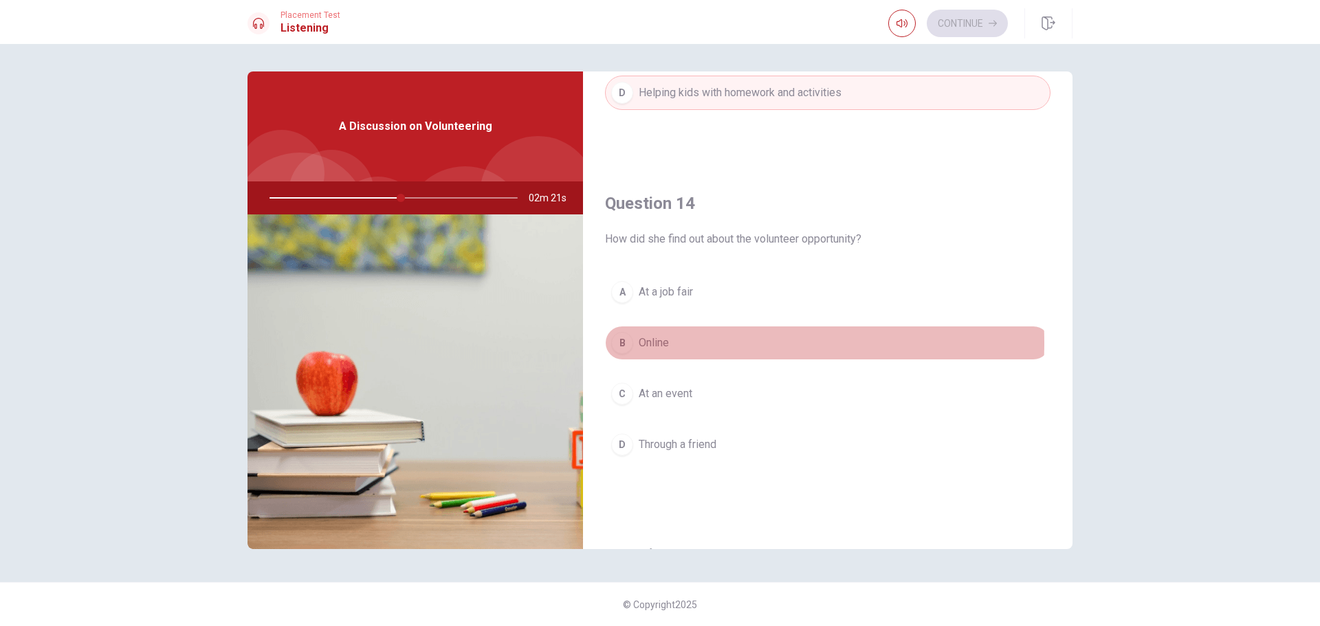
click at [657, 342] on span "Online" at bounding box center [654, 343] width 30 height 17
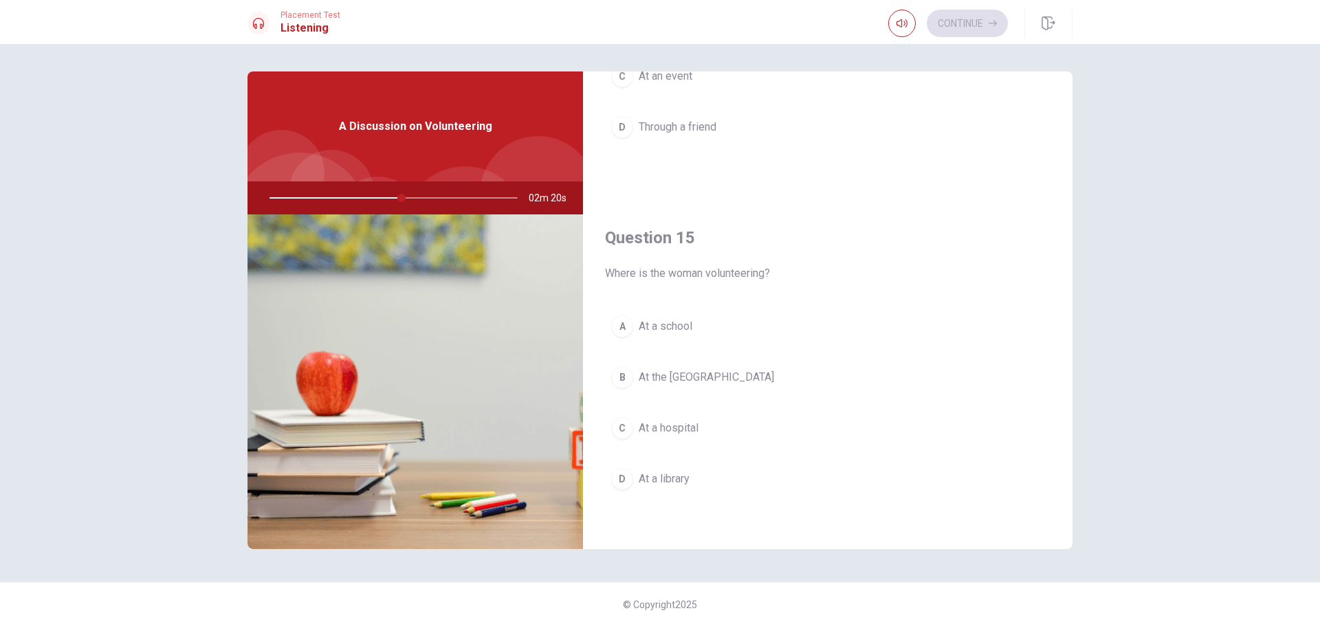
scroll to position [1283, 0]
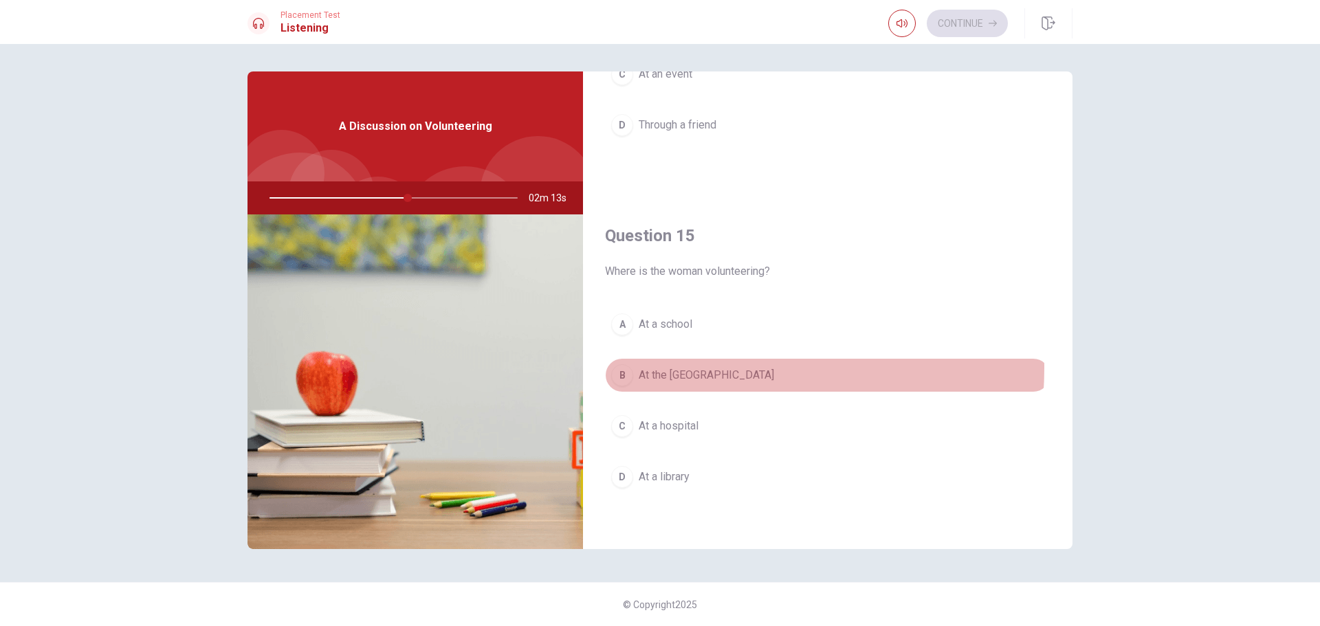
click at [675, 367] on span "At the [GEOGRAPHIC_DATA]" at bounding box center [706, 375] width 135 height 17
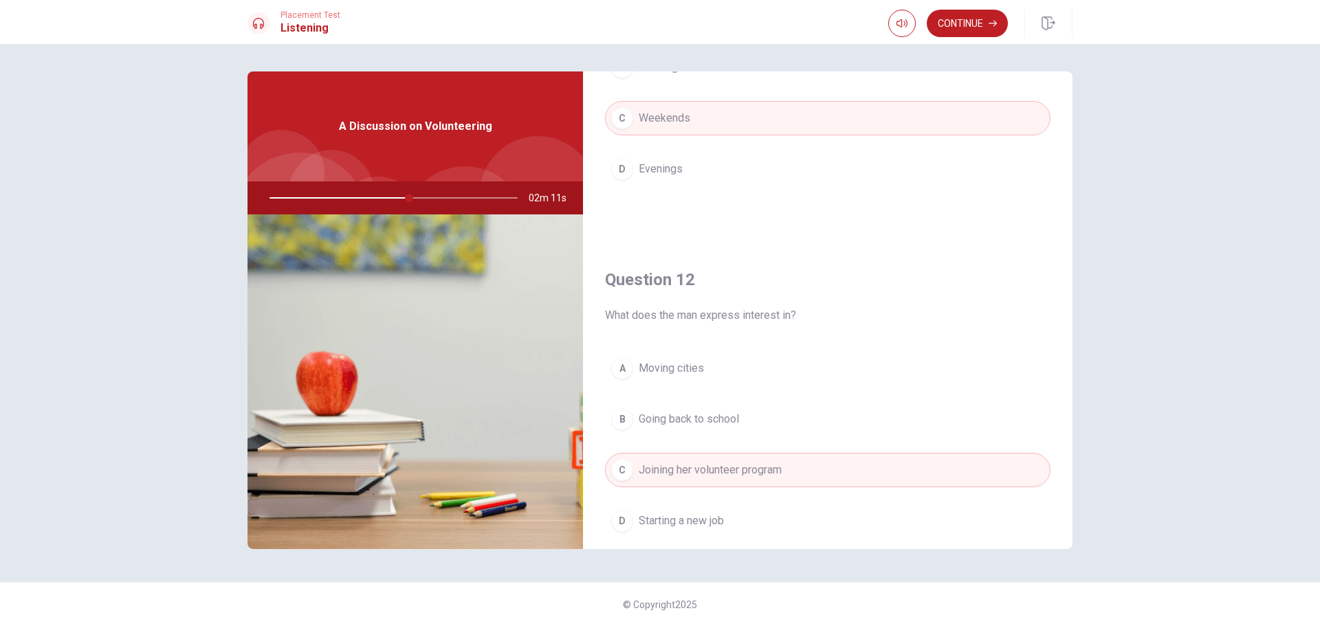
scroll to position [0, 0]
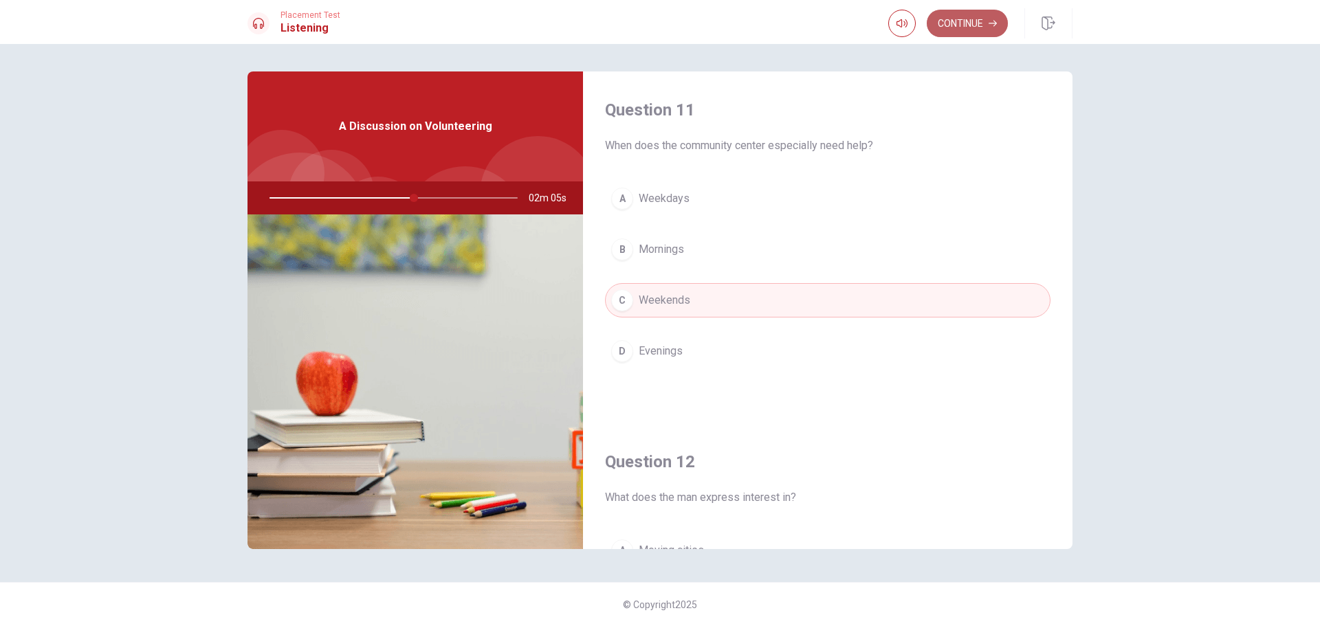
click at [972, 24] on button "Continue" at bounding box center [967, 24] width 81 height 28
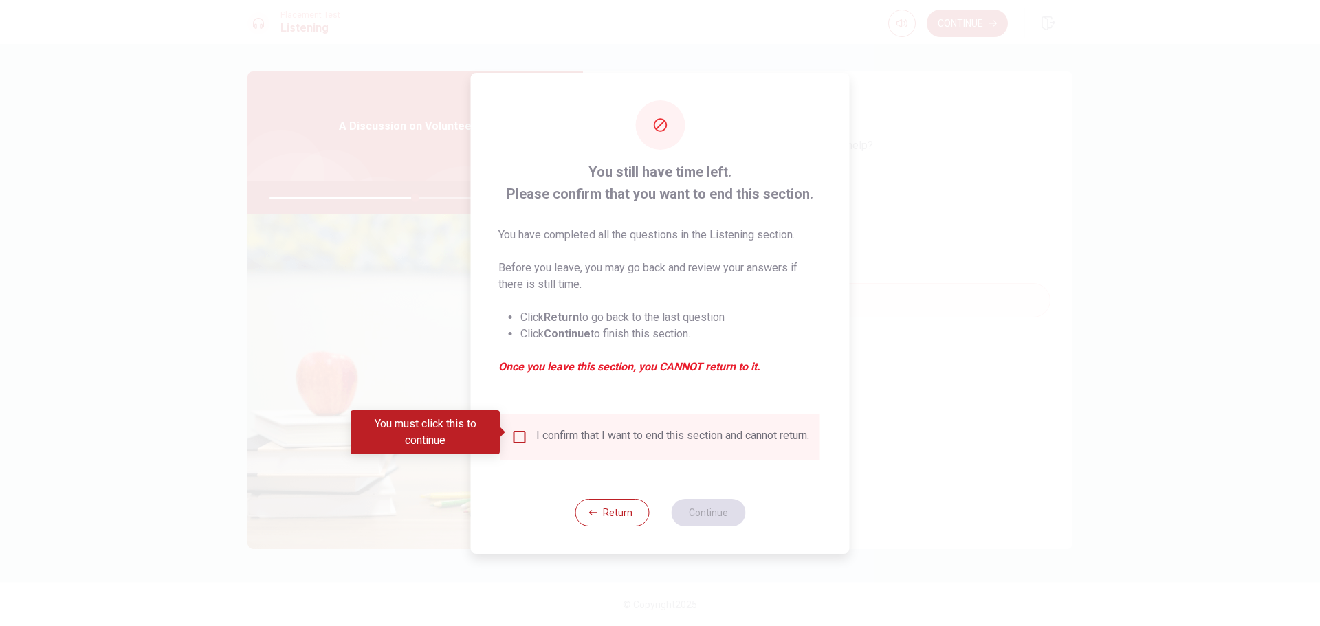
click at [522, 430] on input "You must click this to continue" at bounding box center [520, 437] width 17 height 17
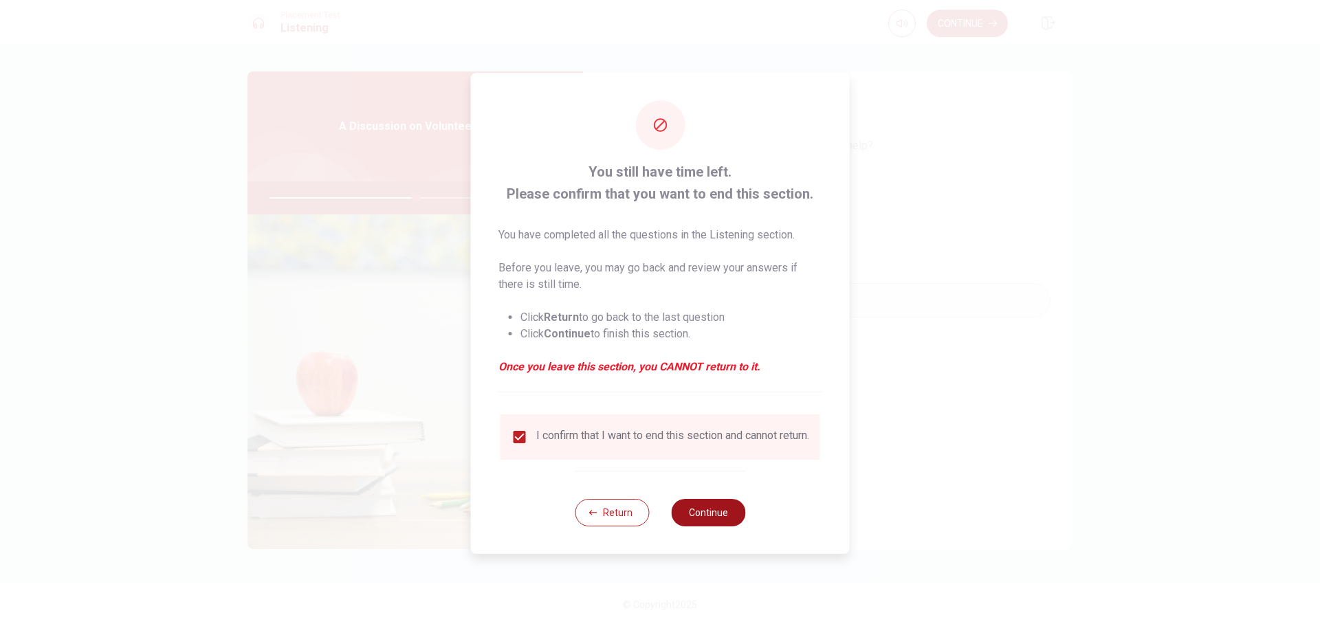
click at [715, 520] on button "Continue" at bounding box center [708, 513] width 74 height 28
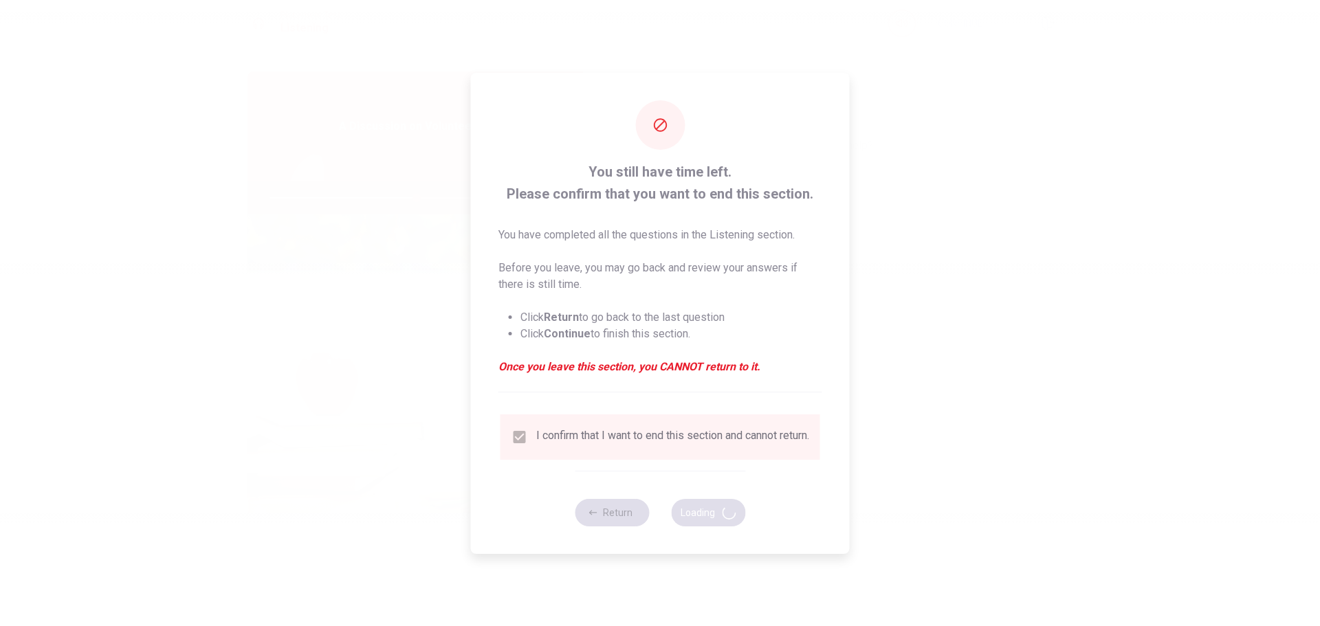
type input "60"
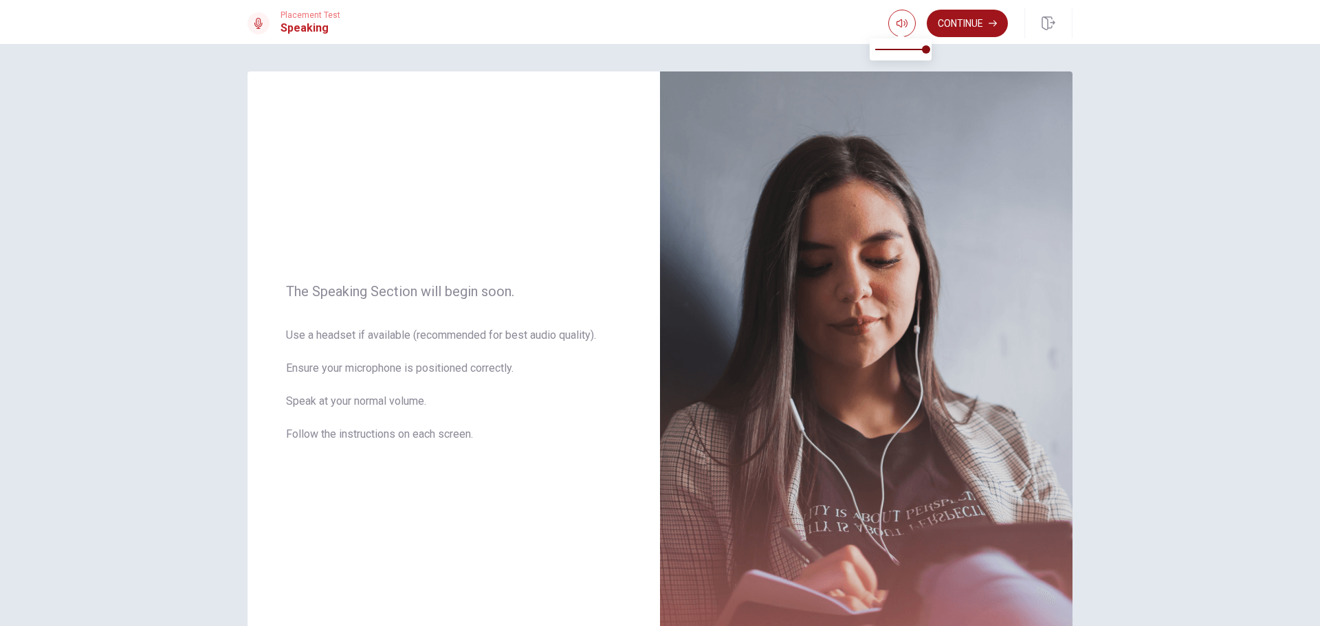
click at [949, 24] on button "Continue" at bounding box center [967, 24] width 81 height 28
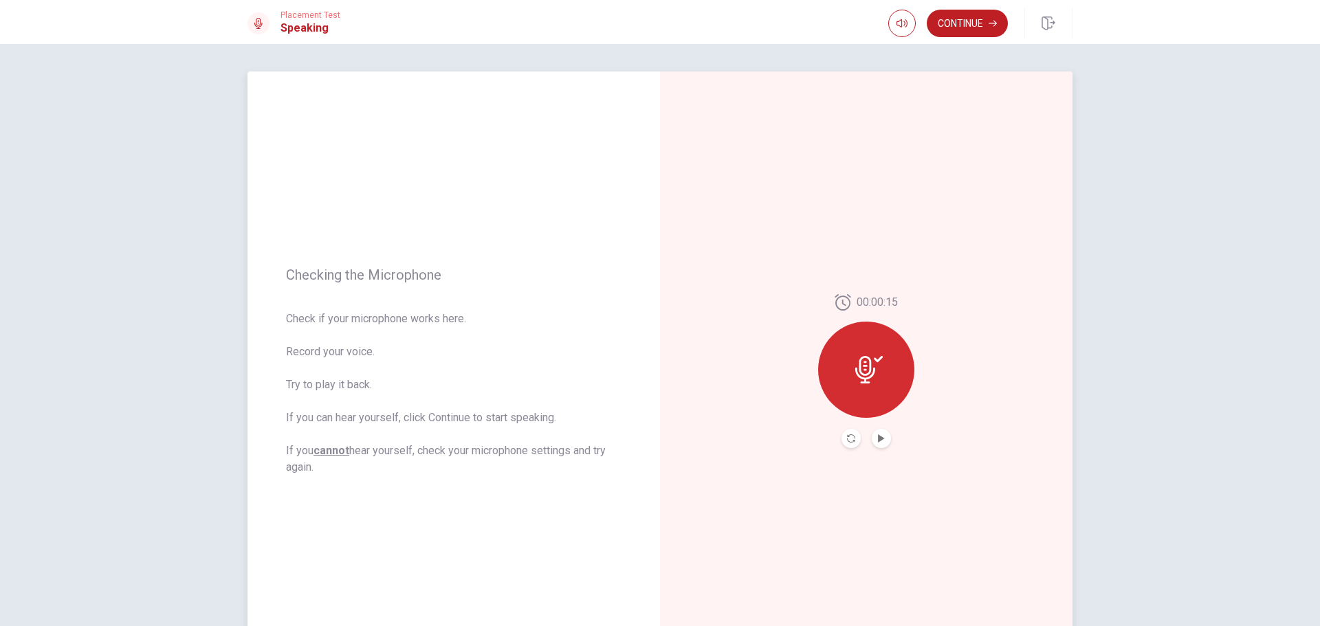
click at [873, 444] on button "Play Audio" at bounding box center [881, 438] width 19 height 19
click at [986, 22] on button "Continue" at bounding box center [967, 24] width 81 height 28
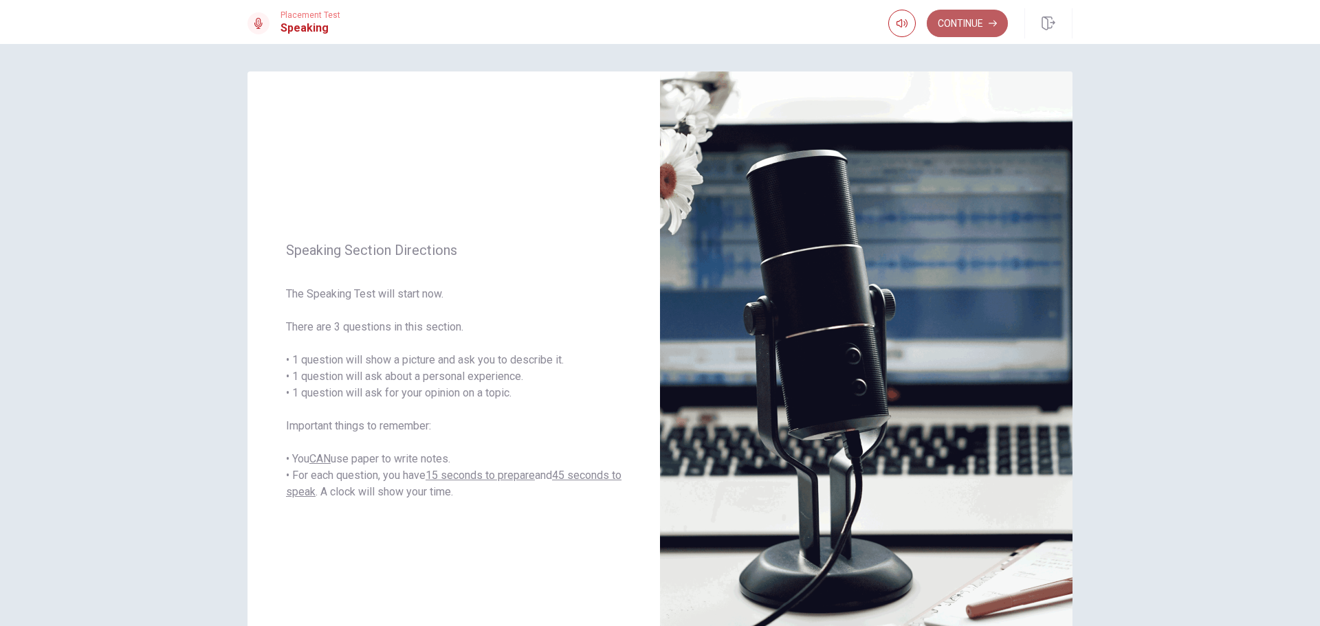
click at [973, 12] on button "Continue" at bounding box center [967, 24] width 81 height 28
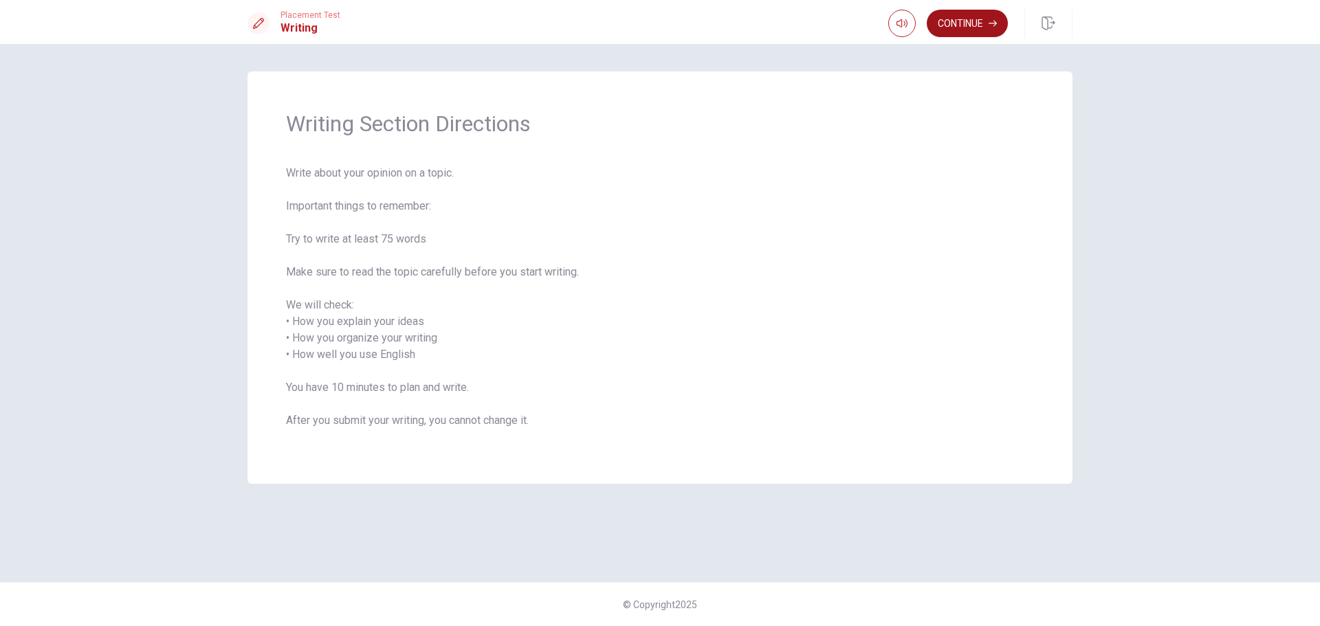
click at [949, 28] on button "Continue" at bounding box center [967, 24] width 81 height 28
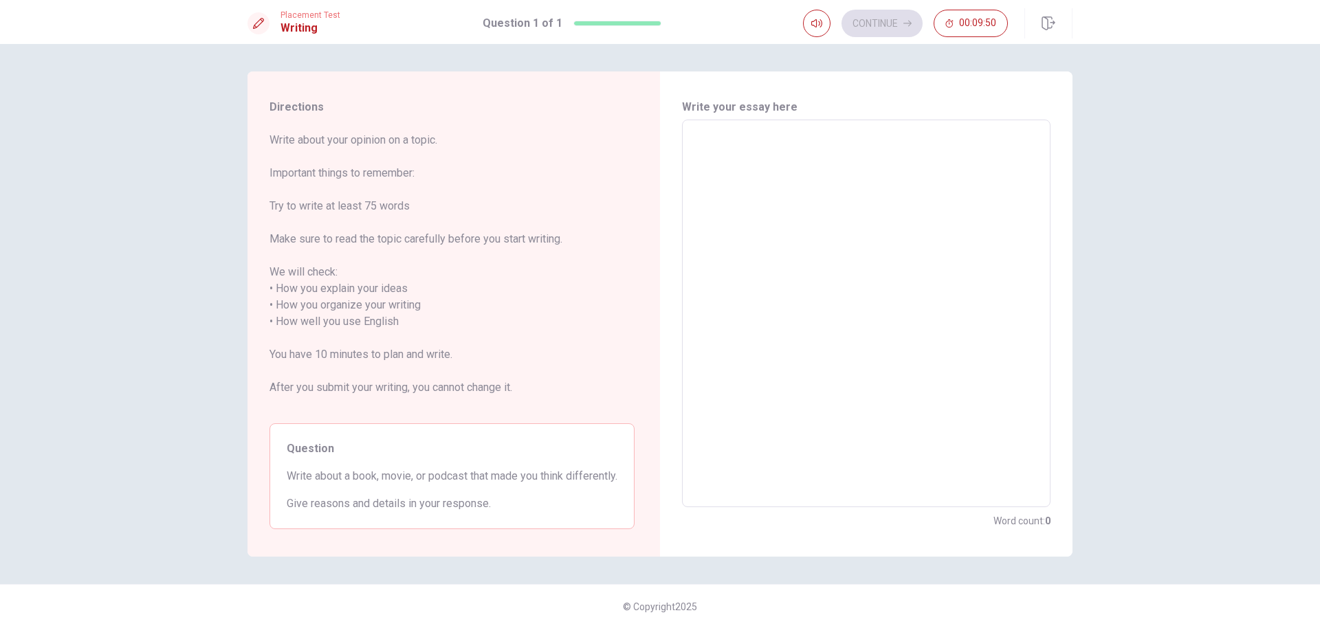
click at [774, 159] on textarea at bounding box center [866, 313] width 349 height 365
click at [804, 146] on textarea at bounding box center [866, 313] width 349 height 365
type textarea "V"
type textarea "x"
type textarea "Vo"
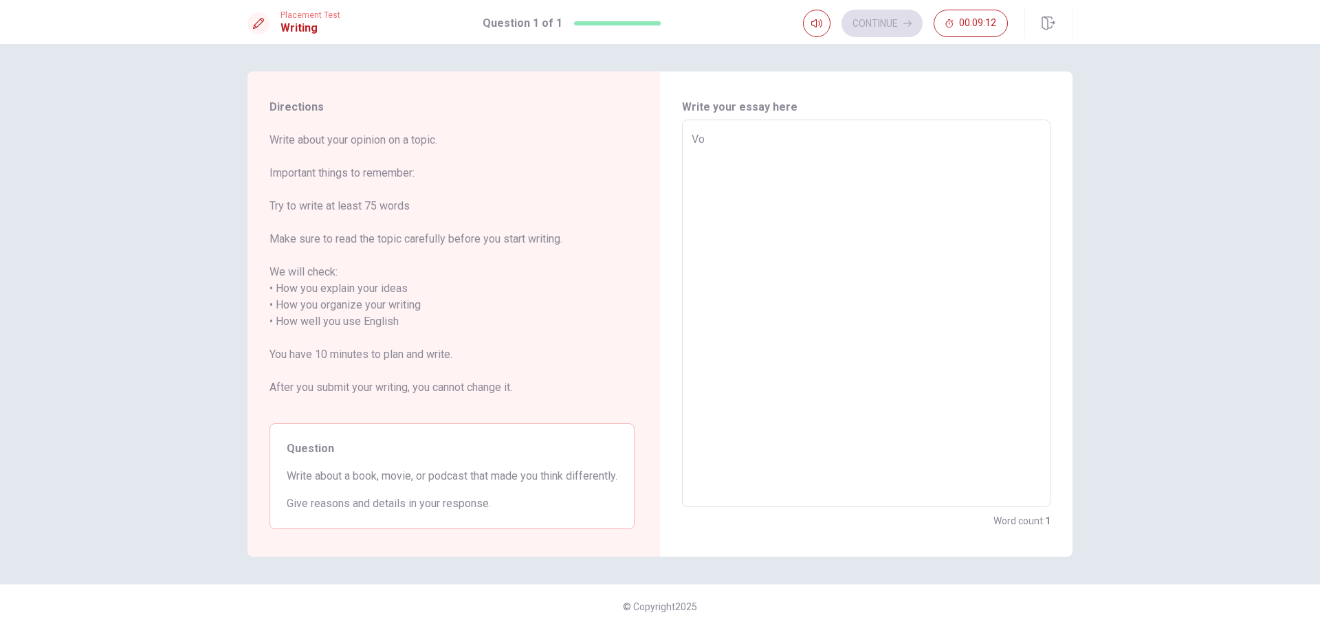
type textarea "x"
type textarea "Vos"
type textarea "x"
type textarea "Vos"
type textarea "x"
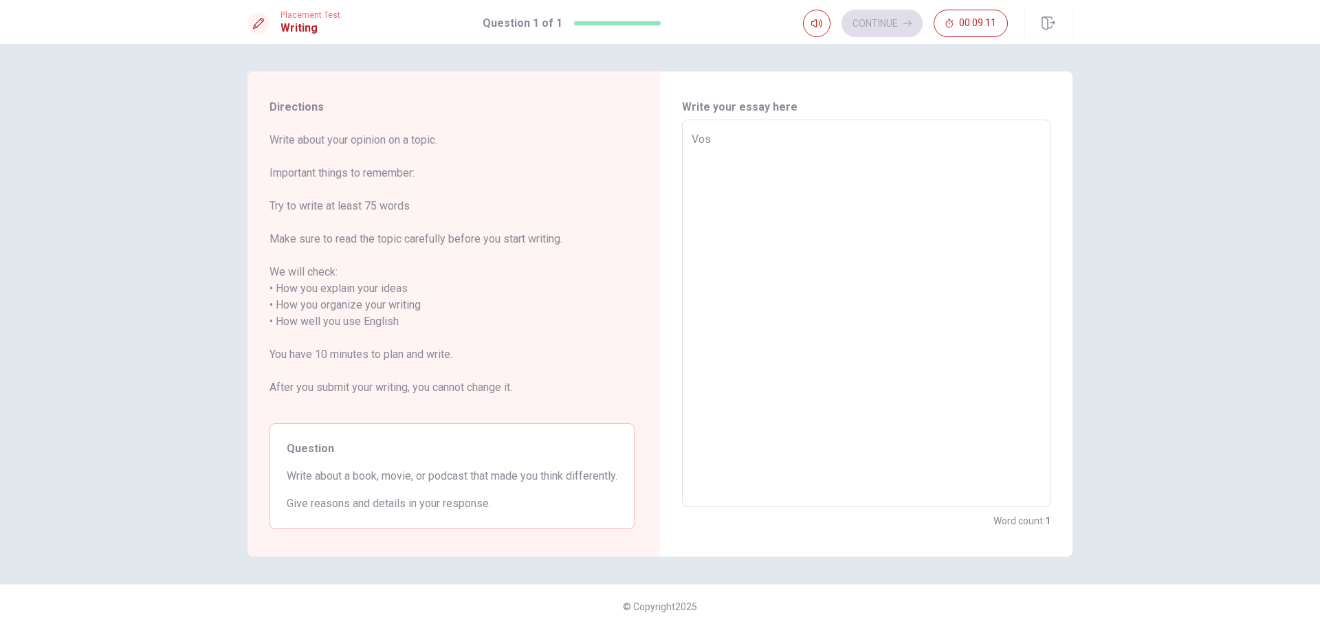
type textarea "Vos P"
type textarea "x"
type textarea "Vos Po"
type textarea "x"
type textarea "Vos Pod"
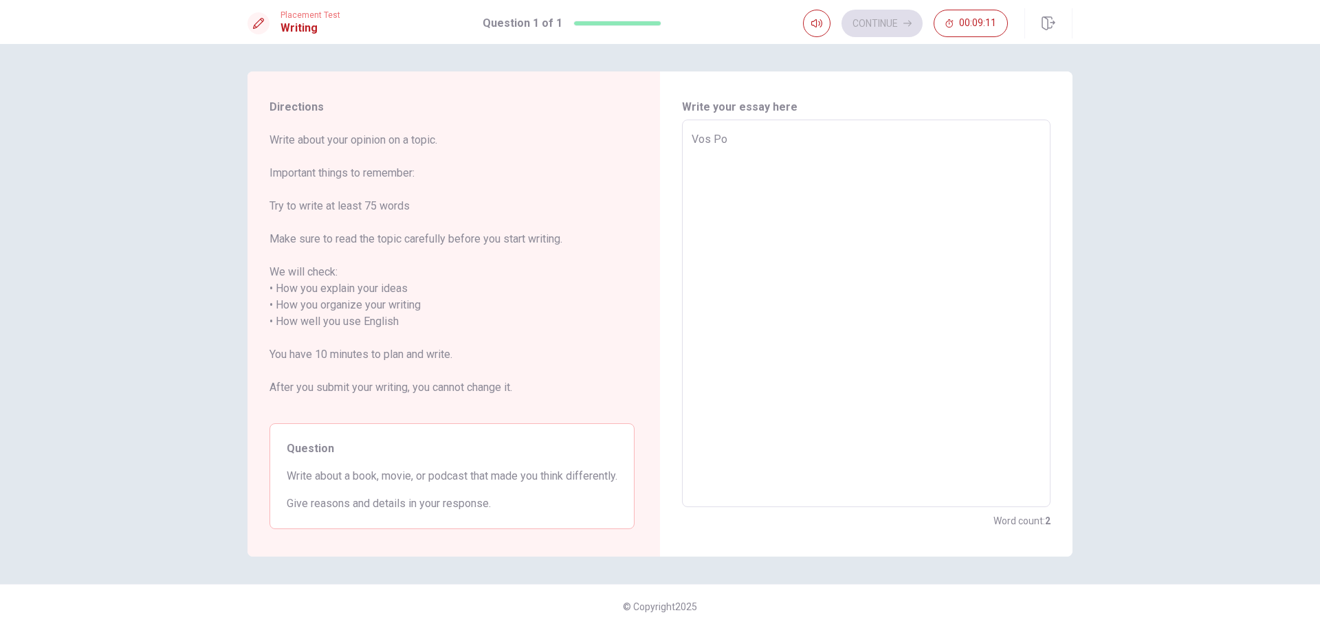
type textarea "x"
type textarea "Vos Pode"
type textarea "x"
type textarea "Vos Podes"
type textarea "x"
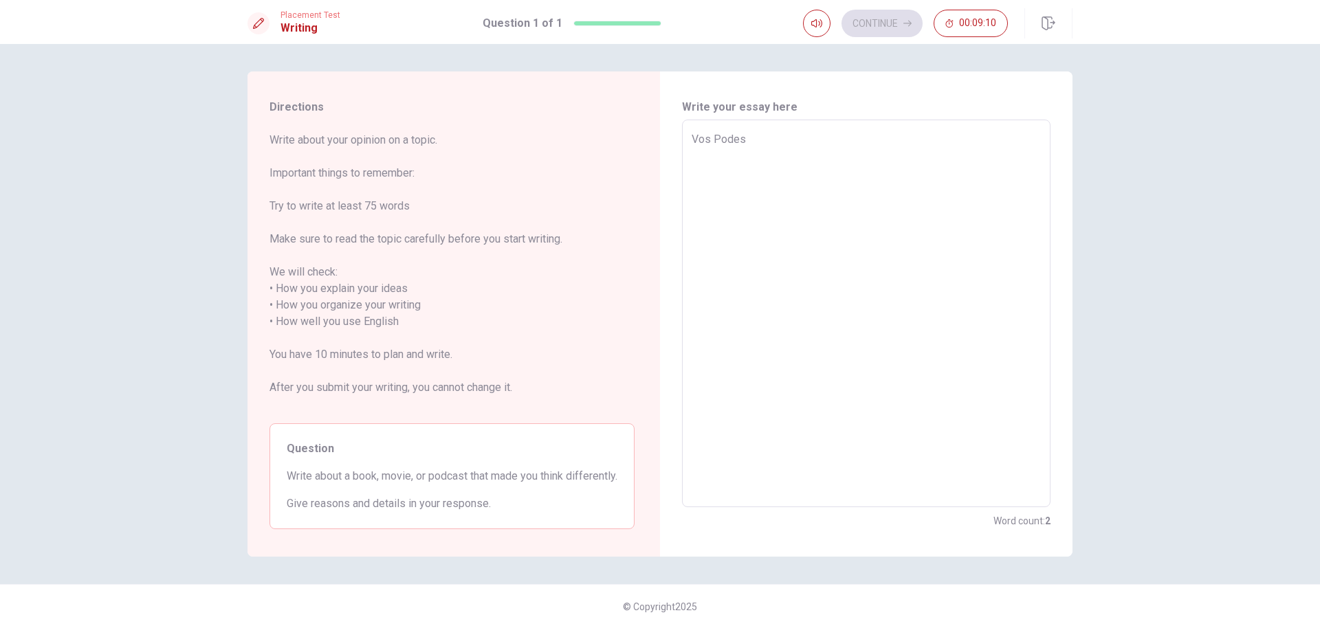
type textarea "Vos Podes"
type textarea "x"
type textarea "Vos Podes i"
type textarea "x"
type textarea "Vos Podes is"
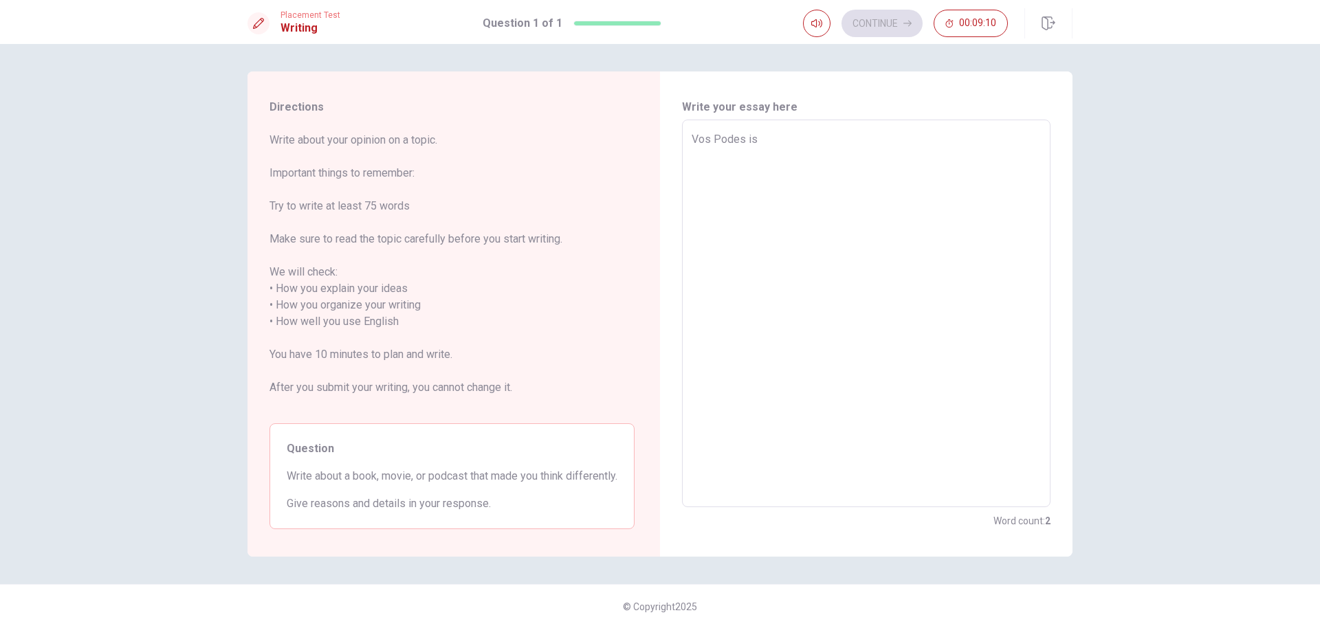
type textarea "x"
type textarea "Vos Podes is"
type textarea "x"
type textarea "Vos Podes is a"
type textarea "x"
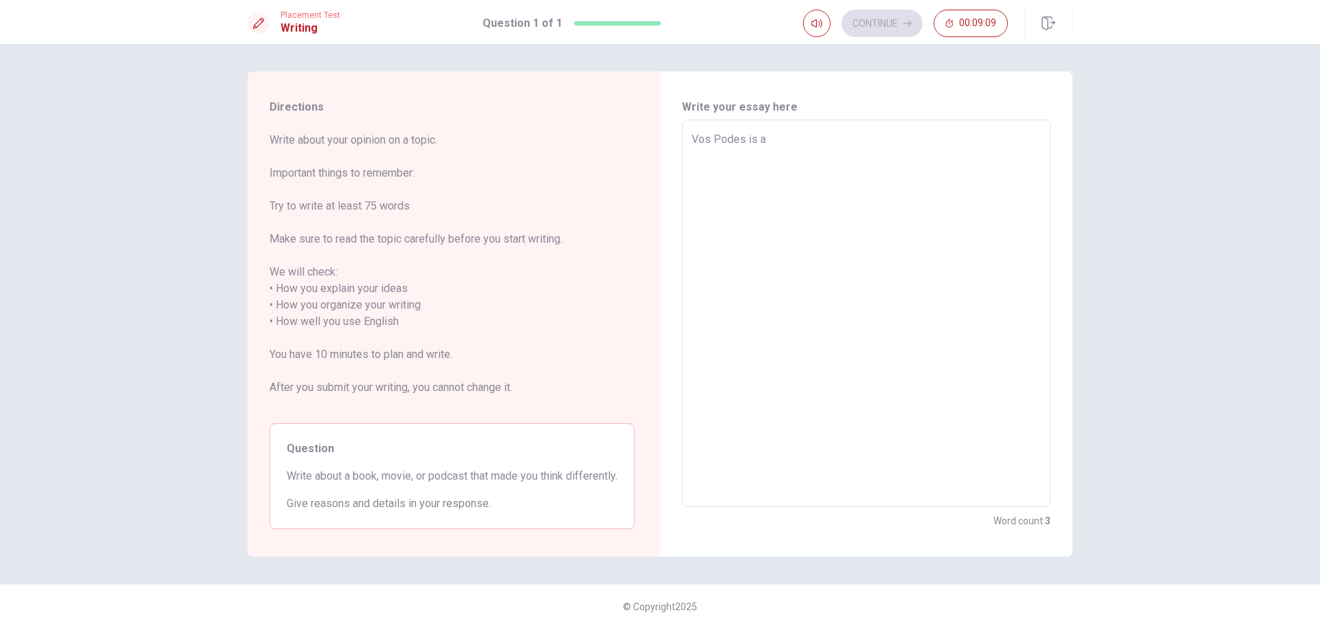
type textarea "Vos Podes is a"
type textarea "x"
type textarea "Vos Podes is a c"
type textarea "x"
type textarea "Vos Podes is a co"
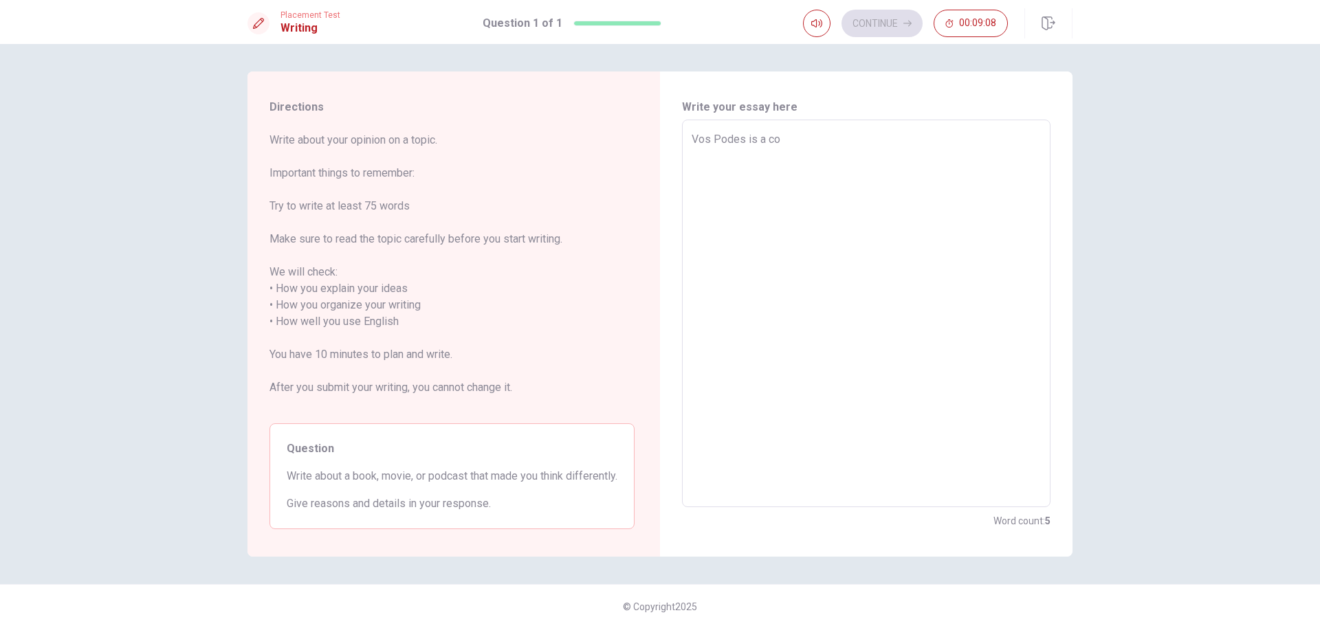
type textarea "x"
type textarea "Vos Podes is a col"
type textarea "x"
type textarea "Vos Podes is a colo"
type textarea "x"
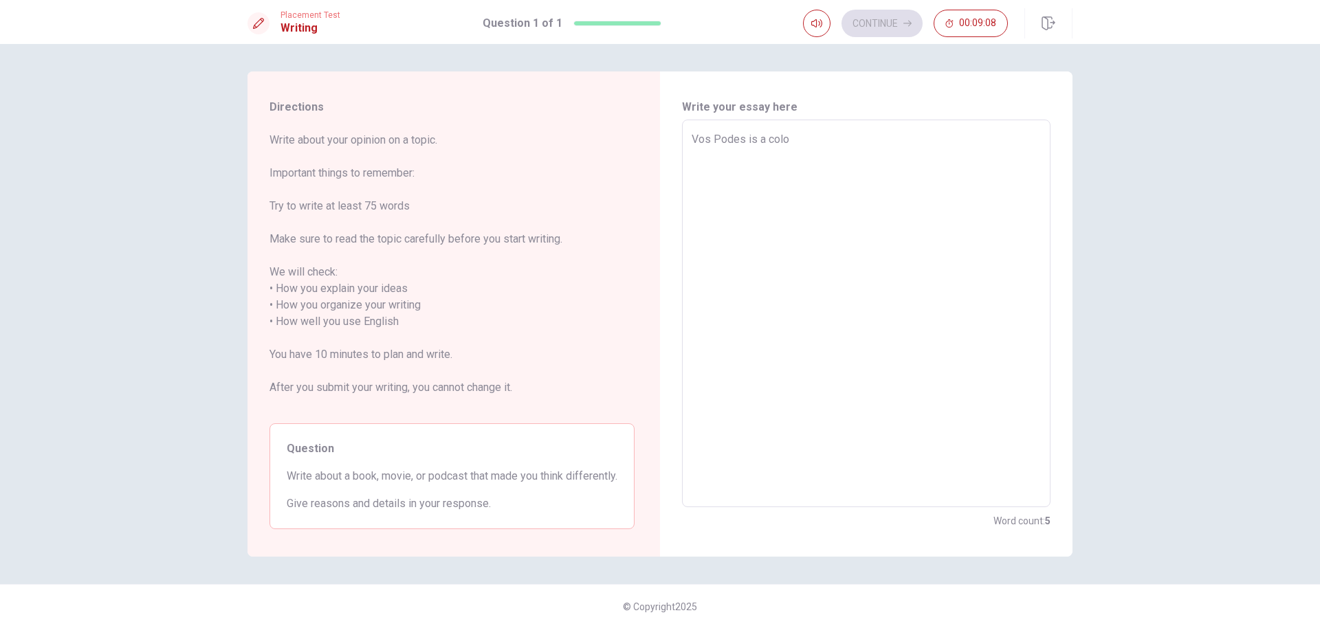
type textarea "Vos Podes is a colom"
type textarea "x"
type textarea "Vos Podes is a [PERSON_NAME]"
type textarea "x"
type textarea "Vos Podes is a colom"
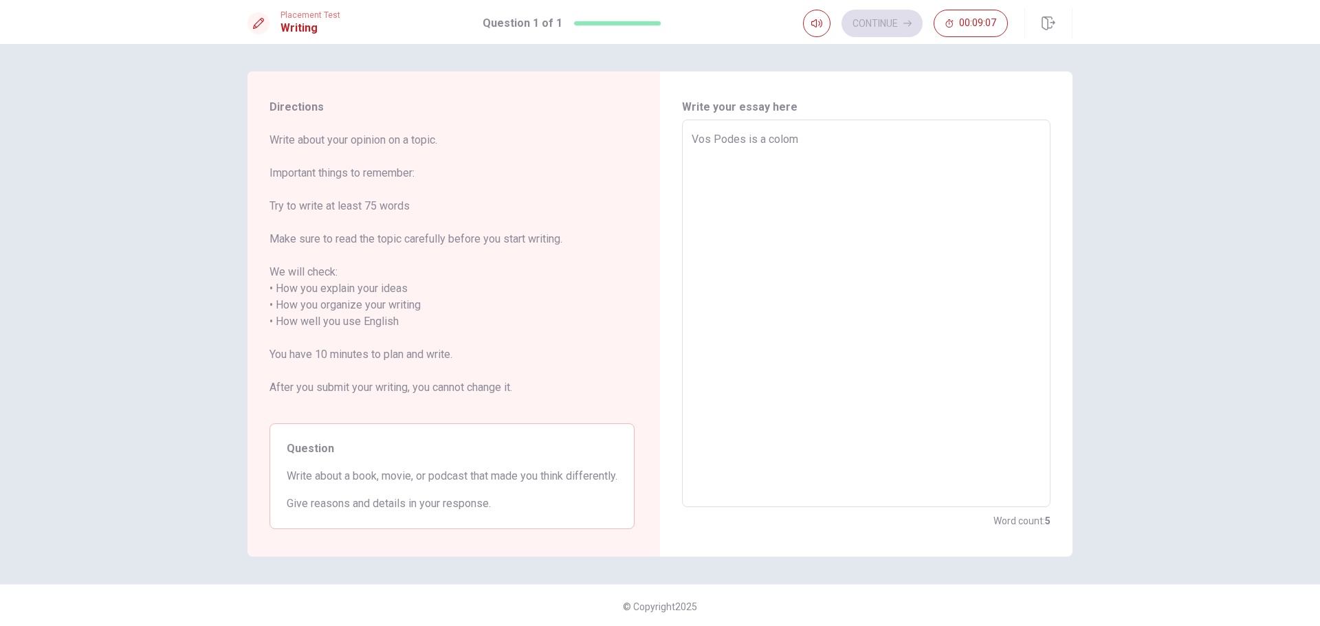
type textarea "x"
type textarea "Vos Podes is a colo"
type textarea "x"
type textarea "Vos Podes is a col"
type textarea "x"
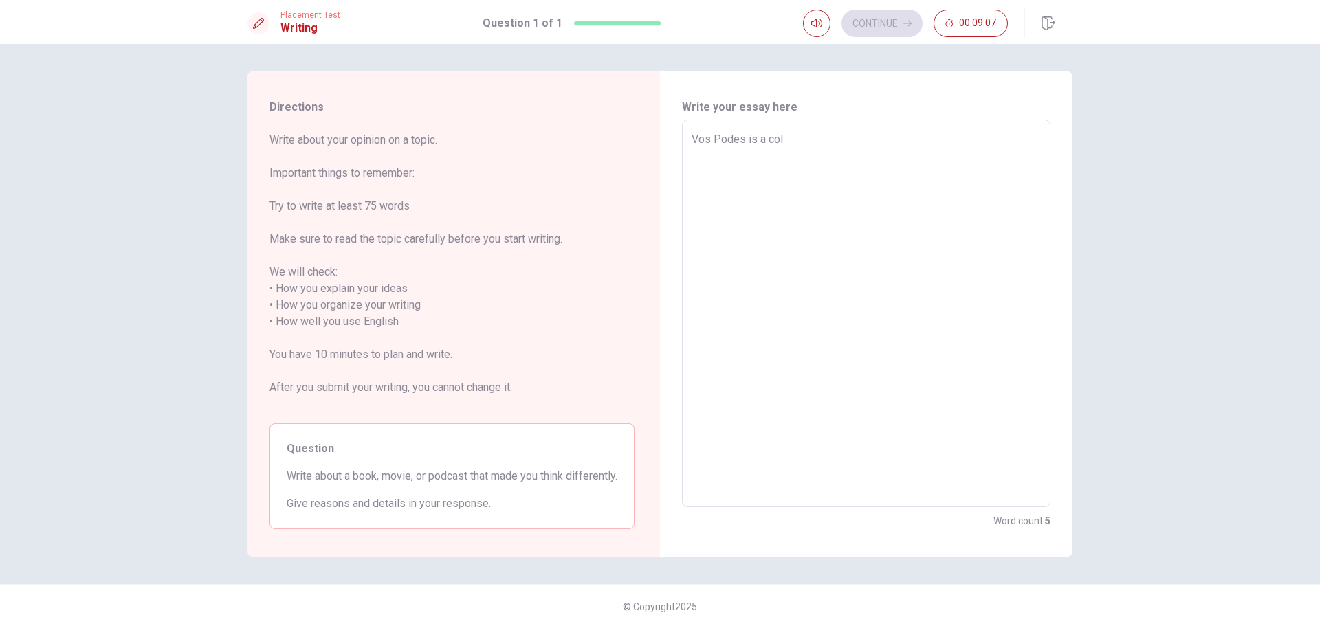
type textarea "Vos Podes is a co"
type textarea "x"
type textarea "Vos Podes is a c"
type textarea "x"
type textarea "Vos Podes is a"
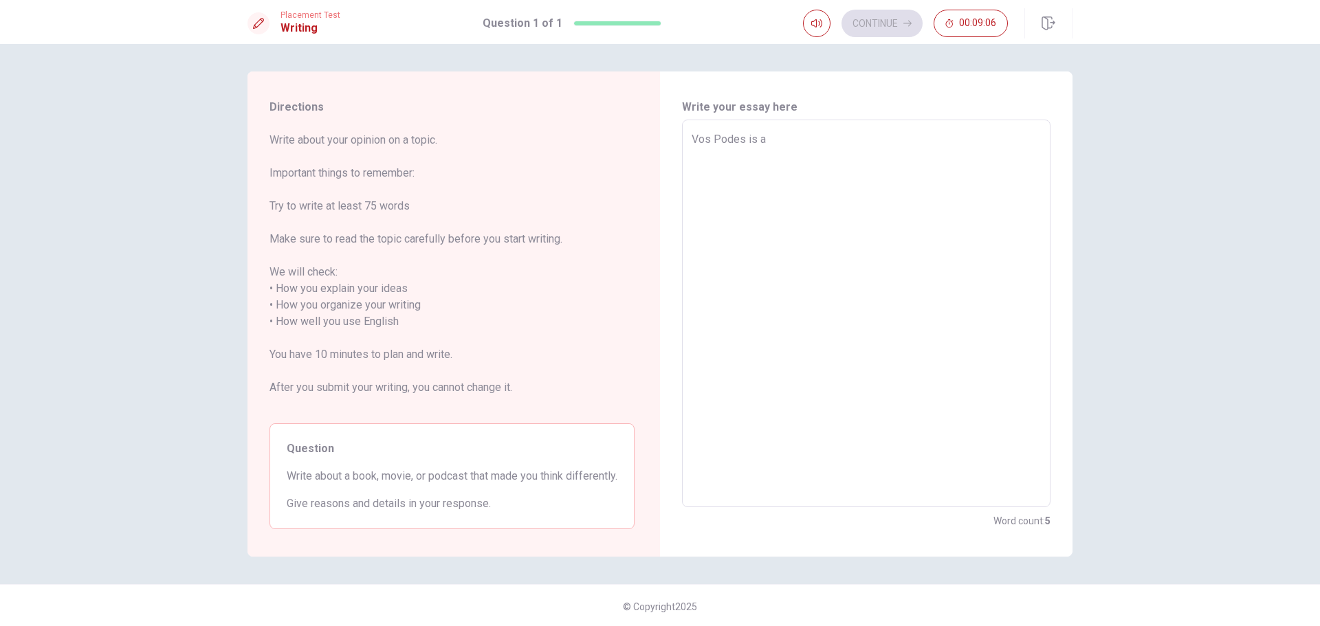
type textarea "x"
type textarea "Vos Podes is a C"
type textarea "x"
type textarea "Vos Podes is a Co"
type textarea "x"
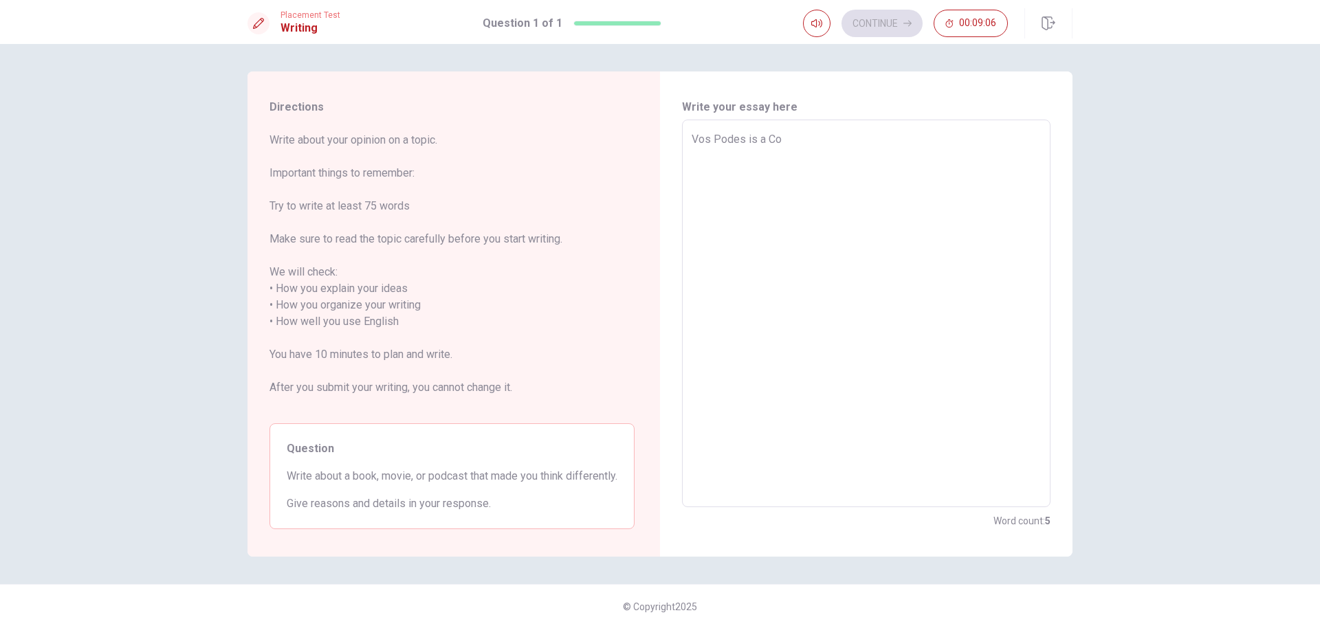
type textarea "Vos Podes is a Col"
type textarea "x"
type textarea "Vos Podes is a Colo"
type textarea "x"
type textarea "Vos Podes is a Colom"
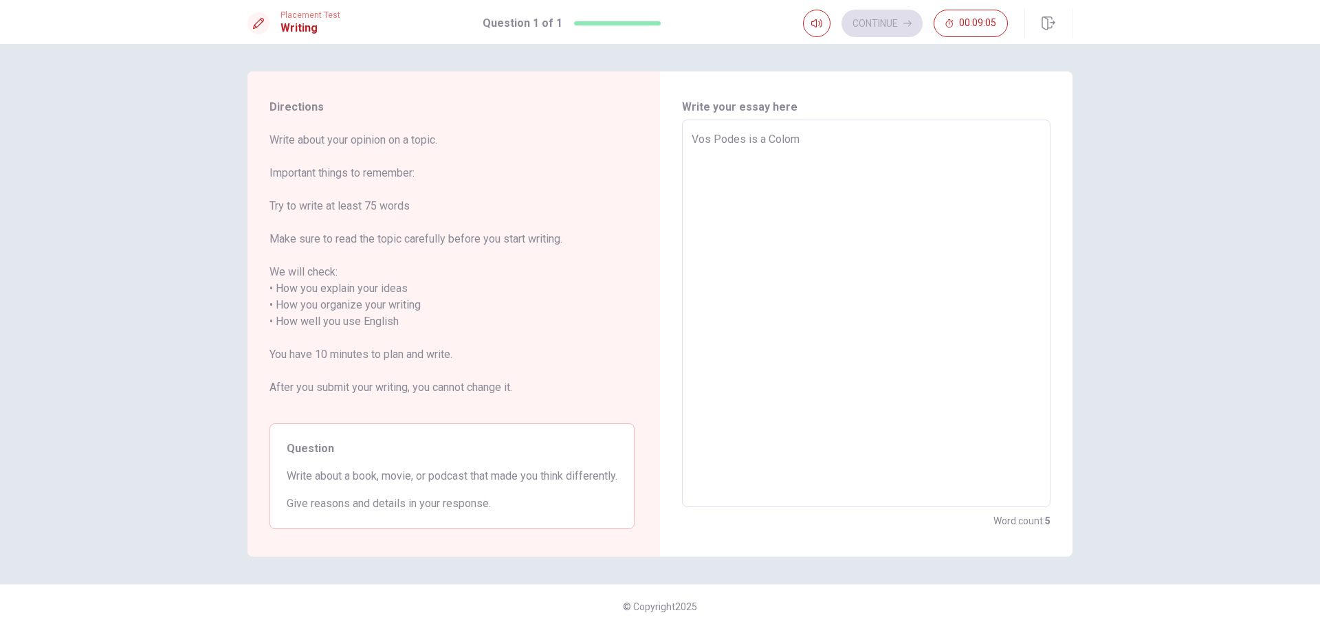
type textarea "x"
type textarea "Vos Podes is a [PERSON_NAME]"
type textarea "x"
type textarea "Vos Podes is a [PERSON_NAME]"
type textarea "x"
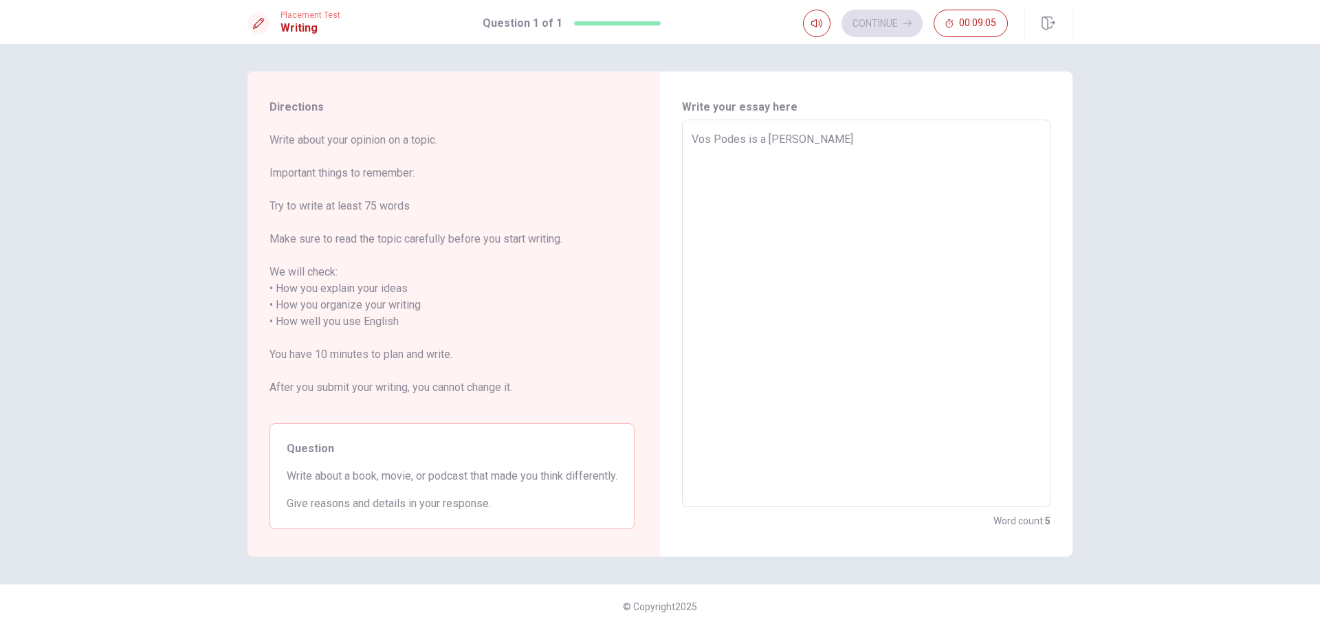
type textarea "Vos Podes is a [GEOGRAPHIC_DATA]"
type textarea "x"
type textarea "Vos Podes is a [DEMOGRAPHIC_DATA]"
type textarea "x"
type textarea "Vos Podes is a [DEMOGRAPHIC_DATA]"
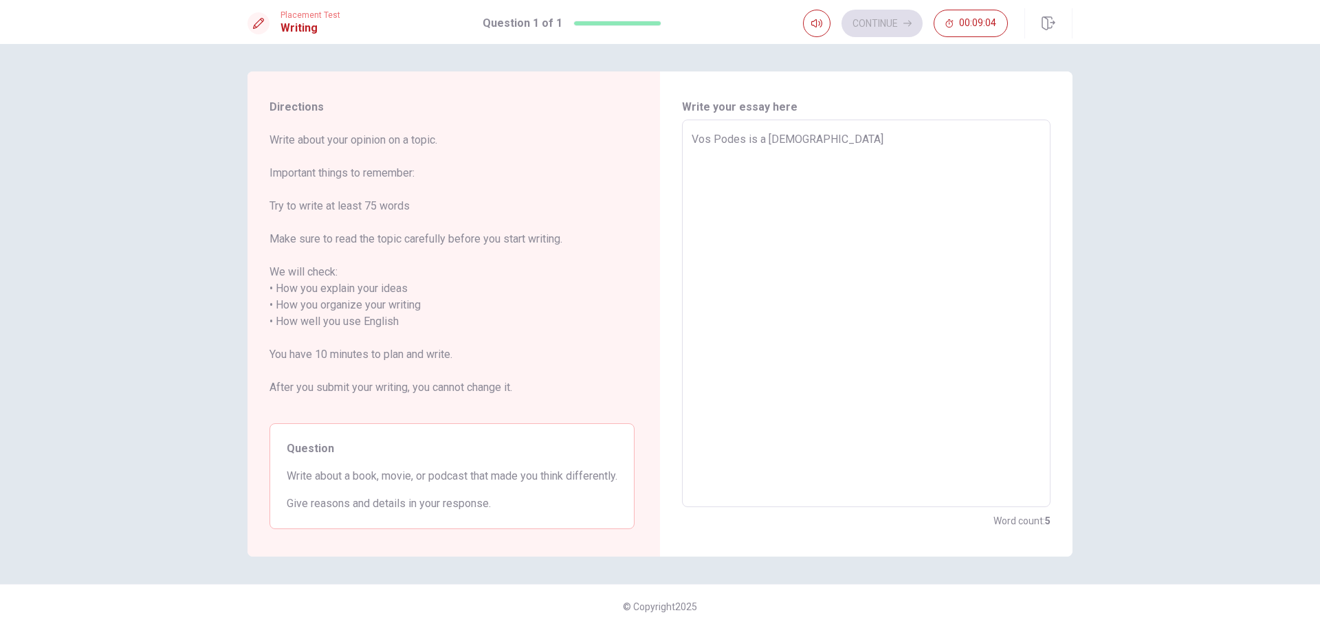
type textarea "x"
type textarea "Vos Podes is a Colombian p"
type textarea "x"
type textarea "Vos Podes is a Colombian po"
type textarea "x"
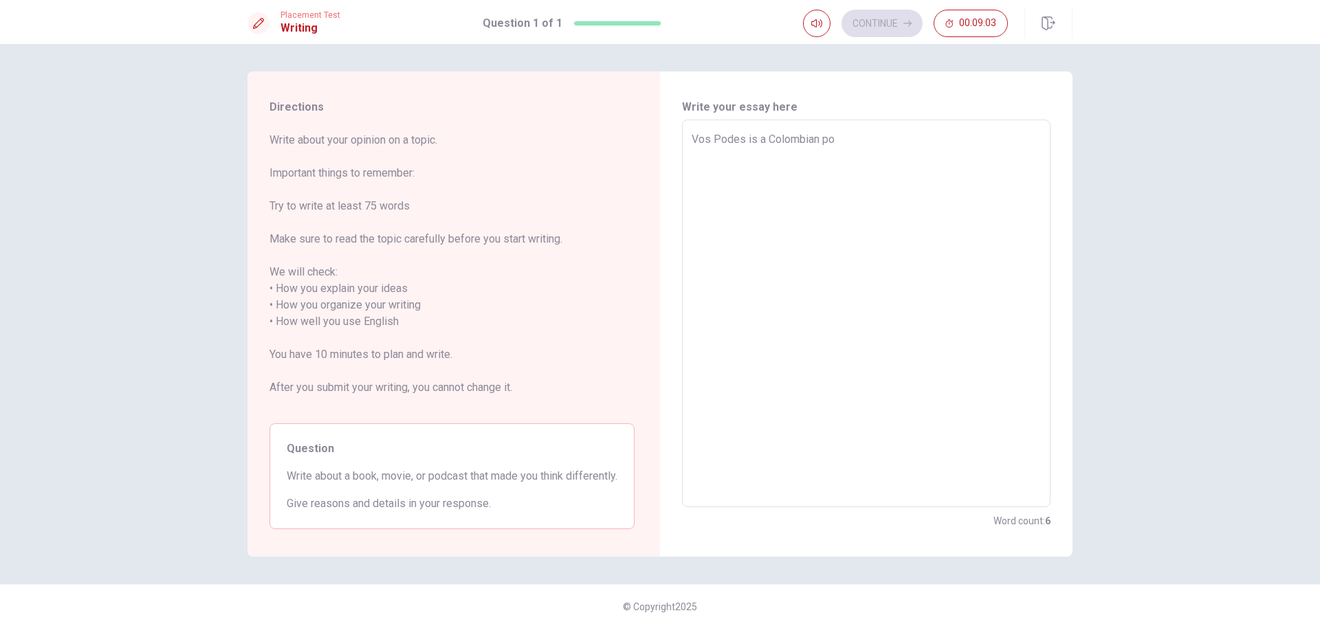
type textarea "Vos Podes is a Colombian pod"
type textarea "x"
type textarea "Vos Podes is a [DEMOGRAPHIC_DATA] pods"
type textarea "x"
type textarea "Vos Podes is a Colombian pod"
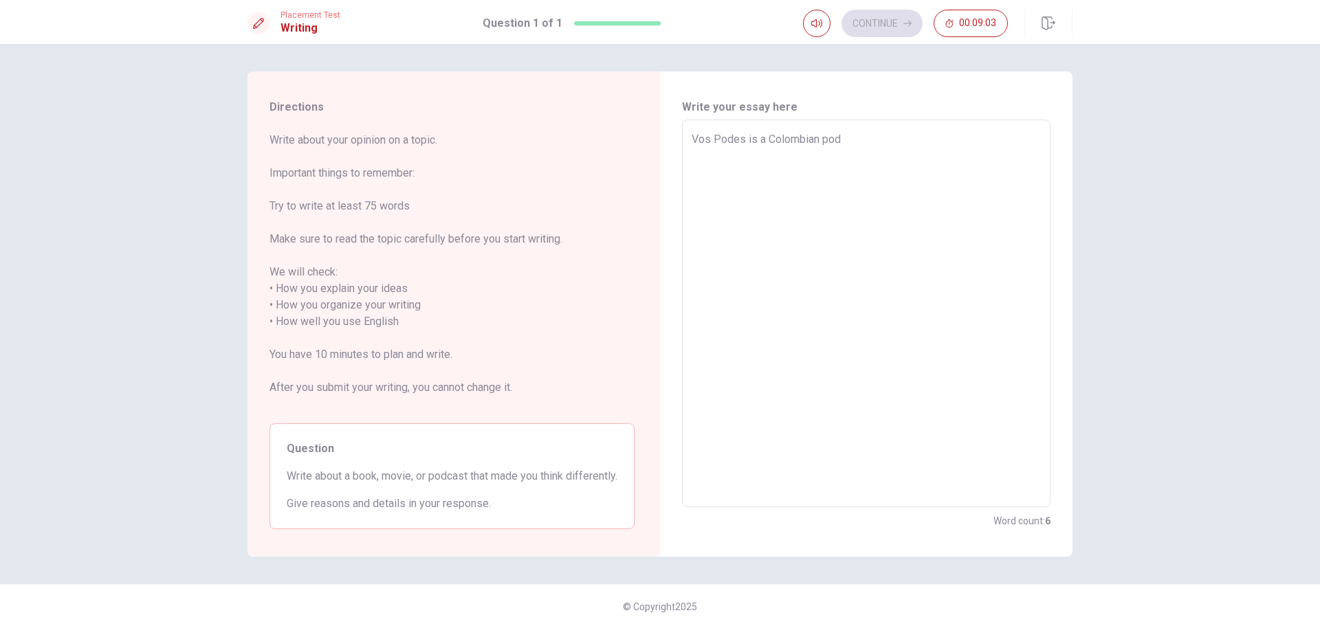
type textarea "x"
type textarea "Vos Podes is a Colombian podc"
type textarea "x"
type textarea "Vos Podes is a Colombian podca"
type textarea "x"
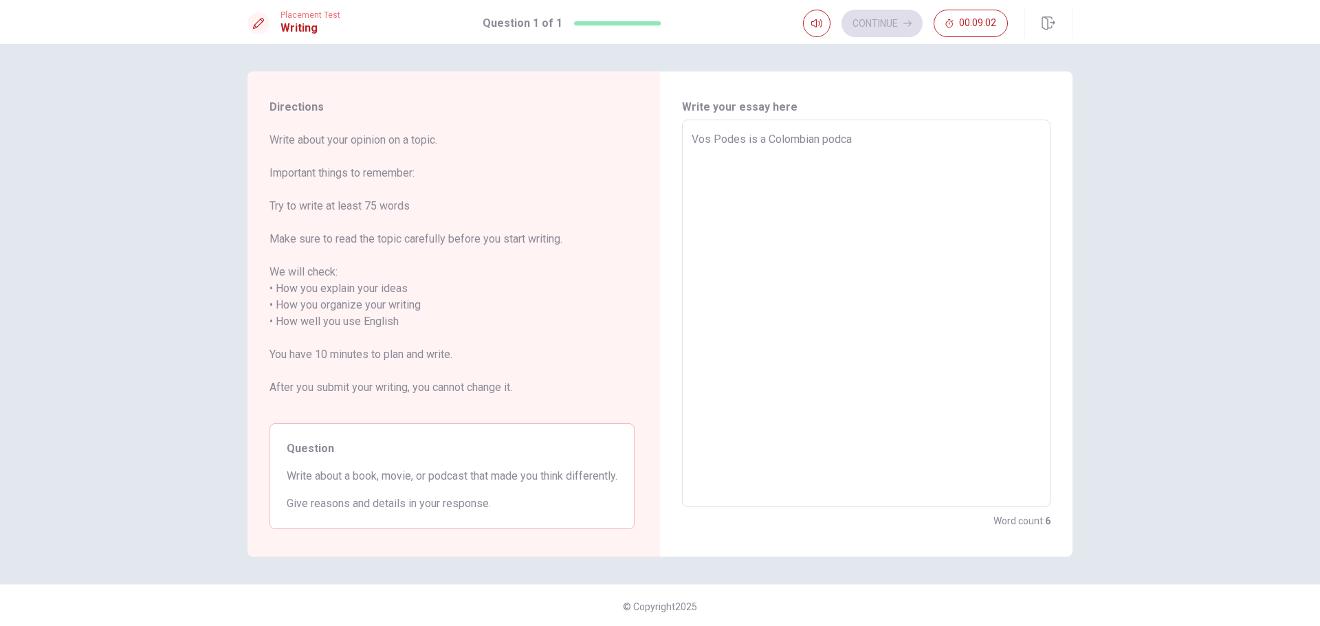
type textarea "Vos Podes is a Colombian podcas"
type textarea "x"
type textarea "Vos Podes is a Colombian podcast"
type textarea "x"
type textarea "Vos Podes is a Colombian podcast"
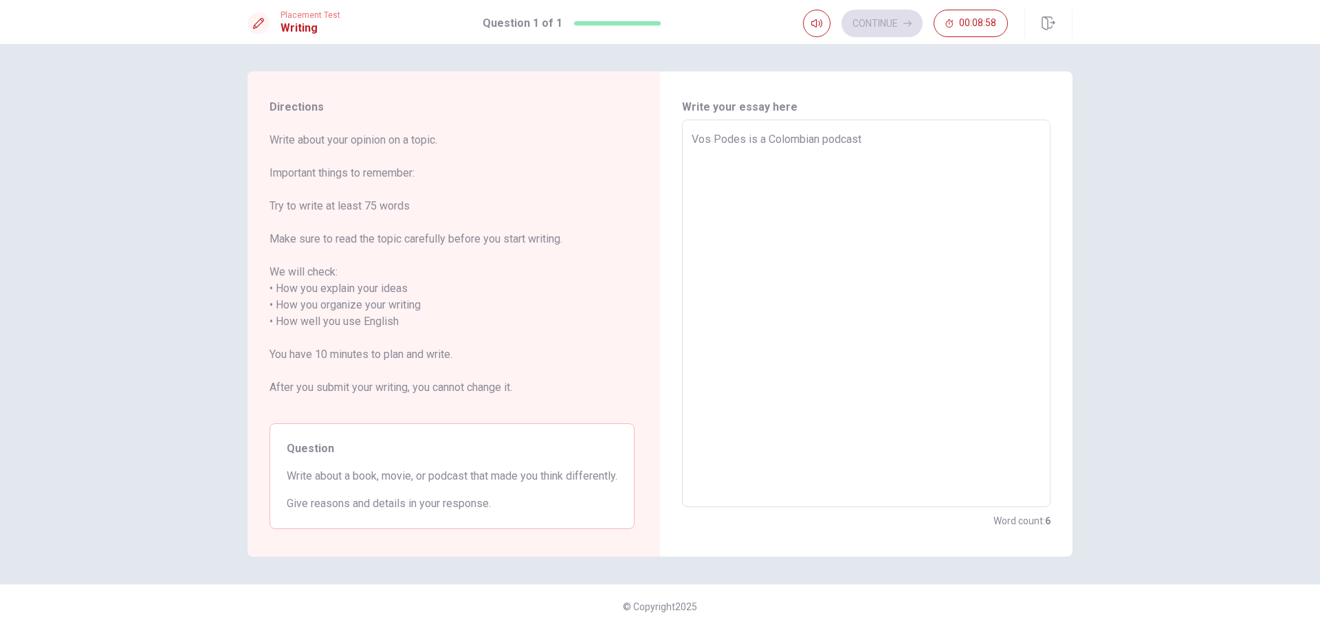
type textarea "x"
type textarea "Vos Podes is a Colombian podcast c"
type textarea "x"
type textarea "Vos Podes is a Colombian podcast cr"
type textarea "x"
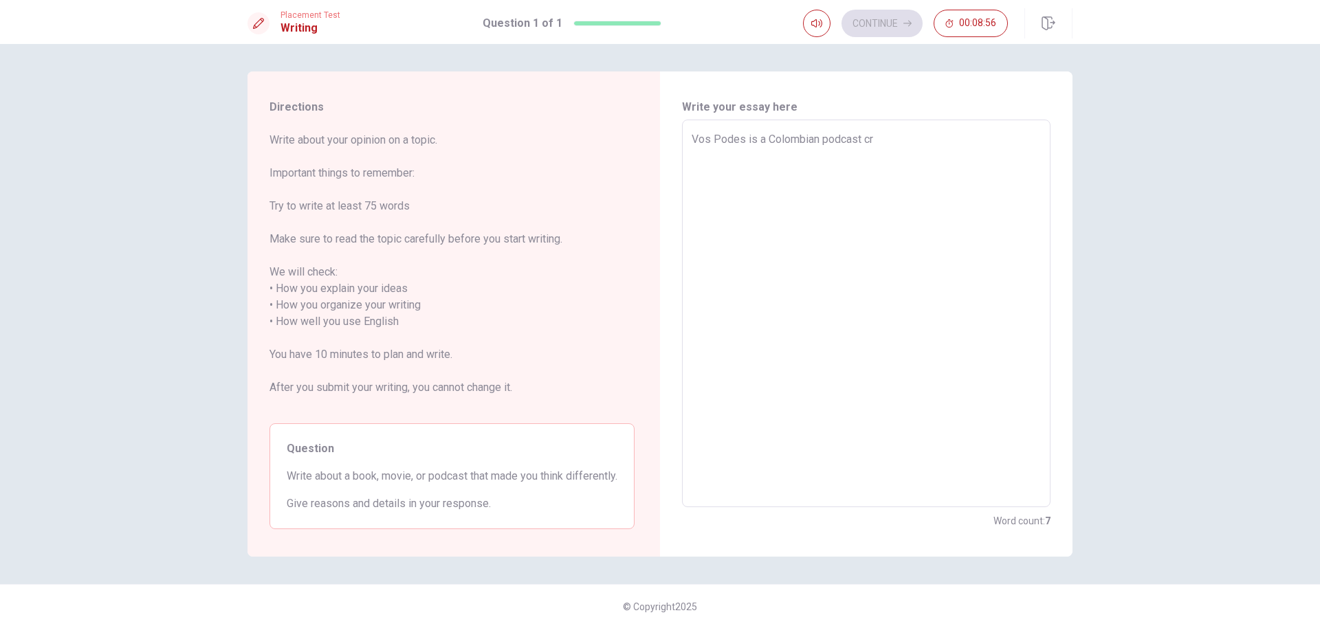
type textarea "Vos Podes is a Colombian podcast cre"
type textarea "x"
type textarea "Vos Podes is a Colombian podcast crea"
type textarea "x"
type textarea "Vos Podes is a Colombian podcast creat"
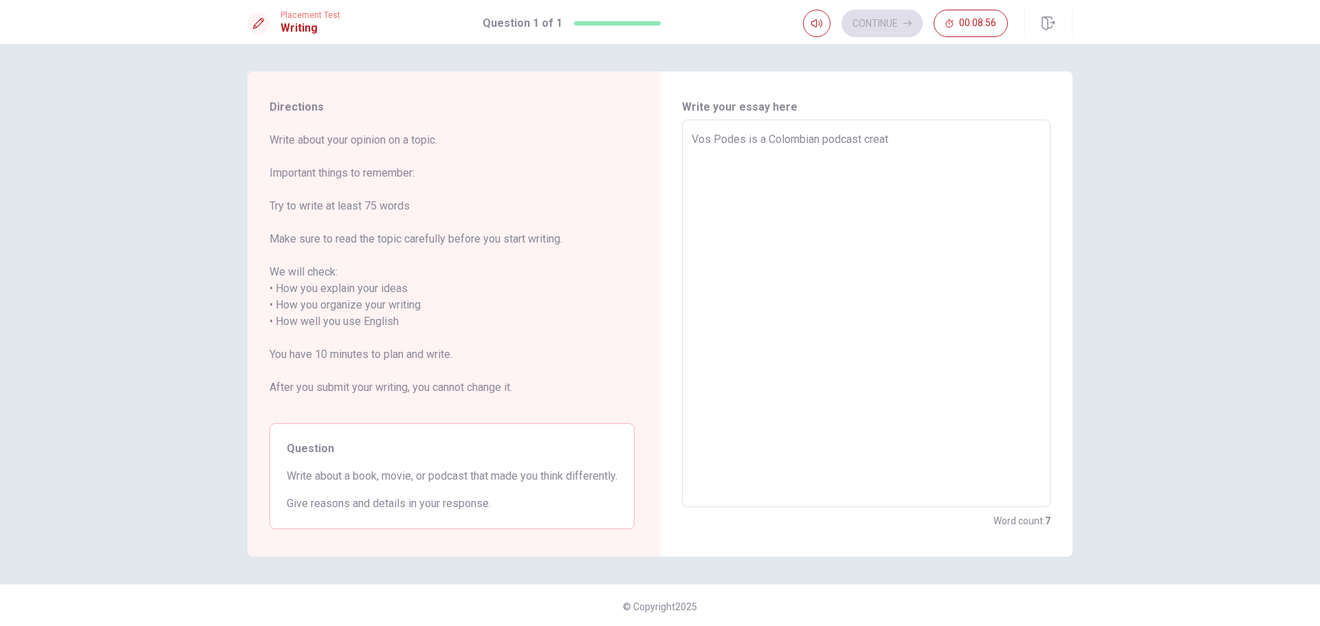
type textarea "x"
type textarea "Vos Podes is a Colombian podcast create"
type textarea "x"
type textarea "Vos Podes is a Colombian podcast created"
type textarea "x"
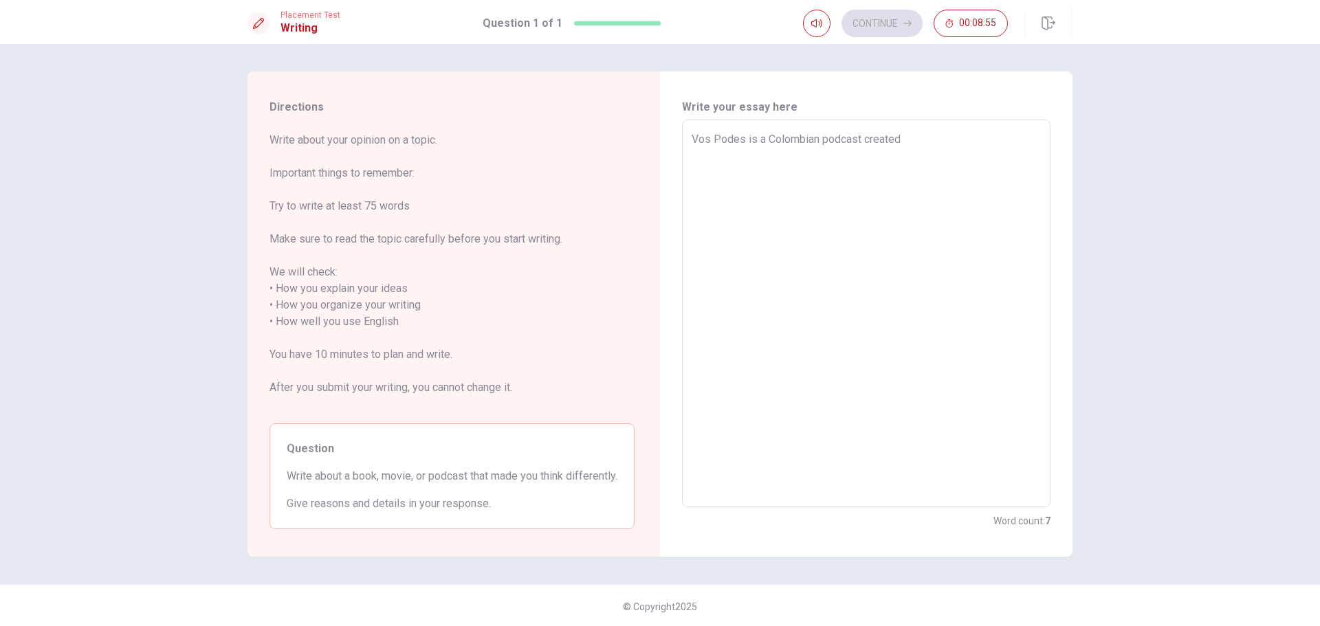
type textarea "Vos Podes is a Colombian podcast created"
type textarea "x"
type textarea "Vos Podes is a Colombian podcast created b"
type textarea "x"
type textarea "Vos Podes is a Colombian podcast created by"
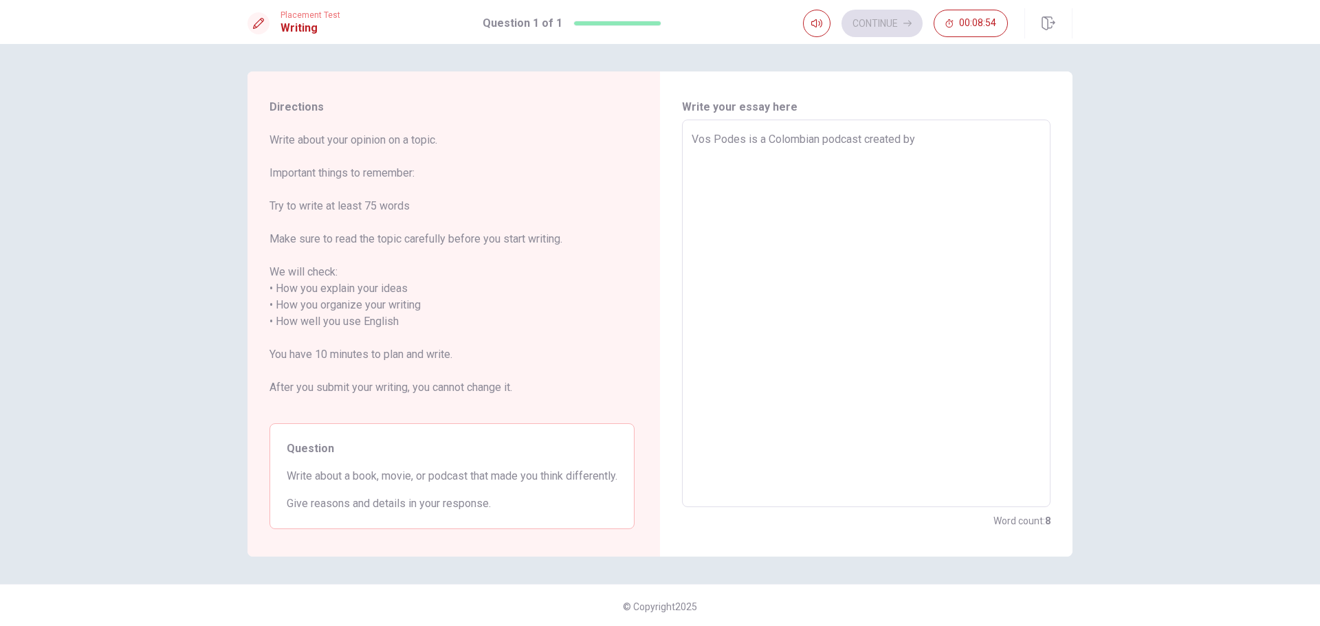
type textarea "x"
type textarea "Vos Podes is a Colombian podcast created by"
type textarea "x"
type textarea "Vos Podes is a Colombian podcast created by T"
type textarea "x"
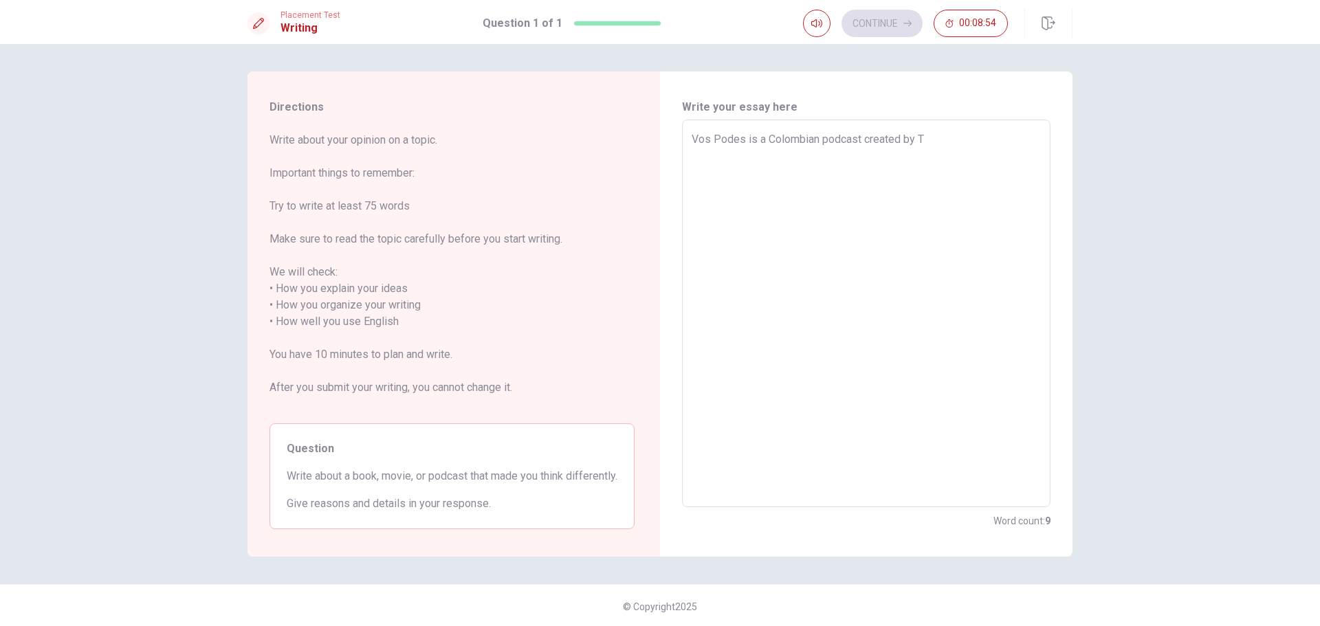
type textarea "Vos Podes is a Colombian podcast created by [PERSON_NAME]"
type textarea "x"
type textarea "Vos Podes is a Colombian podcast created by [PERSON_NAME]"
type textarea "x"
type textarea "Vos Podes is a Colombian podcast created by [PERSON_NAME]"
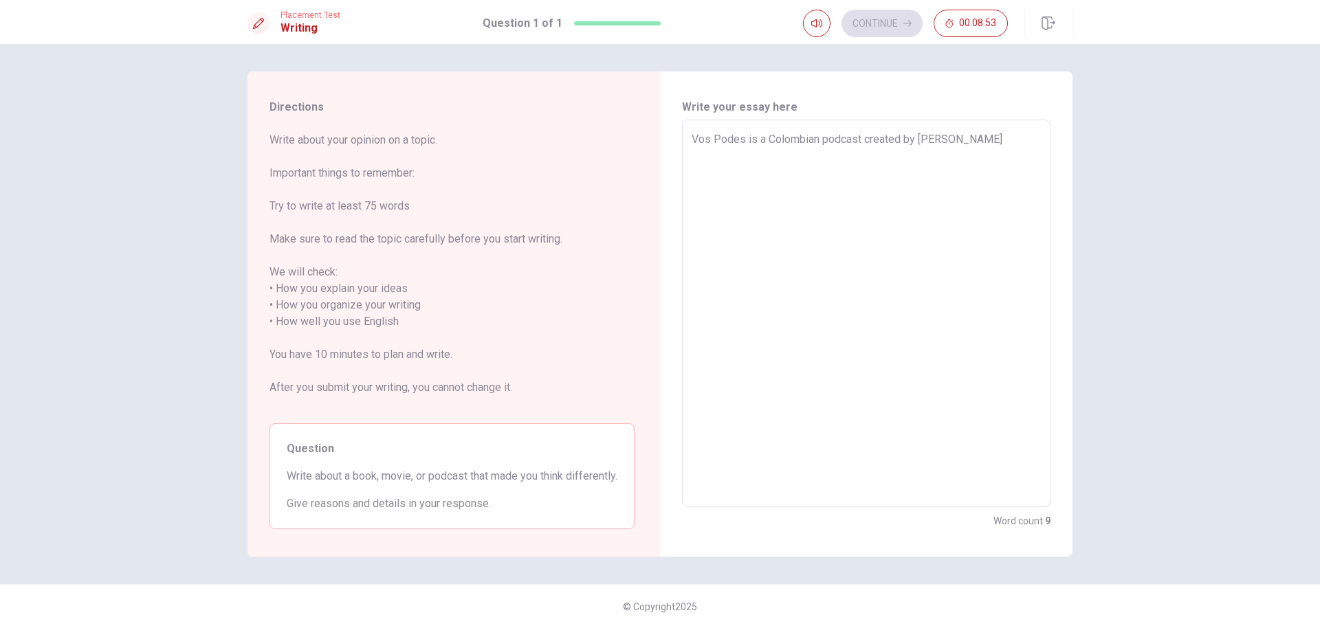
type textarea "x"
type textarea "Vos Podes is a Colombian podcast created by [PERSON_NAME]"
type textarea "x"
type textarea "Vos Podes is a Colombian podcast created by [PERSON_NAME]"
type textarea "x"
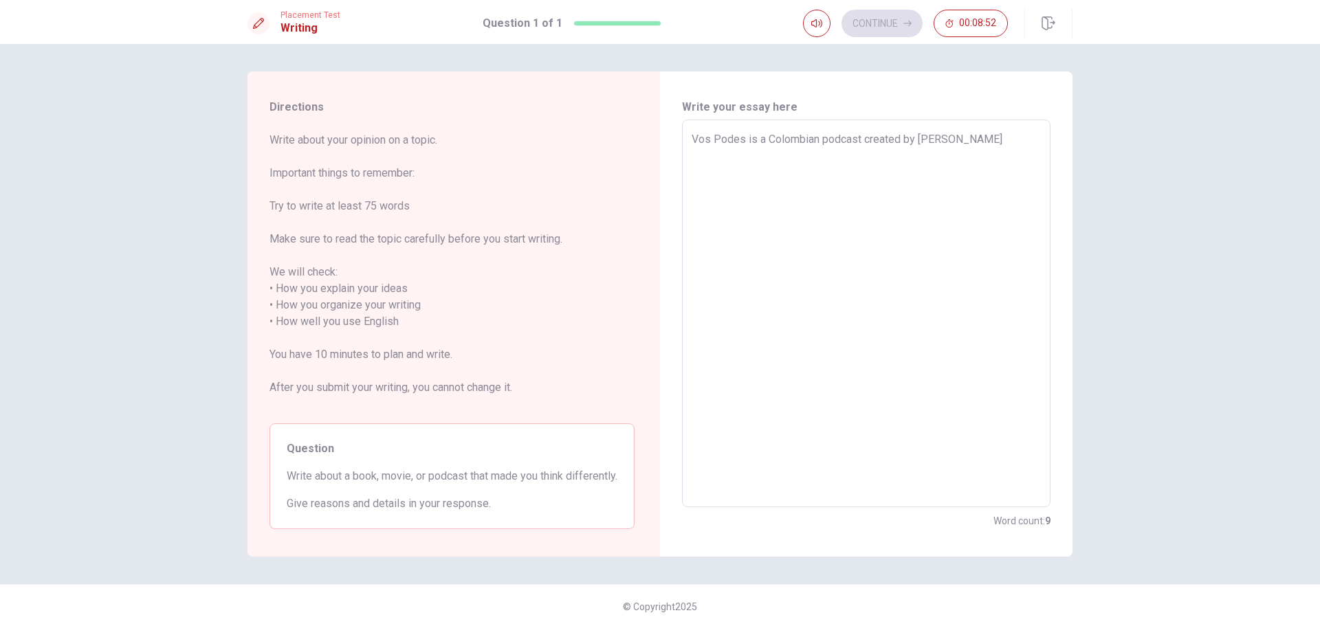
type textarea "Vos Podes is a Colombian podcast created by [PERSON_NAME]"
type textarea "x"
type textarea "Vos Podes is a Colombian podcast created by [PERSON_NAME]"
type textarea "x"
type textarea "Vos Podes is a Colombian podcast created by [PERSON_NAME]"
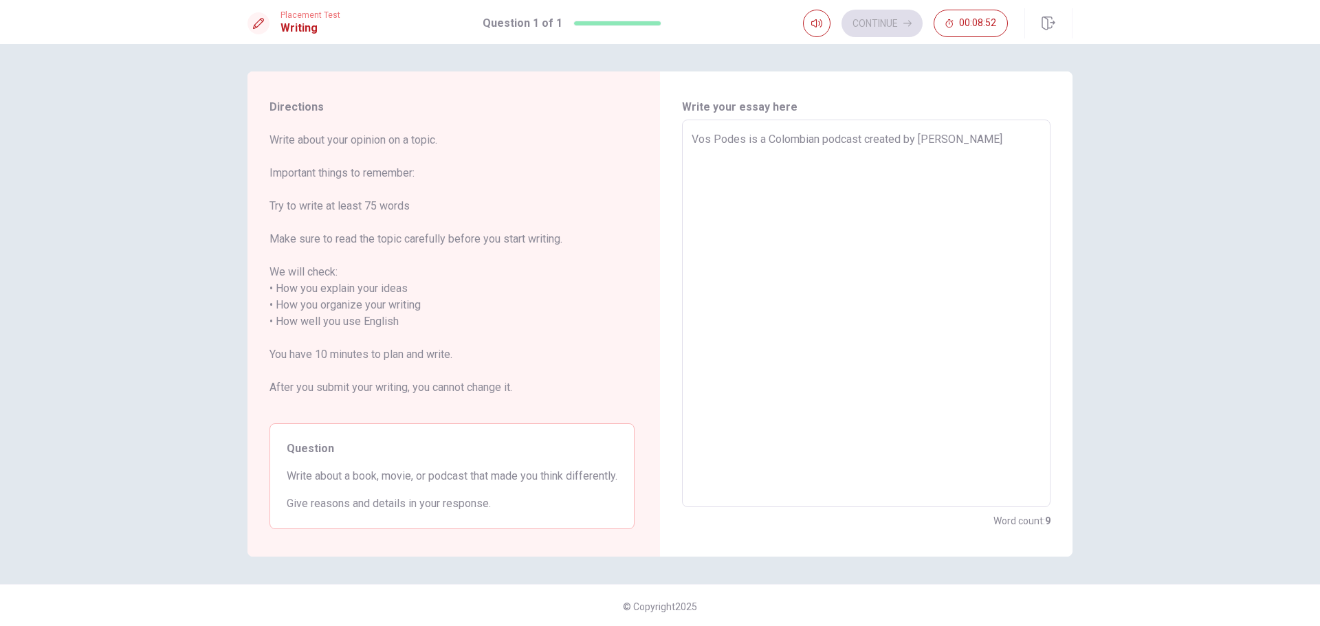
type textarea "x"
type textarea "Vos Podes is a Colombian podcast created by [PERSON_NAME]"
type textarea "x"
type textarea "Vos Podes is a Colombian podcast created by [PERSON_NAME]"
type textarea "x"
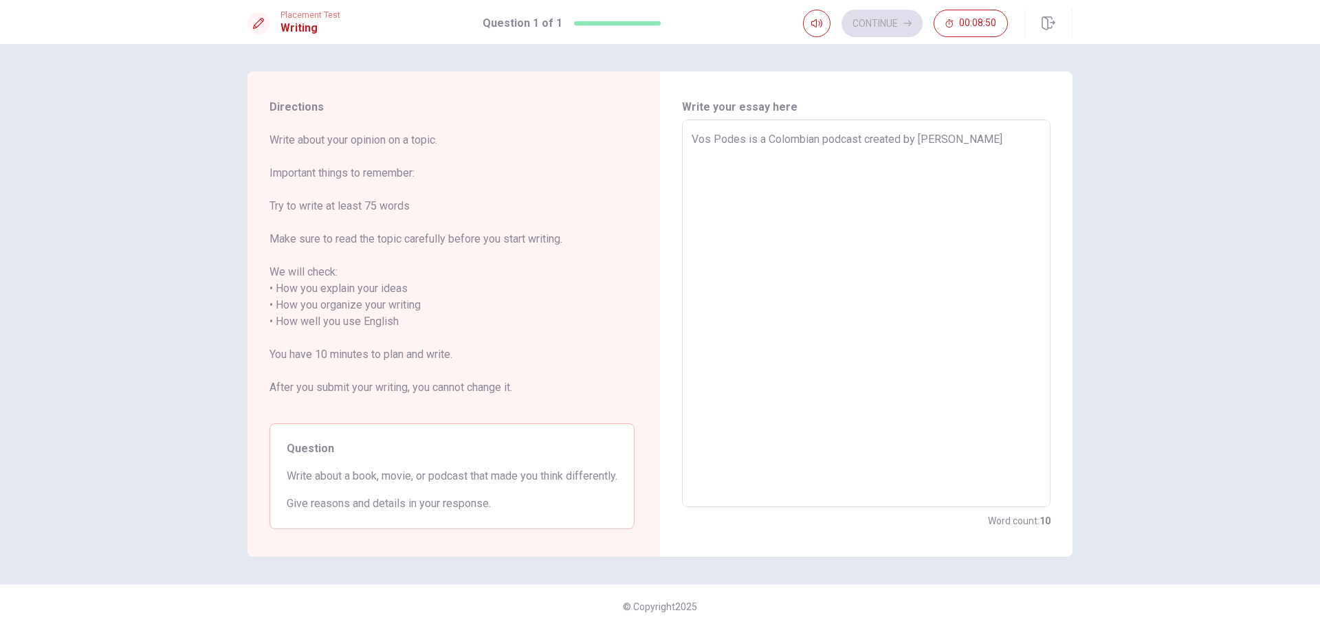
type textarea "Vos Podes is a Colombian podcast created by [PERSON_NAME] [PERSON_NAME]"
type textarea "x"
type textarea "Vos Podes is a Colombian podcast created by [PERSON_NAME]"
type textarea "x"
type textarea "Vos Podes is a [DEMOGRAPHIC_DATA] podcast created by [PERSON_NAME]"
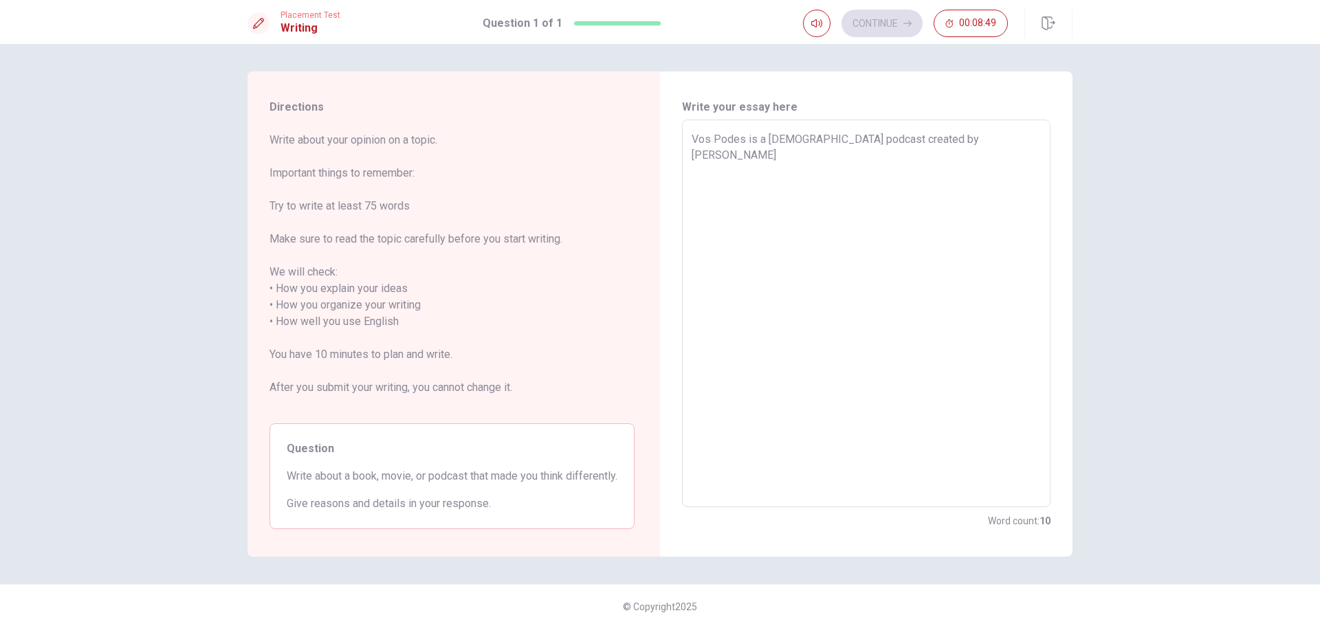
type textarea "x"
type textarea "Vos Podes is a Colombian podcast created by [PERSON_NAME]"
type textarea "x"
type textarea "[PERSON_NAME] is a Colombian podcast created by [PERSON_NAME]"
type textarea "x"
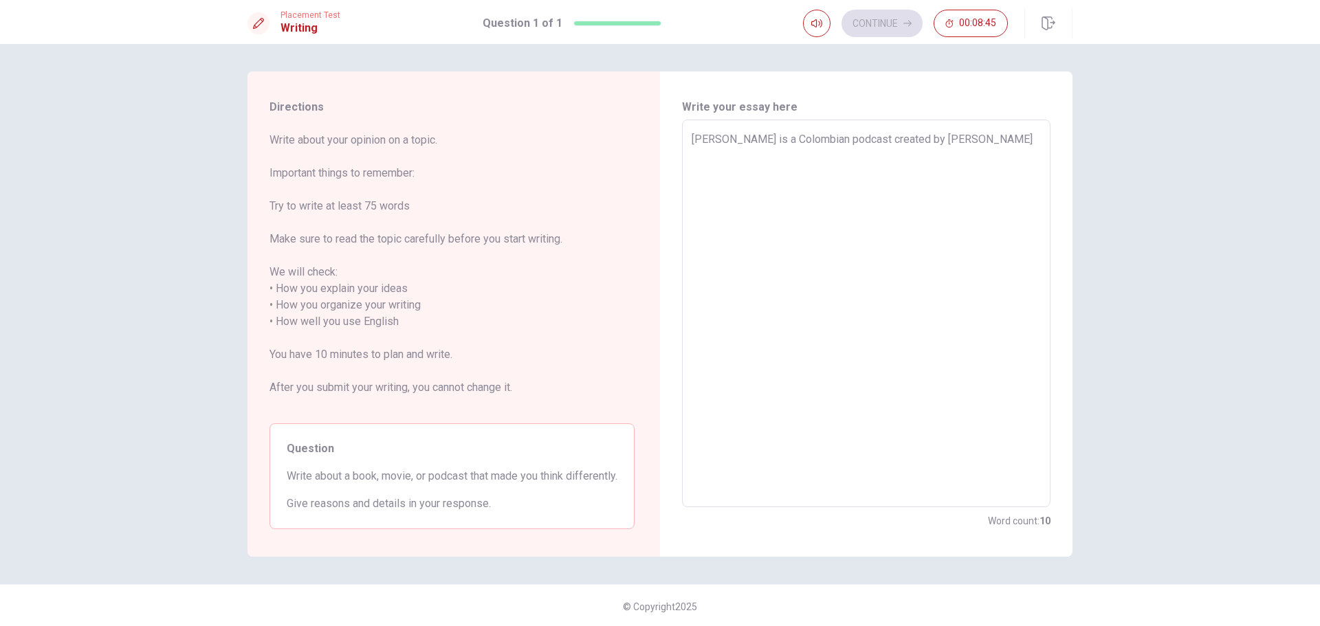
type textarea "Vos Podes is a Colombian podcast created by [PERSON_NAME]"
type textarea "x"
type textarea "Vos Podes is a Colombian podcast created by [PERSON_NAME],"
type textarea "x"
type textarea "Vos Podes is a Colombian podcast created by [PERSON_NAME],"
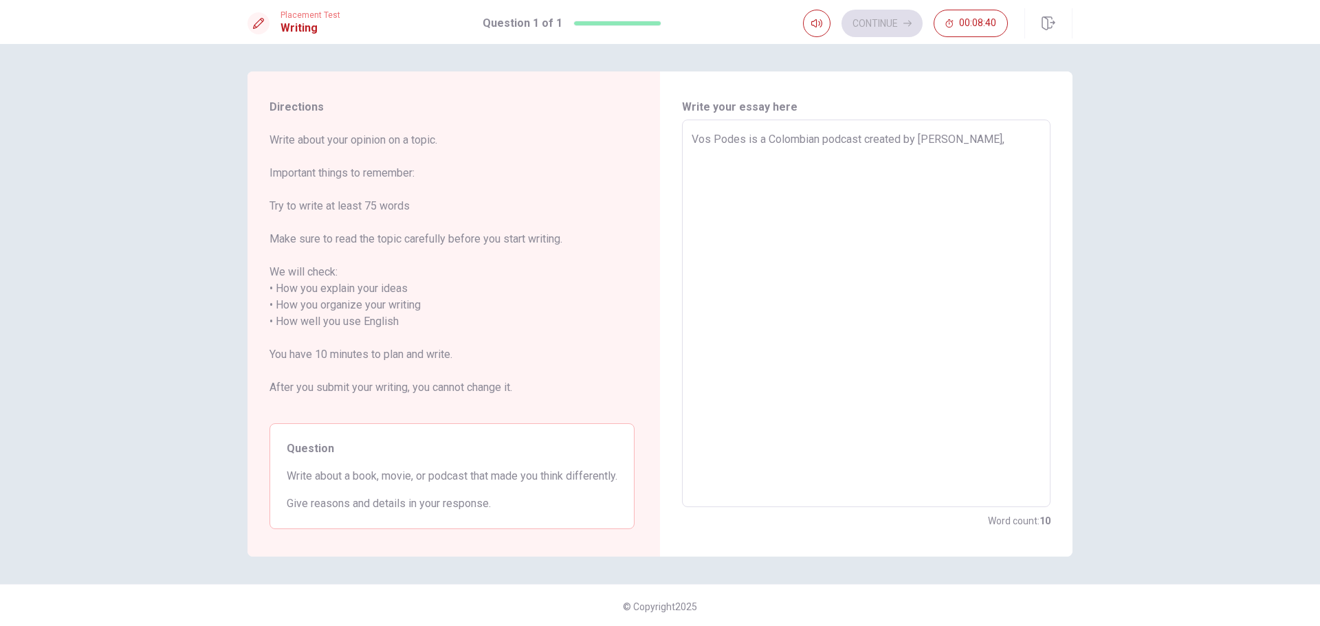
type textarea "x"
type textarea "Vos Podes is a Colombian podcast created by [PERSON_NAME],"
type textarea "x"
type textarea "Vos Podes is a Colombian podcast created by [PERSON_NAME]"
type textarea "x"
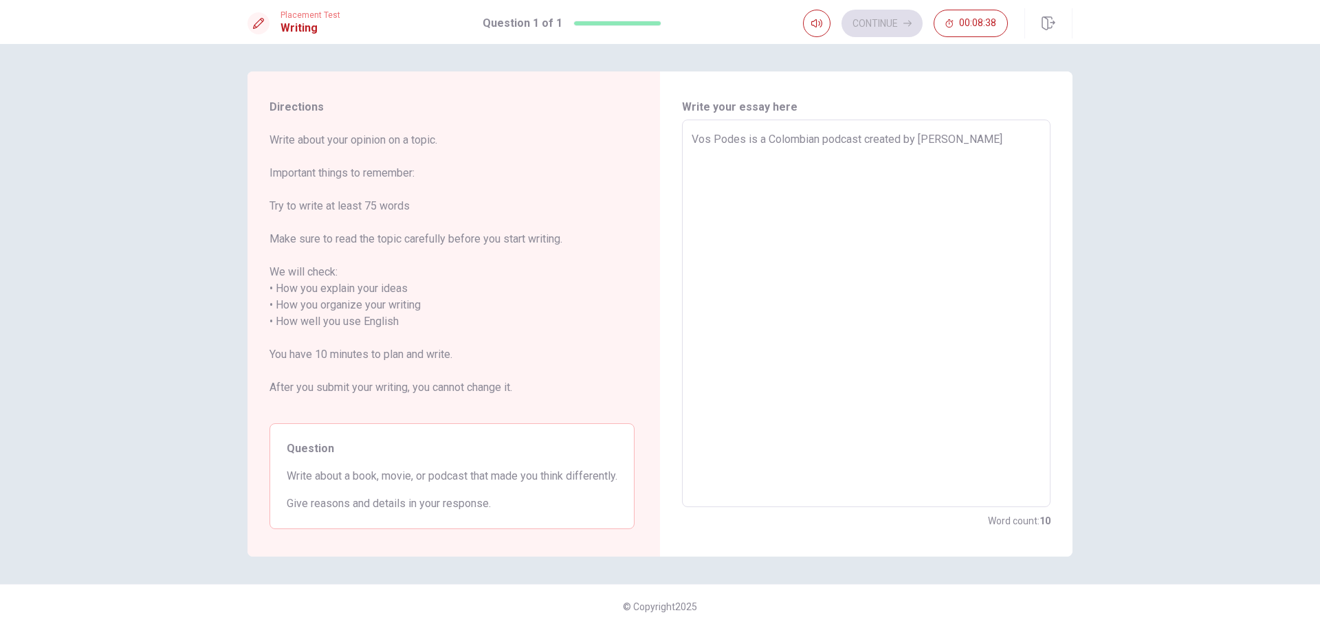
type textarea "[PERSON_NAME] is a Colombian podcast created by [PERSON_NAME]"
type textarea "x"
type textarea "Vos Podes is a Colombian podcast created by [PERSON_NAME],"
type textarea "x"
type textarea "Vos Podes is a Colombian podcast created by [PERSON_NAME],"
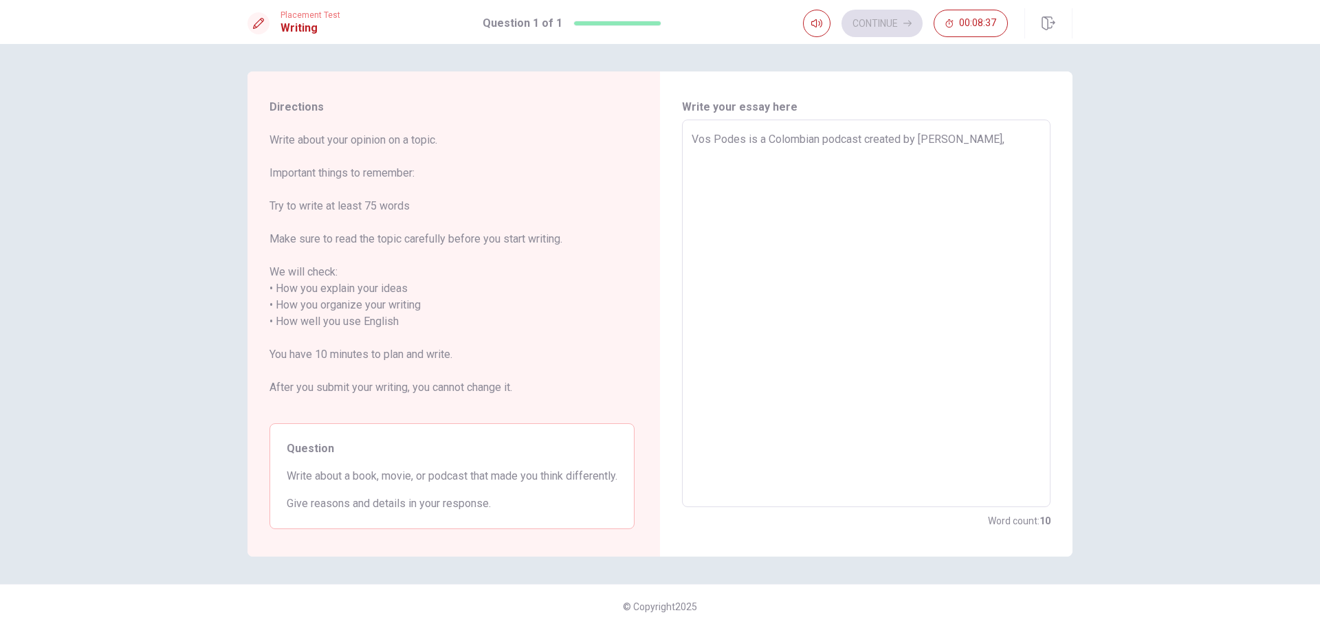
type textarea "x"
type textarea "Vos Podes is a Colombian podcast created by [PERSON_NAME], T"
type textarea "x"
type textarea "Vos Podes is a Colombian podcast created by [PERSON_NAME], Th"
type textarea "x"
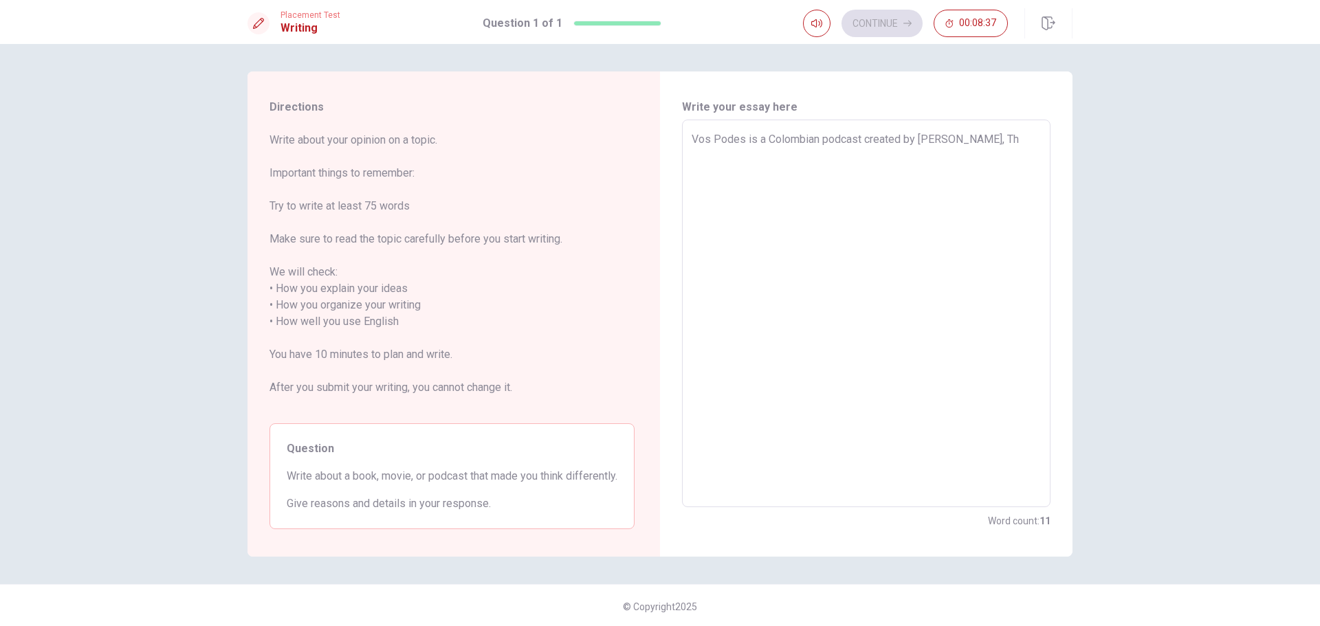
type textarea "Vos Podes is a Colombian podcast created by [PERSON_NAME], Thi"
type textarea "x"
type textarea "Vos Podes is a Colombian podcast created by [PERSON_NAME], This"
type textarea "x"
type textarea "Vos Podes is a Colombian podcast created by [PERSON_NAME], This"
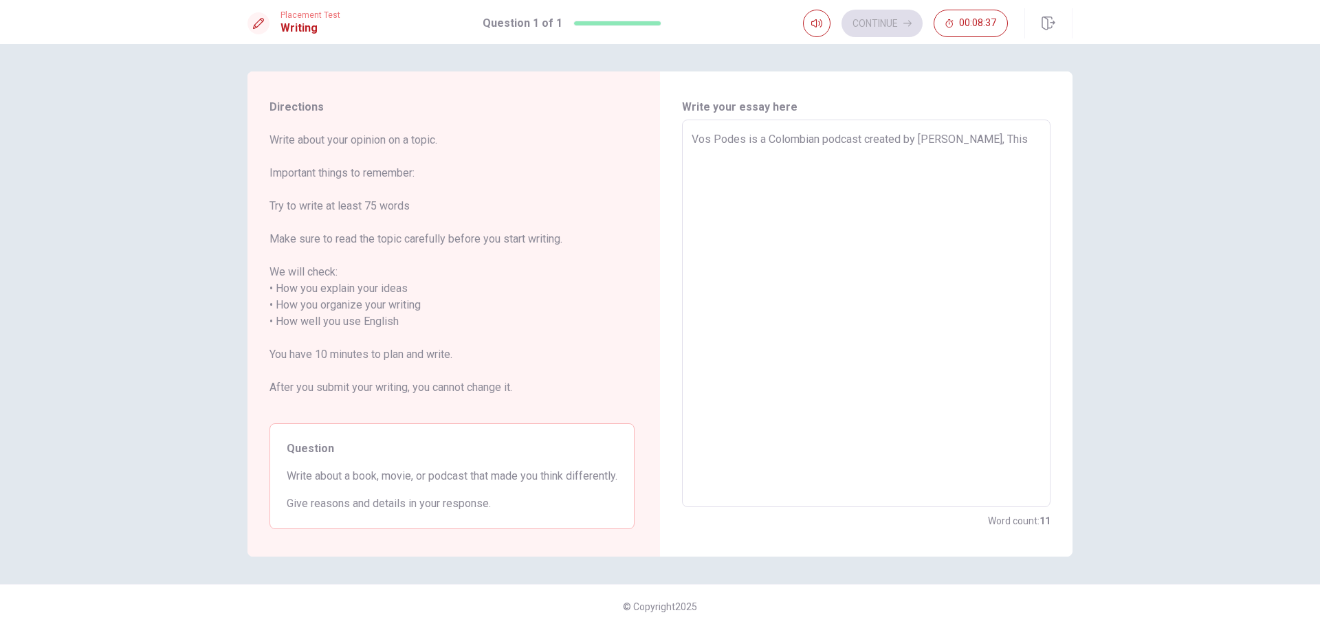
type textarea "x"
type textarea "Vos Podes is a Colombian podcast created by [PERSON_NAME], This p"
type textarea "x"
type textarea "Vos Podes is a Colombian podcast created by [PERSON_NAME], This po"
type textarea "x"
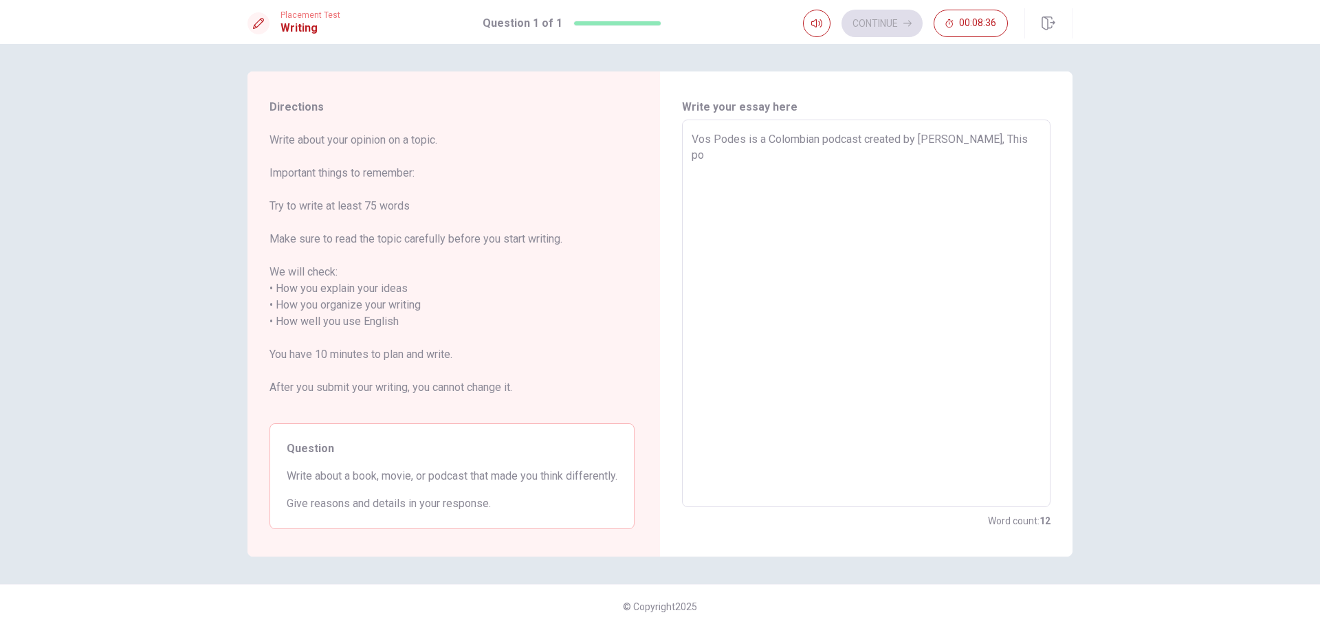
type textarea "Vos Podes is a [DEMOGRAPHIC_DATA] podcast created by [PERSON_NAME], This pod"
type textarea "x"
type textarea "Vos Podes is a Colombian podcast created by [PERSON_NAME], This podc"
type textarea "x"
type textarea "Vos Podes is a [DEMOGRAPHIC_DATA] podcast created by [PERSON_NAME], This podca"
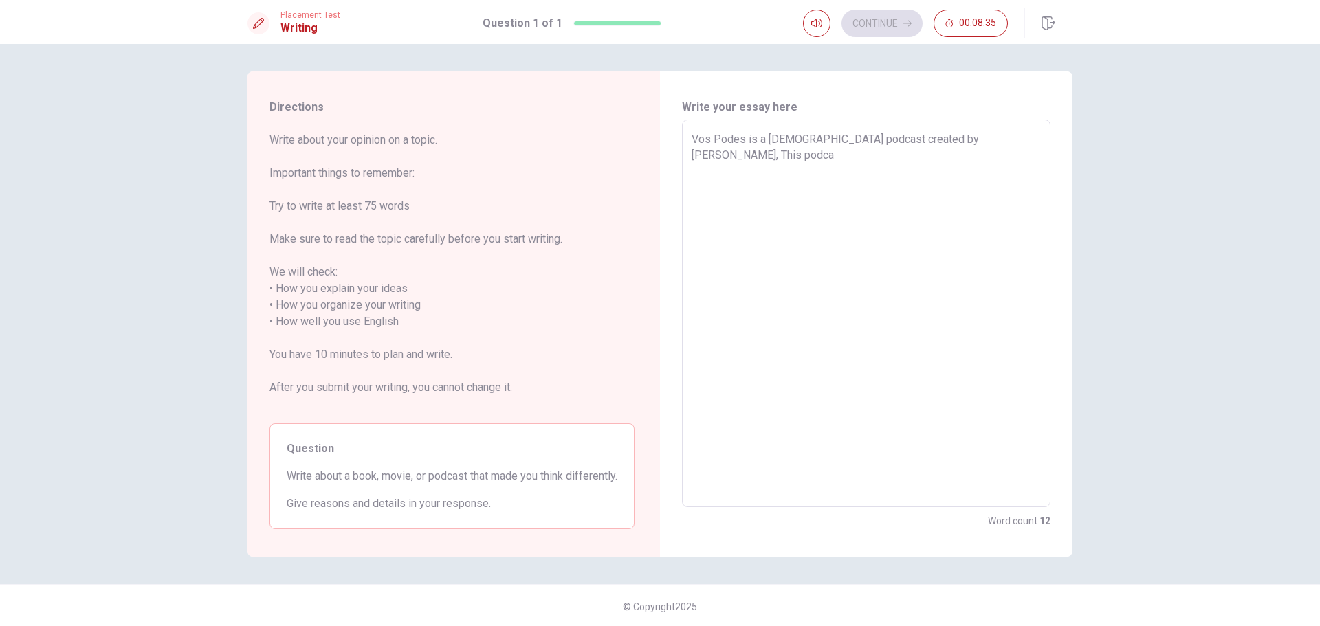
type textarea "x"
type textarea "Vos Podes is a Colombian podcast created by [PERSON_NAME], This podcas"
type textarea "x"
type textarea "[PERSON_NAME] is a Colombian podcast created by [PERSON_NAME], This podcast"
type textarea "x"
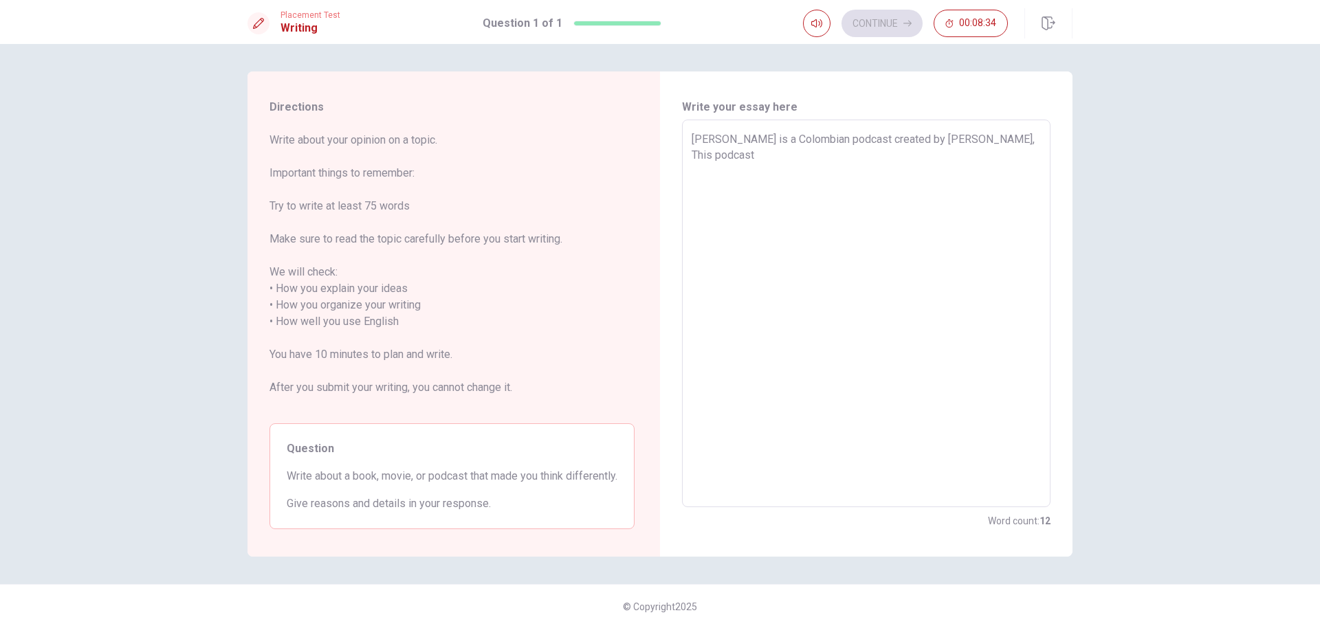
type textarea "[PERSON_NAME] is a Colombian podcast created by [PERSON_NAME], This podcast"
type textarea "x"
type textarea "[PERSON_NAME] is a [DEMOGRAPHIC_DATA] podcast created by [PERSON_NAME], This po…"
type textarea "x"
type textarea "[PERSON_NAME] is a Colombian podcast created by [PERSON_NAME], This podcast is"
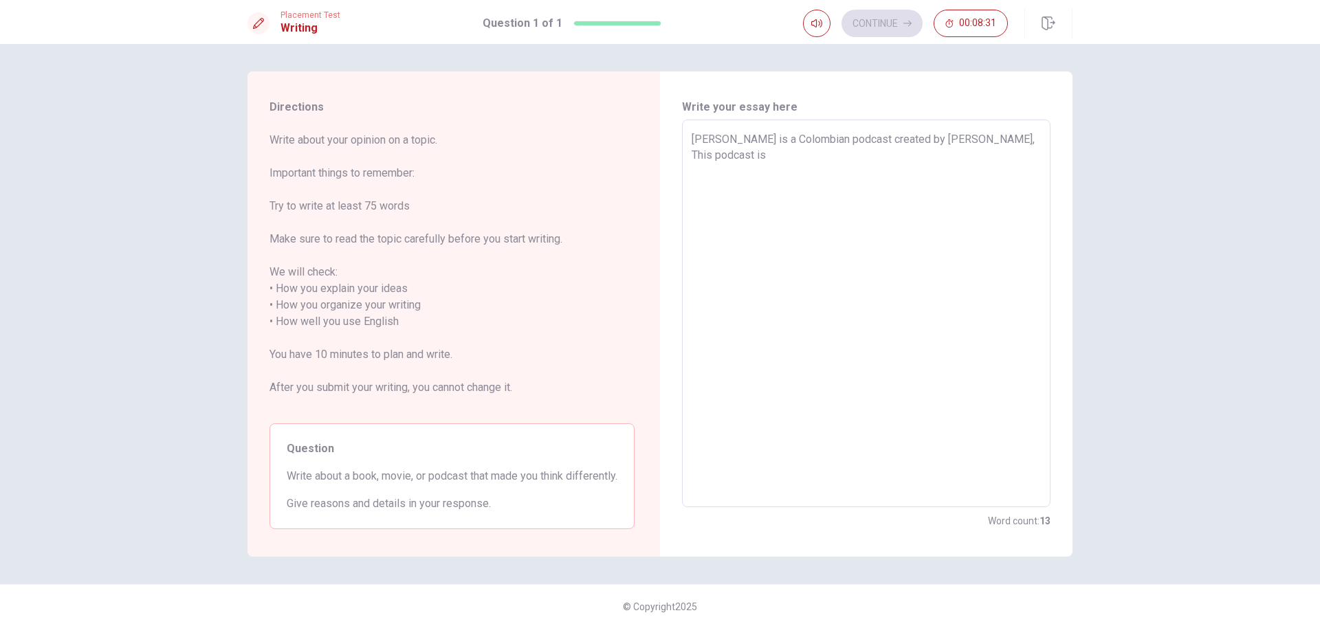
type textarea "x"
type textarea "[PERSON_NAME] is a Colombian podcast created by [PERSON_NAME], This podcast is"
type textarea "x"
type textarea "[PERSON_NAME] is a Colombian podcast created by [PERSON_NAME], This podcast is a"
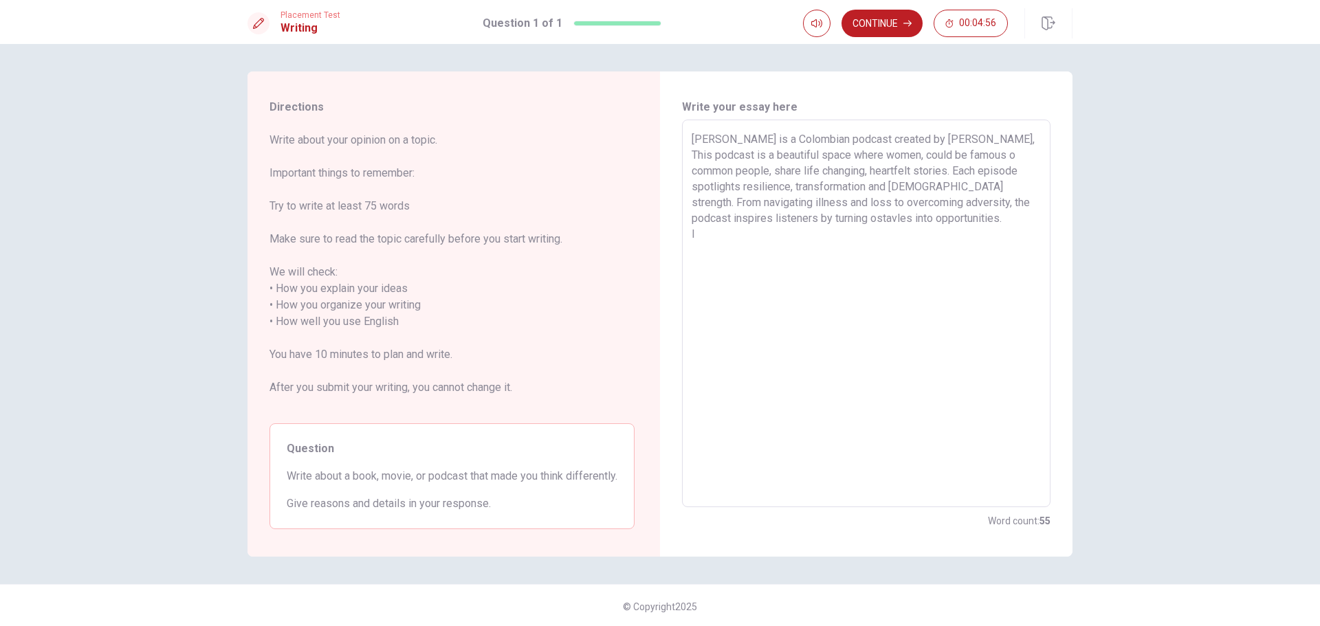
click at [853, 218] on textarea "[PERSON_NAME] is a Colombian podcast created by [PERSON_NAME], This podcast is …" at bounding box center [866, 313] width 349 height 365
click at [866, 254] on textarea "[PERSON_NAME] is a Colombian podcast created by [PERSON_NAME], This podcast is …" at bounding box center [866, 313] width 349 height 365
click at [750, 232] on textarea "[PERSON_NAME] is a Colombian podcast created by [PERSON_NAME], This podcast is …" at bounding box center [866, 313] width 349 height 365
click at [898, 284] on textarea "[PERSON_NAME] is a Colombian podcast created by [PERSON_NAME], This podcast is …" at bounding box center [866, 313] width 349 height 365
click at [930, 155] on textarea "[PERSON_NAME] is a Colombian podcast created by [PERSON_NAME], This podcast is …" at bounding box center [866, 313] width 349 height 365
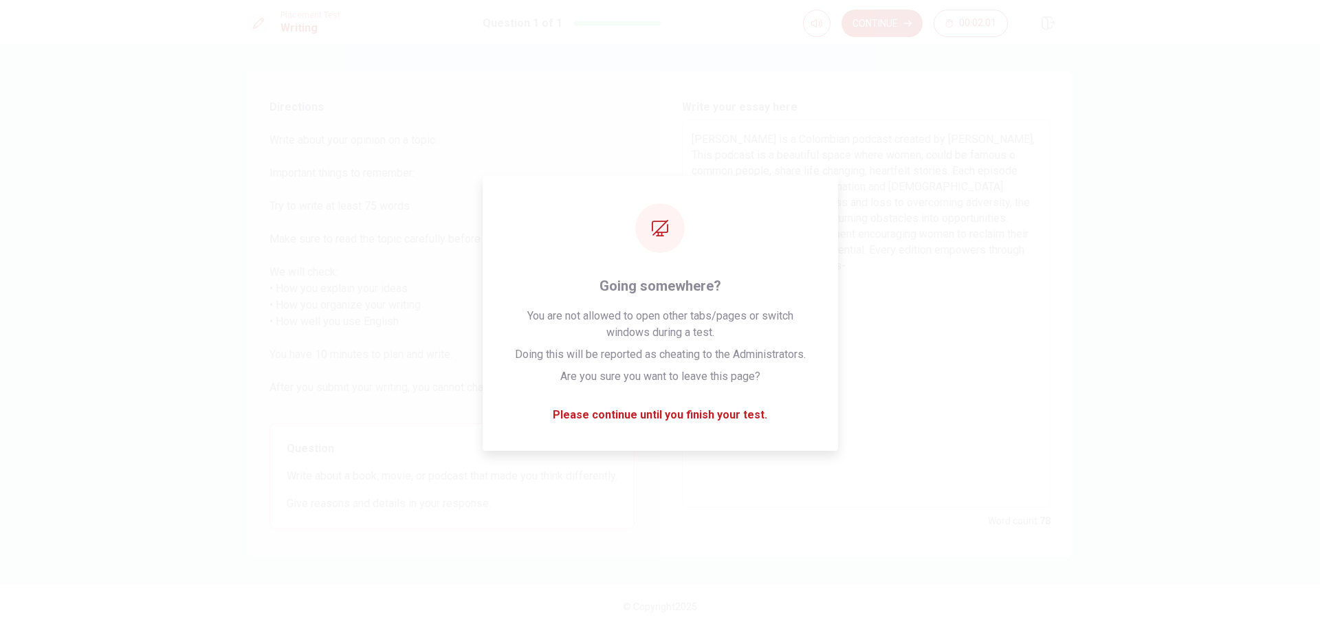
paste textarea
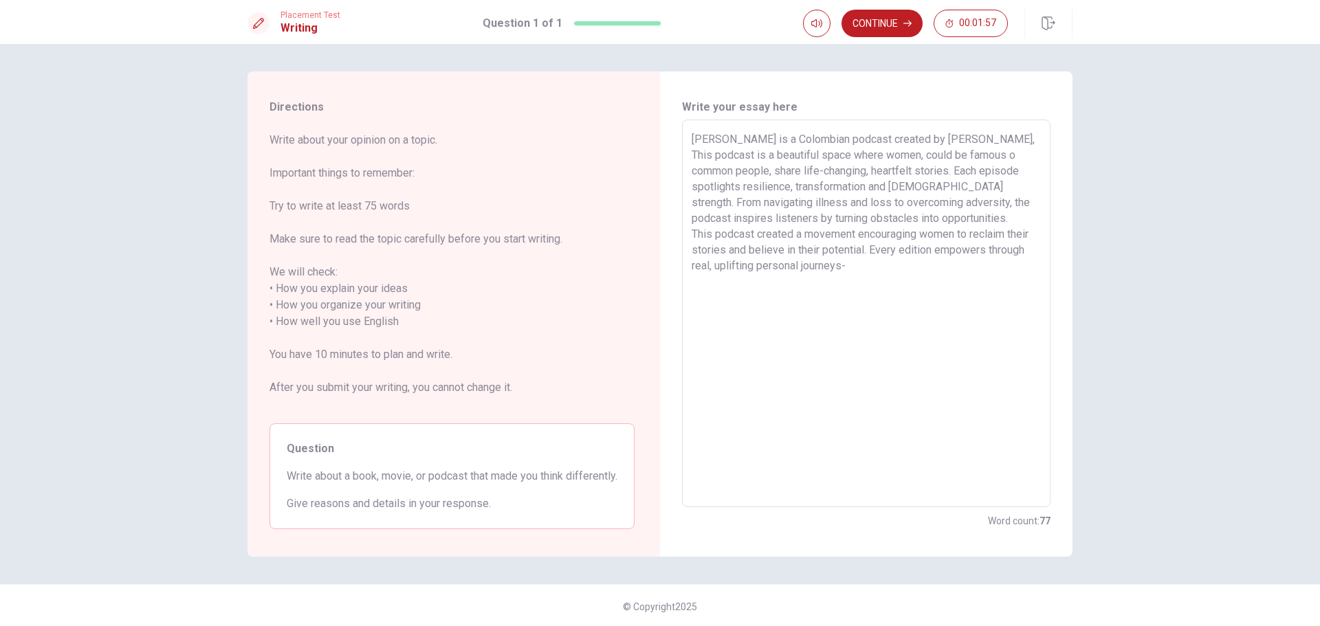
click at [877, 190] on textarea "[PERSON_NAME] is a Colombian podcast created by [PERSON_NAME], This podcast is …" at bounding box center [866, 313] width 349 height 365
click at [928, 157] on textarea "[PERSON_NAME] is a Colombian podcast created by [PERSON_NAME], This podcast is …" at bounding box center [866, 313] width 349 height 365
click at [946, 158] on textarea "[PERSON_NAME] is a Colombian podcast created by [PERSON_NAME], This podcast is …" at bounding box center [866, 313] width 349 height 365
click at [922, 157] on textarea "[PERSON_NAME] is a Colombian podcast created by [PERSON_NAME], This podcast is …" at bounding box center [866, 313] width 349 height 365
drag, startPoint x: 967, startPoint y: 349, endPoint x: 965, endPoint y: 339, distance: 10.5
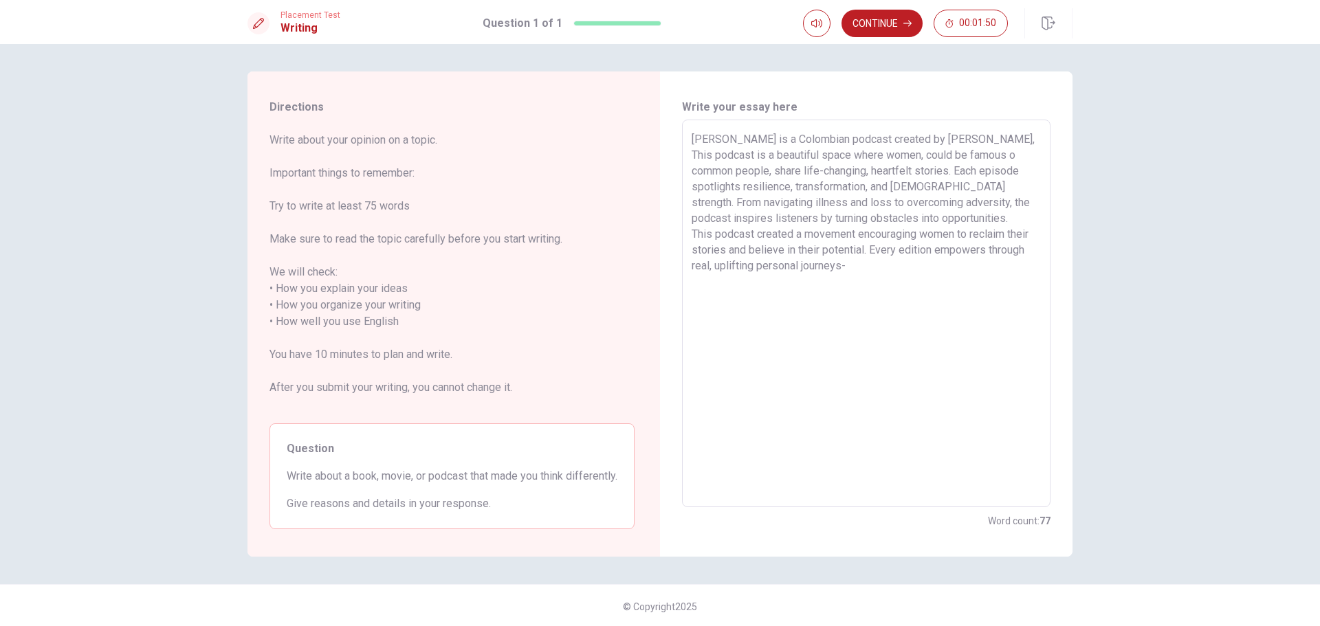
click at [967, 349] on textarea "[PERSON_NAME] is a Colombian podcast created by [PERSON_NAME], This podcast is …" at bounding box center [866, 313] width 349 height 365
click at [913, 157] on textarea "[PERSON_NAME] is a Colombian podcast created by [PERSON_NAME], This podcast is …" at bounding box center [866, 313] width 349 height 365
click at [985, 141] on textarea "[PERSON_NAME] is a [DEMOGRAPHIC_DATA] podcast created by [PERSON_NAME], This po…" at bounding box center [866, 313] width 349 height 365
click at [1008, 158] on textarea "[PERSON_NAME] is a Colombian podcast created by [PERSON_NAME]. This podcast is …" at bounding box center [866, 313] width 349 height 365
click at [982, 297] on textarea "[PERSON_NAME] is a Colombian podcast created by [PERSON_NAME]. This podcast is …" at bounding box center [866, 313] width 349 height 365
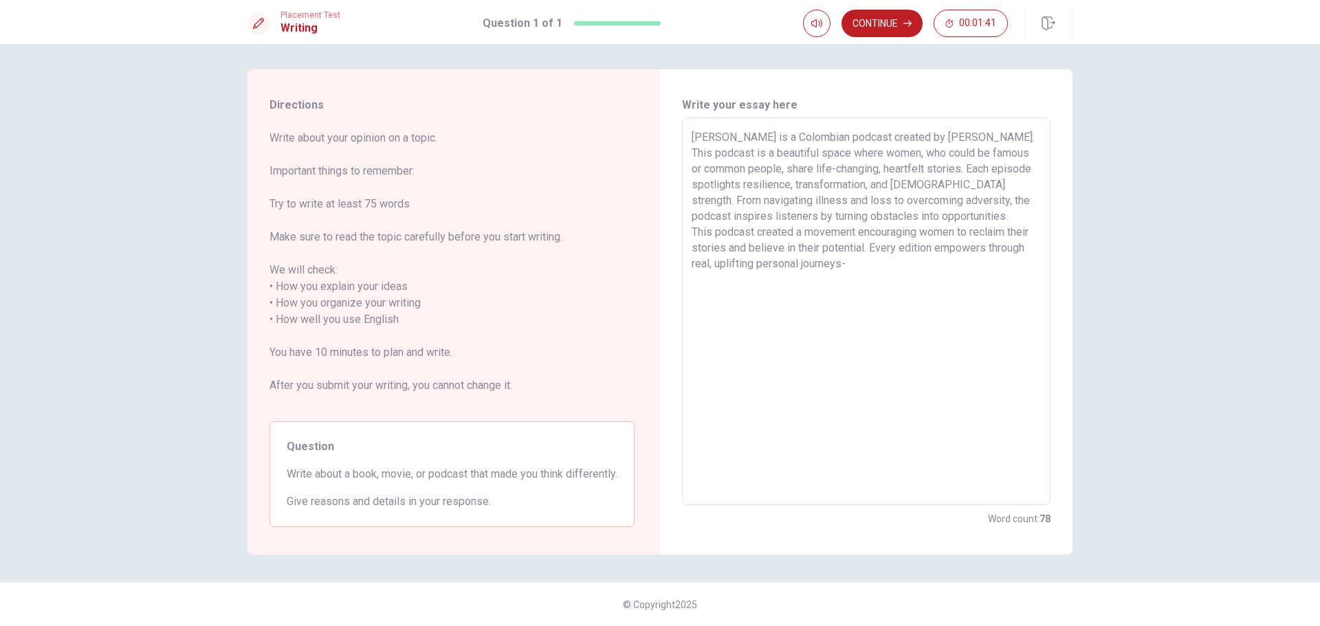
scroll to position [19, 0]
click at [948, 140] on textarea "[PERSON_NAME] is a Colombian podcast created by [PERSON_NAME]. This podcast is …" at bounding box center [866, 311] width 349 height 365
click at [758, 320] on textarea "[PERSON_NAME] is a Colombian podcast created by [PERSON_NAME]. This podcast is …" at bounding box center [866, 311] width 349 height 365
click at [880, 34] on button "Continue" at bounding box center [882, 24] width 81 height 28
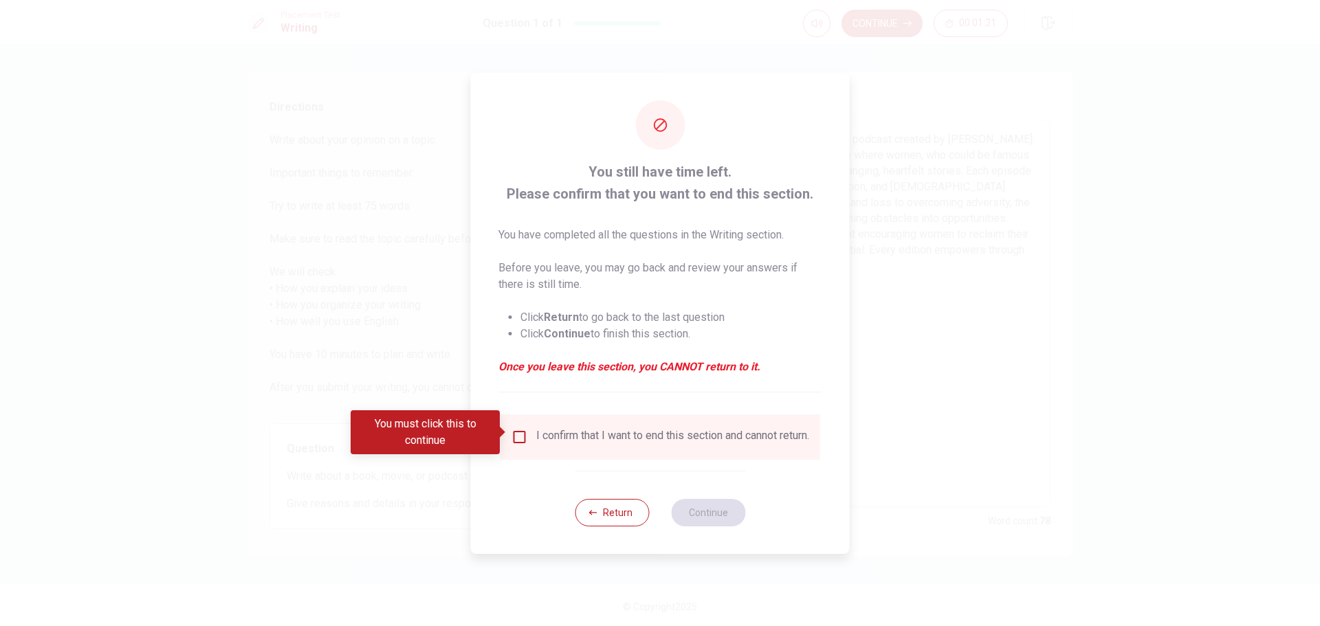
click at [523, 433] on input "You must click this to continue" at bounding box center [520, 437] width 17 height 17
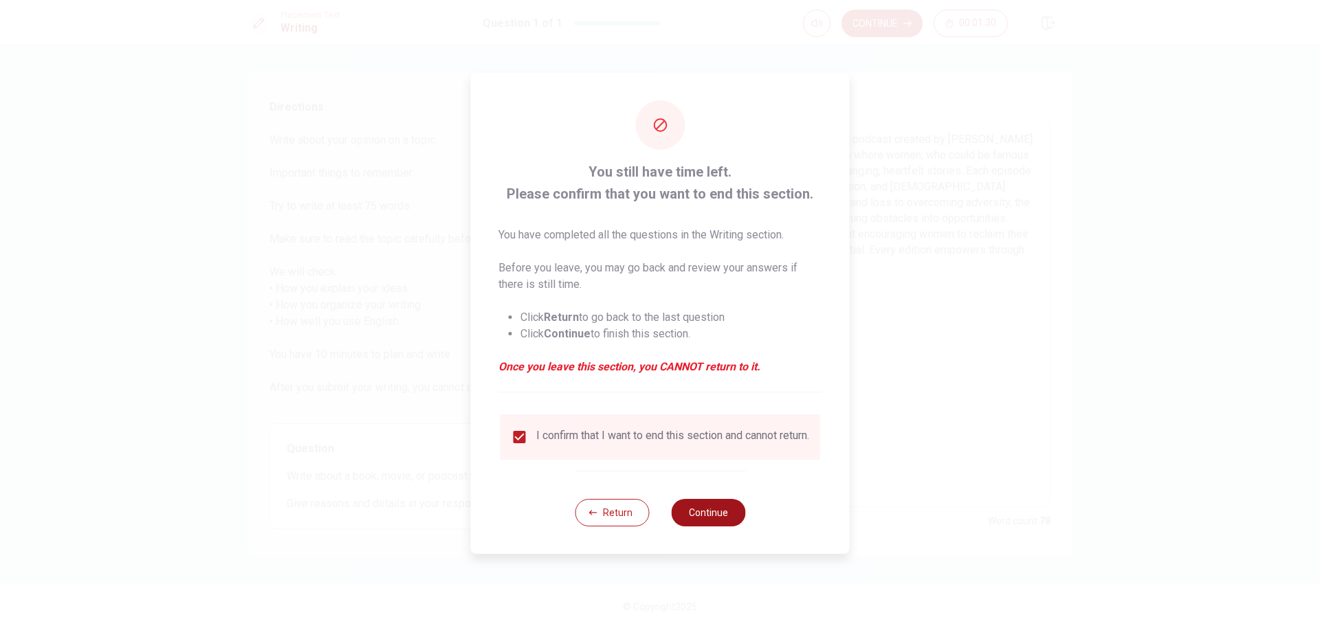
click at [706, 518] on button "Continue" at bounding box center [708, 513] width 74 height 28
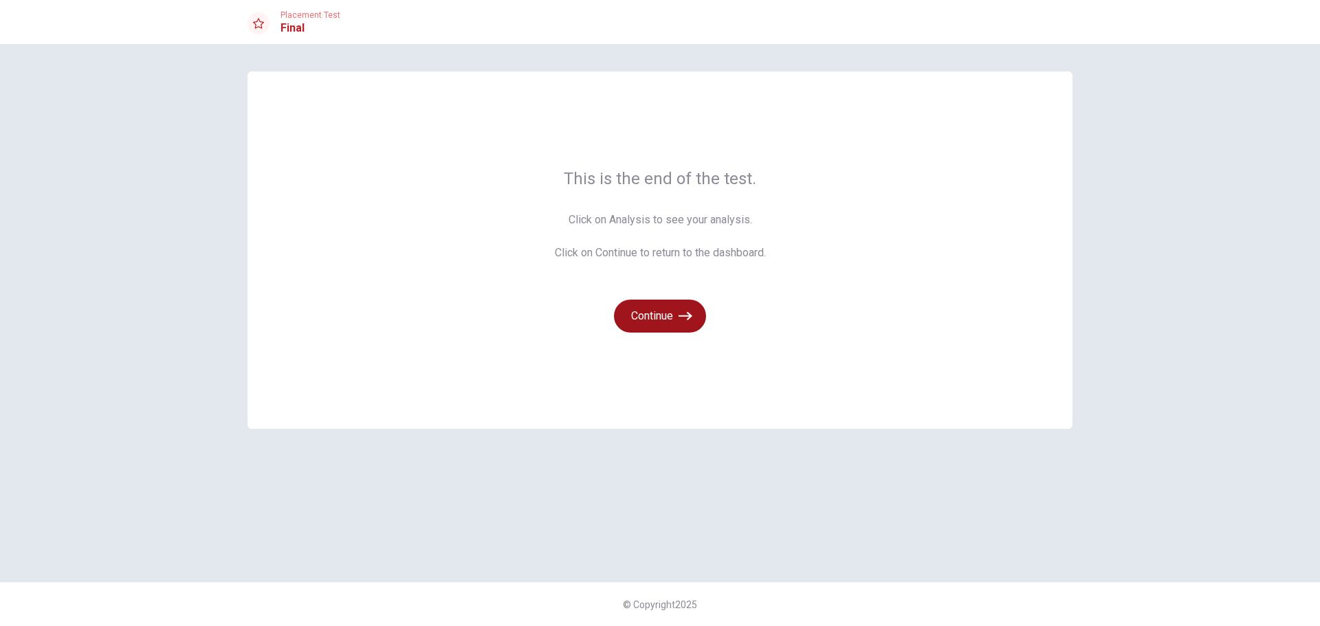
click at [668, 314] on button "Continue" at bounding box center [660, 316] width 92 height 33
